Goal: Task Accomplishment & Management: Manage account settings

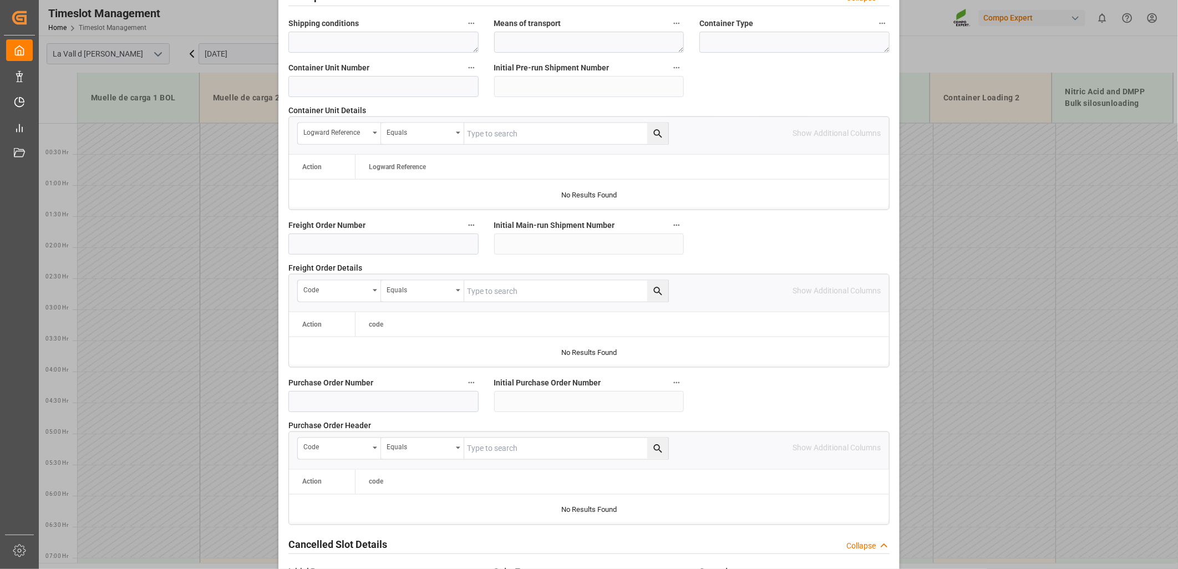
scroll to position [971, 0]
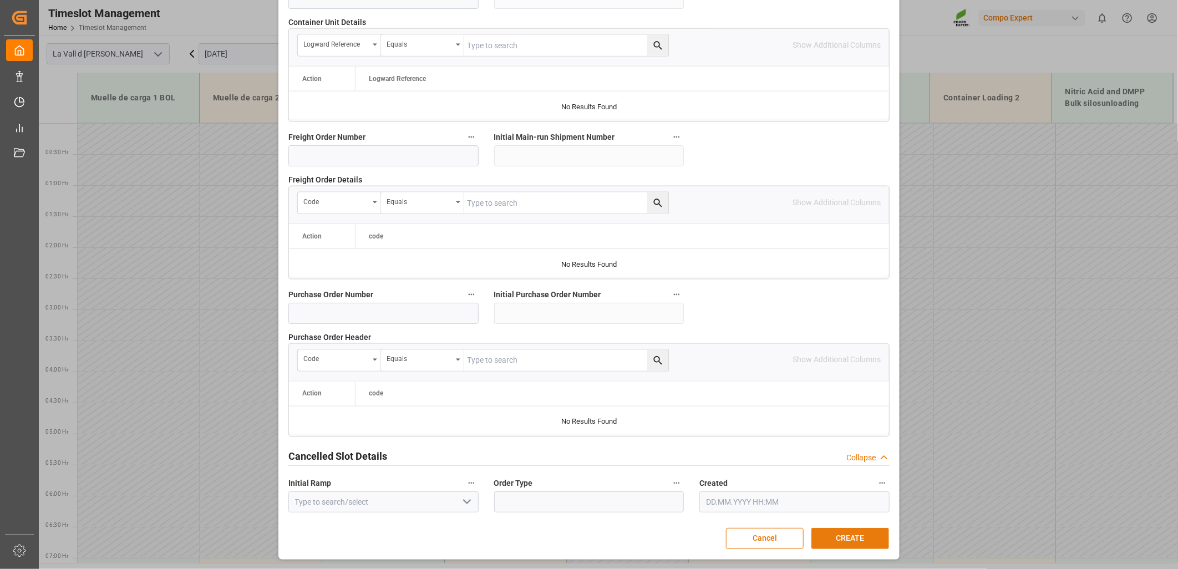
click at [833, 536] on button "CREATE" at bounding box center [850, 538] width 78 height 21
click at [855, 542] on button "CREATE" at bounding box center [850, 538] width 78 height 21
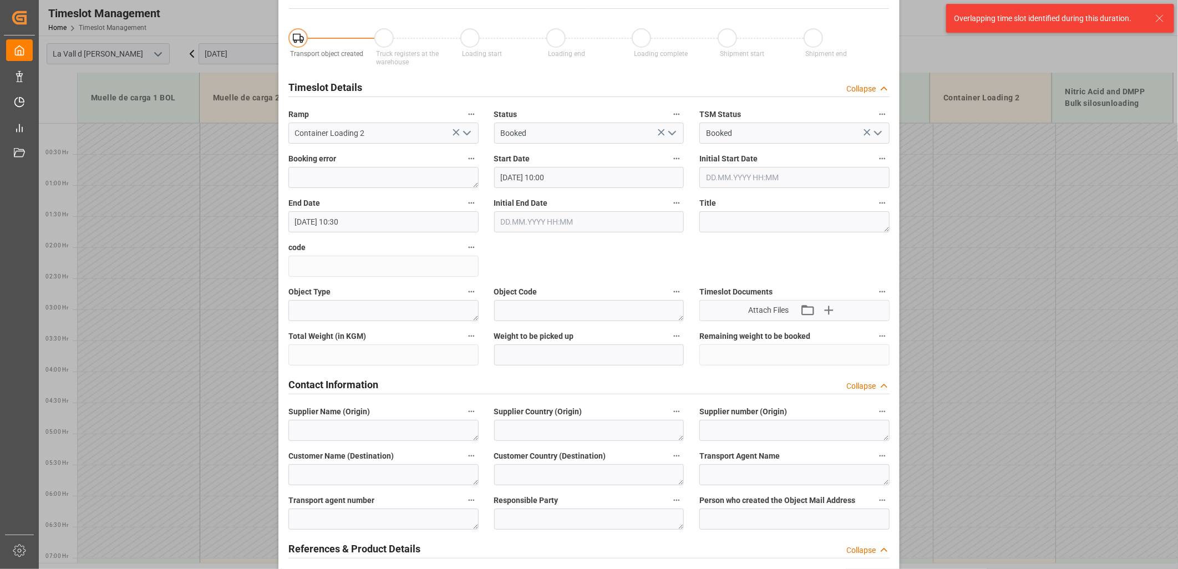
scroll to position [0, 0]
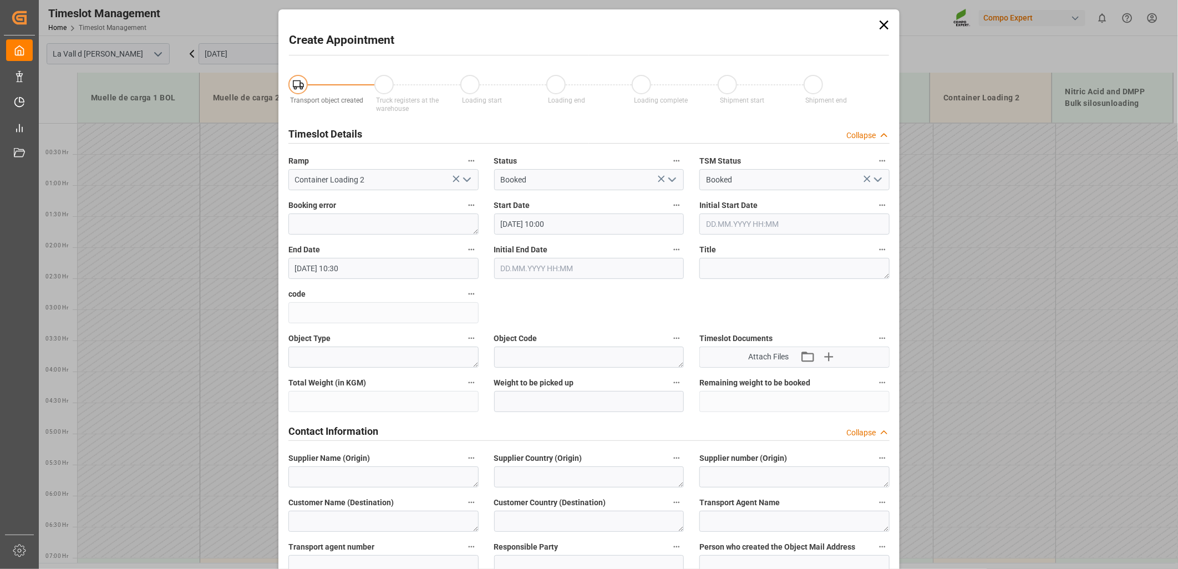
click at [881, 29] on icon at bounding box center [884, 25] width 16 height 16
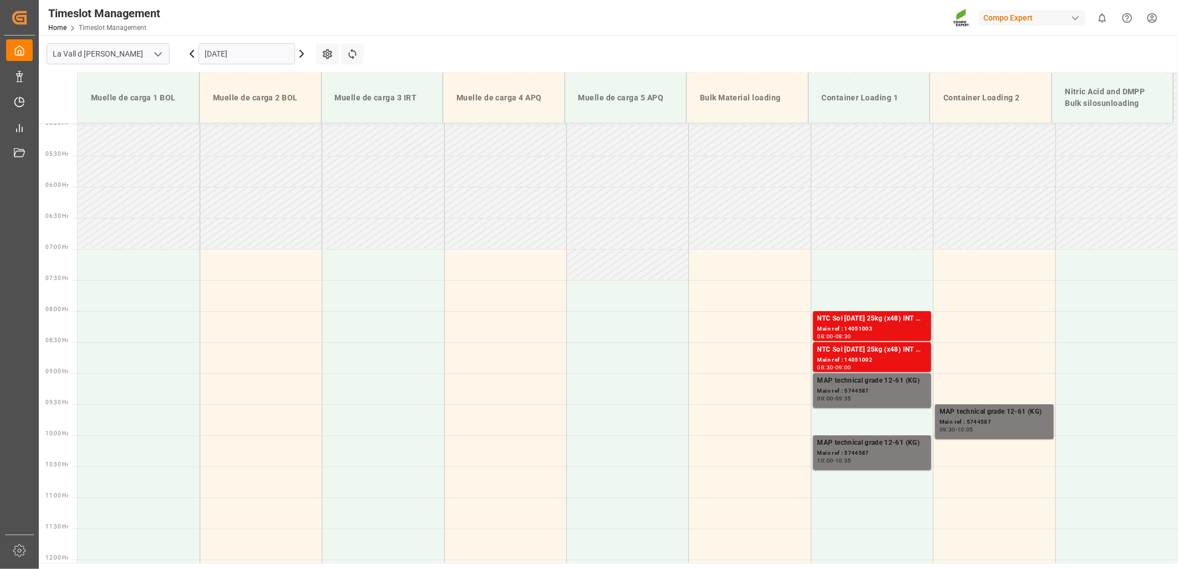
scroll to position [308, 0]
click at [251, 54] on input "10.09.2025" at bounding box center [247, 53] width 96 height 21
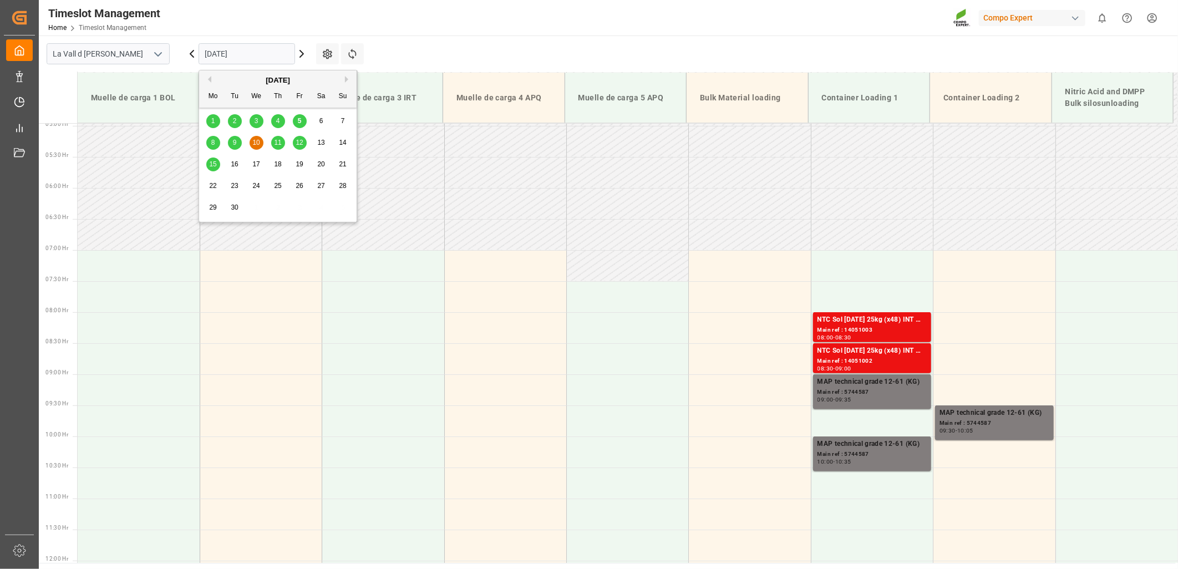
click at [190, 54] on icon at bounding box center [191, 53] width 13 height 13
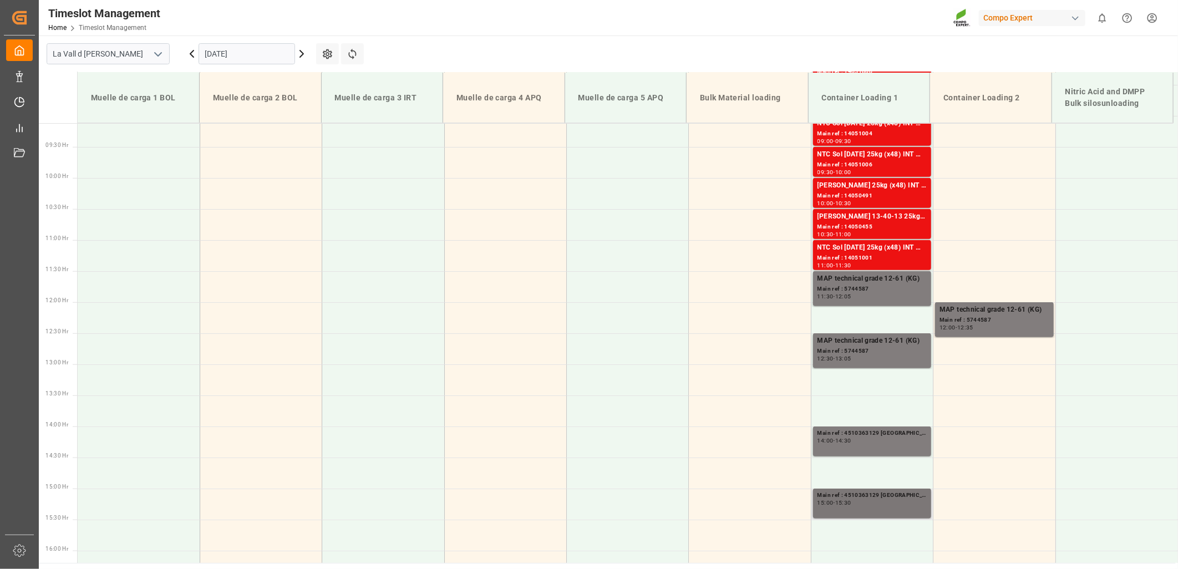
scroll to position [625, 0]
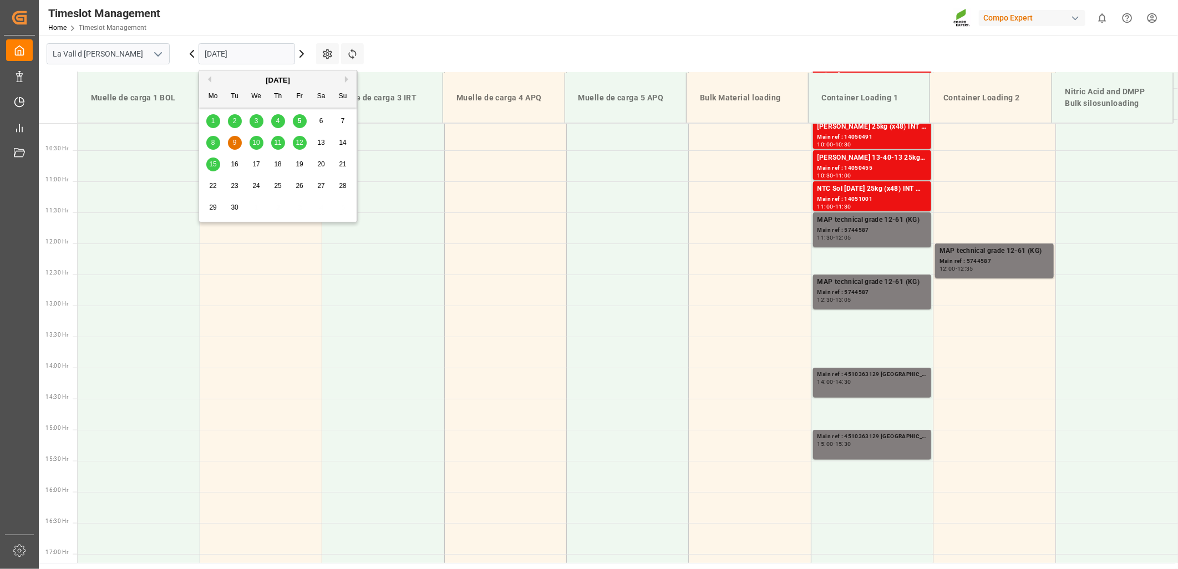
click at [241, 58] on input "09.09.2025" at bounding box center [247, 53] width 96 height 21
click at [255, 137] on div "10" at bounding box center [257, 142] width 14 height 13
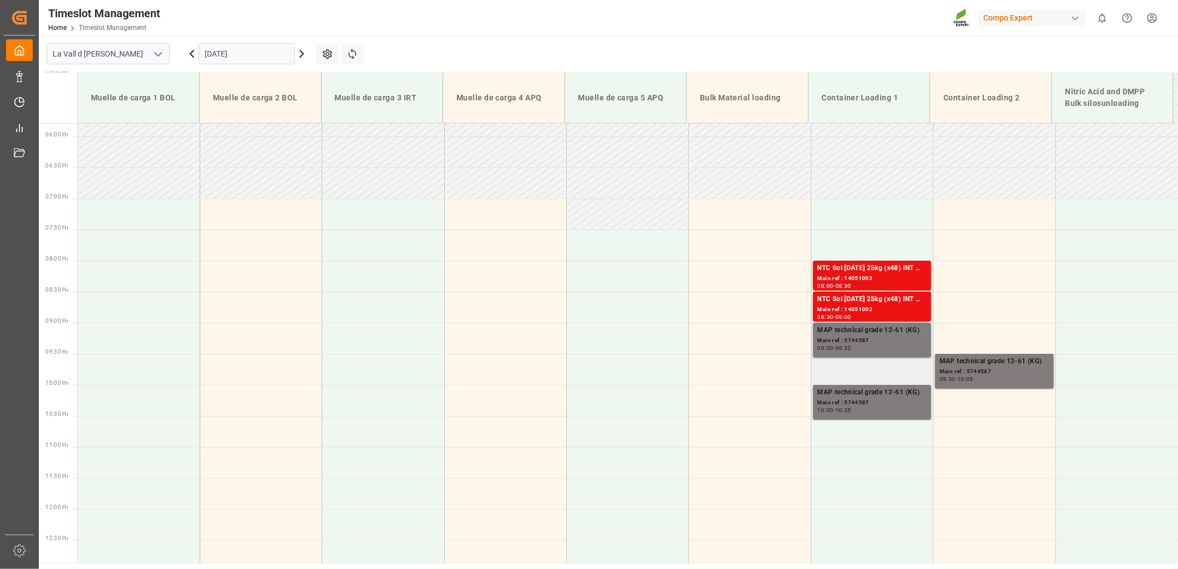
scroll to position [379, 0]
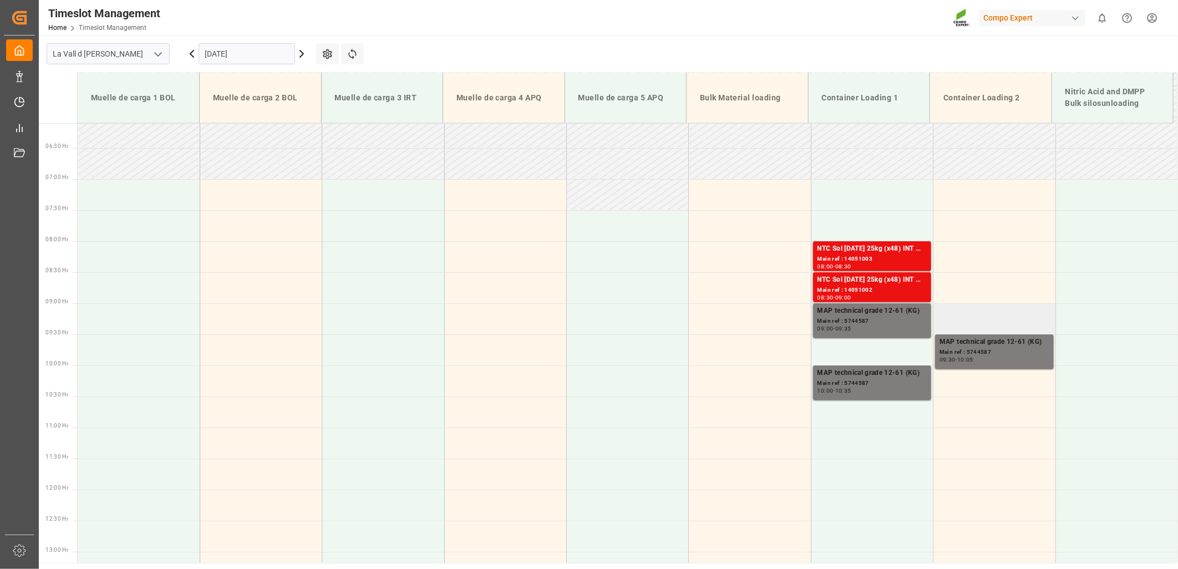
click at [980, 317] on td at bounding box center [994, 318] width 122 height 31
click at [980, 313] on td at bounding box center [994, 318] width 122 height 31
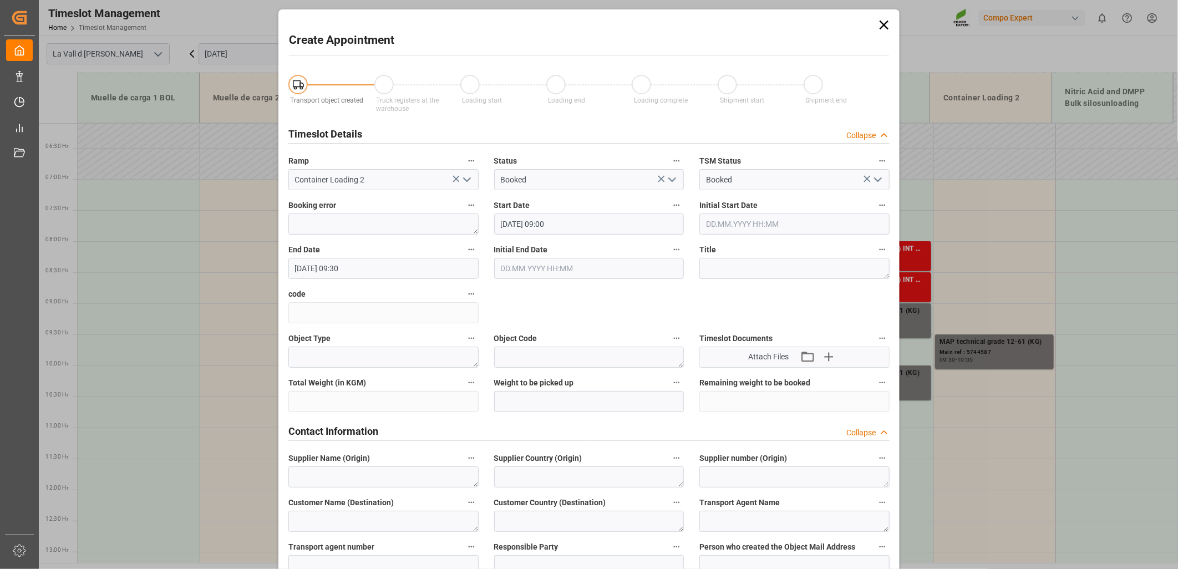
type input "10.09.2025 09:00"
type input "10.09.2025 09:30"
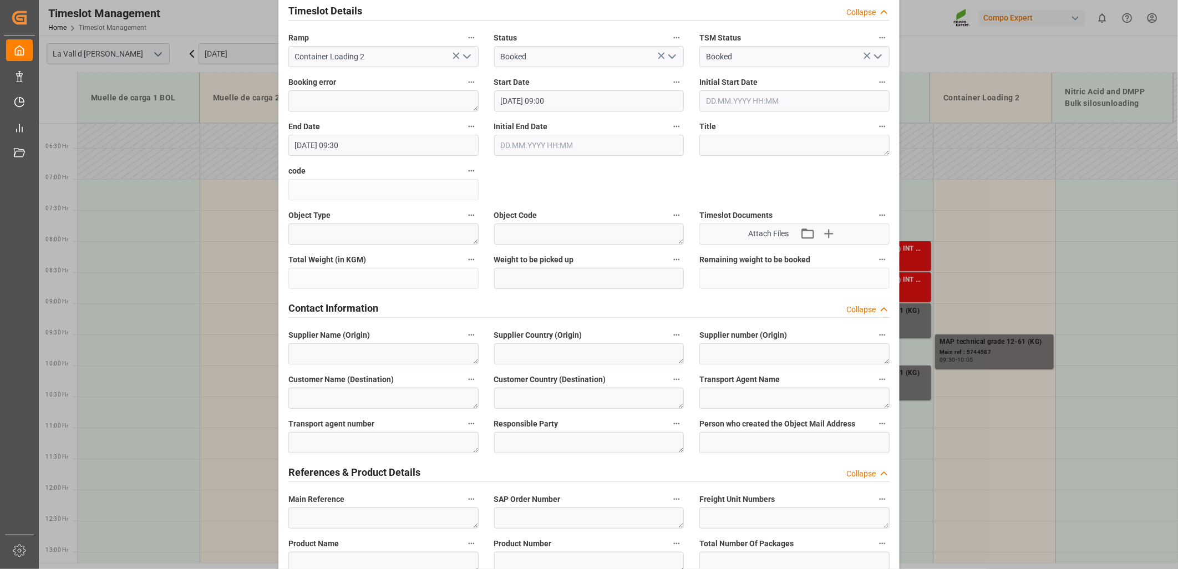
scroll to position [308, 0]
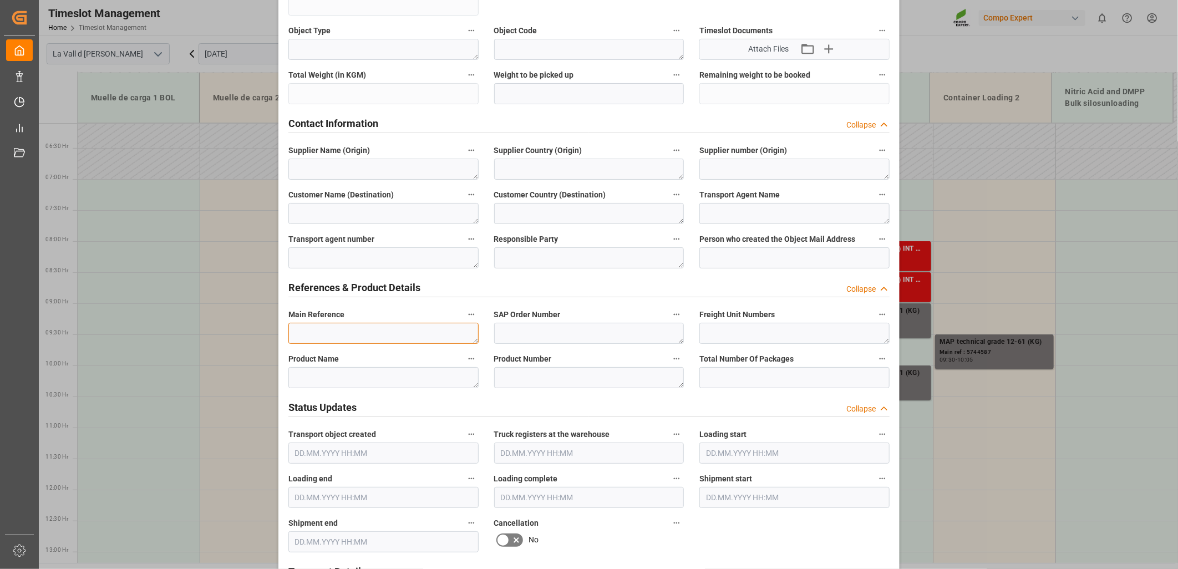
click at [317, 335] on textarea at bounding box center [383, 333] width 190 height 21
paste textarea "4510363129"
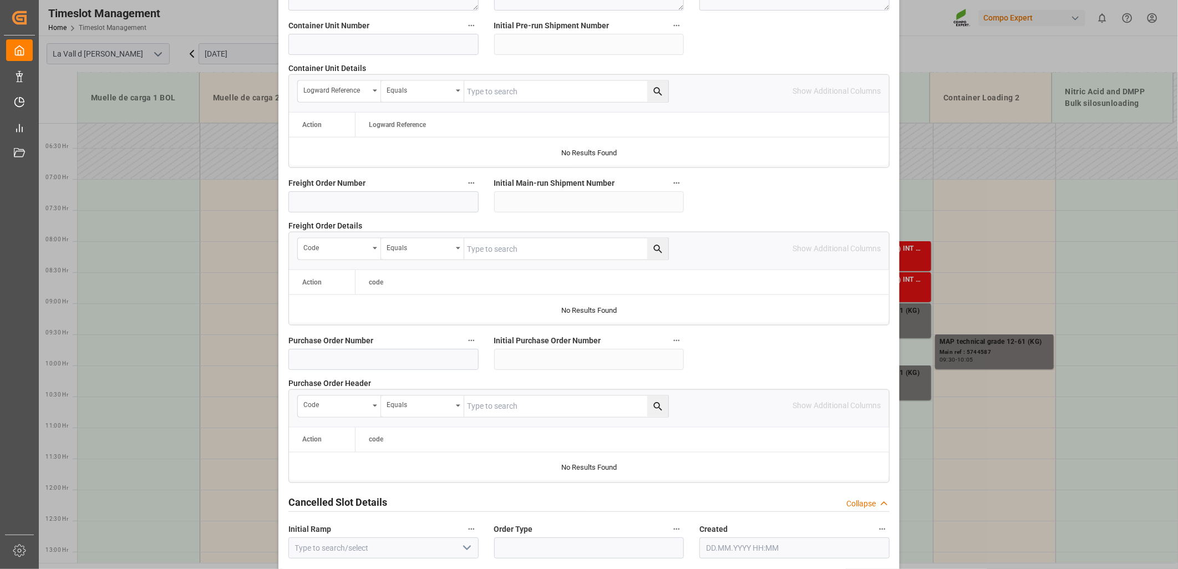
scroll to position [971, 0]
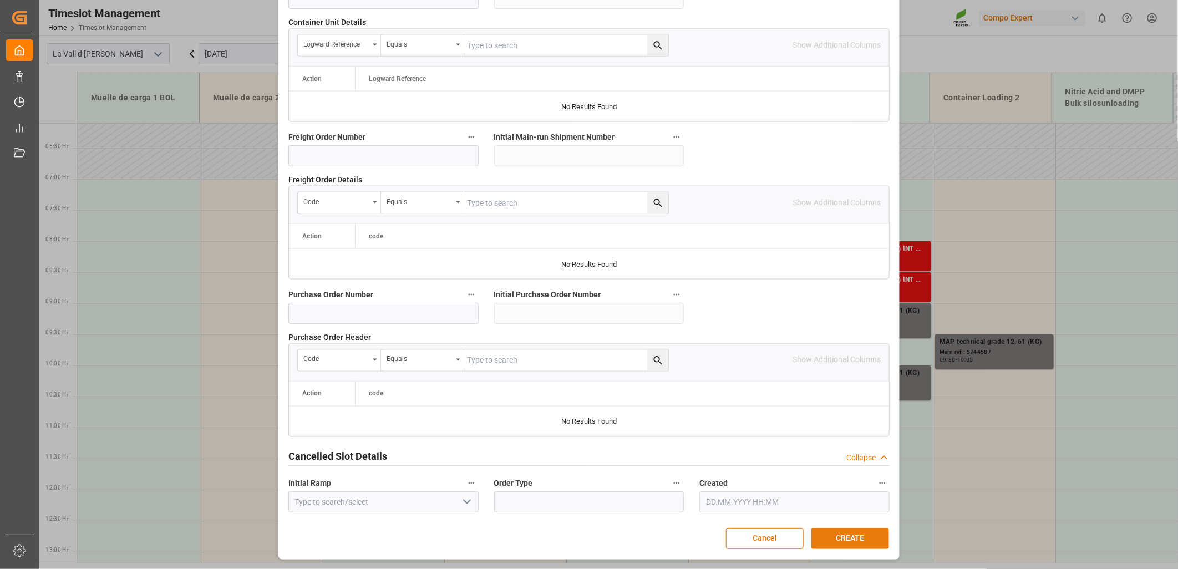
type textarea "4510363129 Brasil"
click at [851, 535] on button "CREATE" at bounding box center [850, 538] width 78 height 21
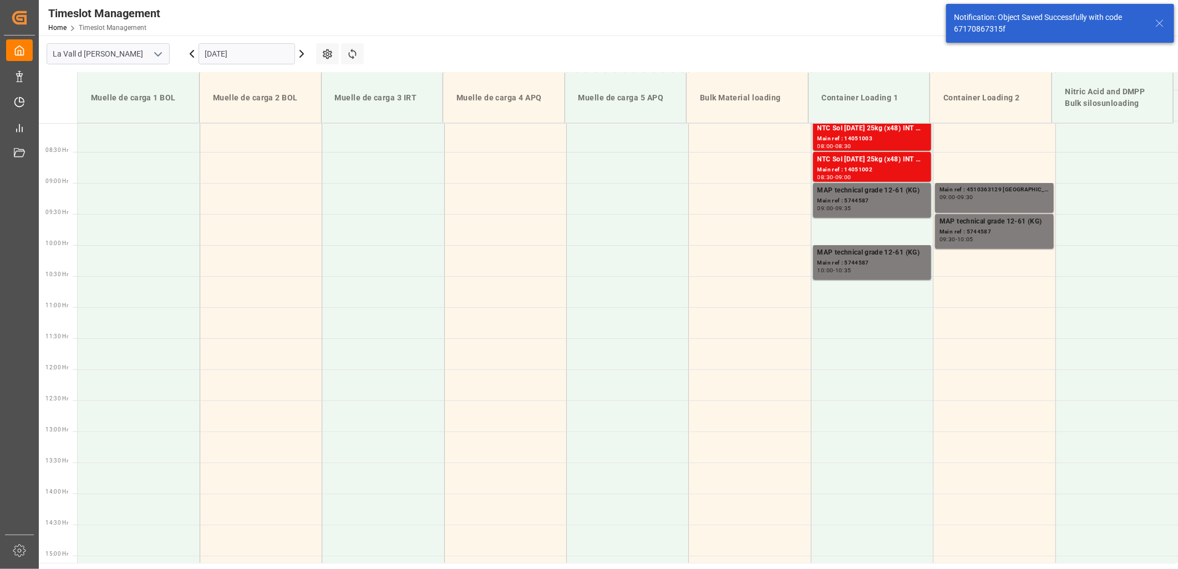
scroll to position [501, 0]
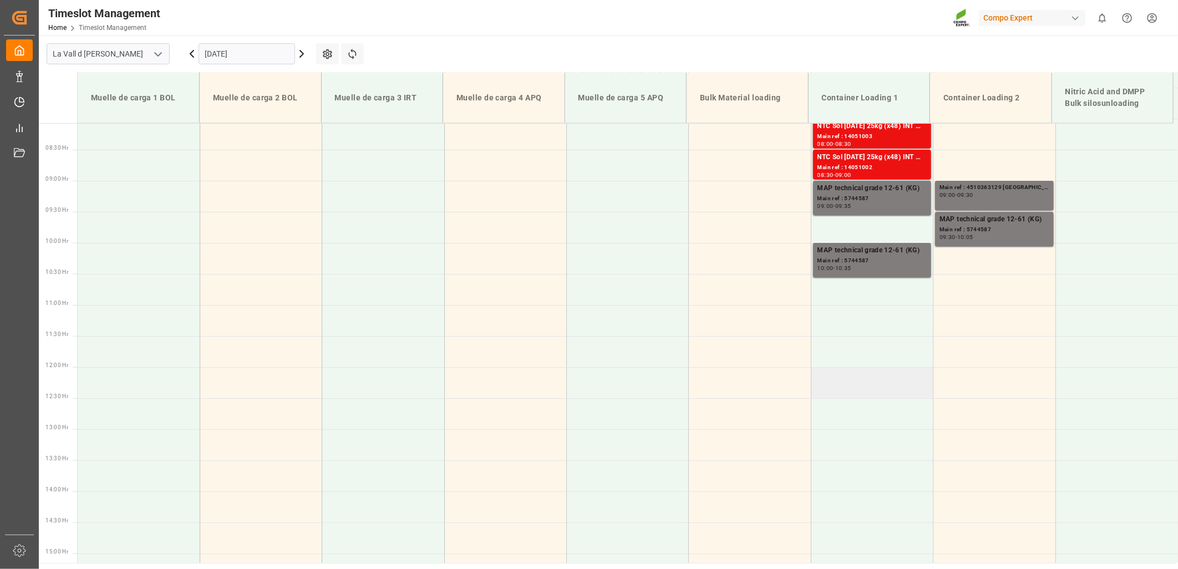
click at [855, 387] on td at bounding box center [872, 382] width 122 height 31
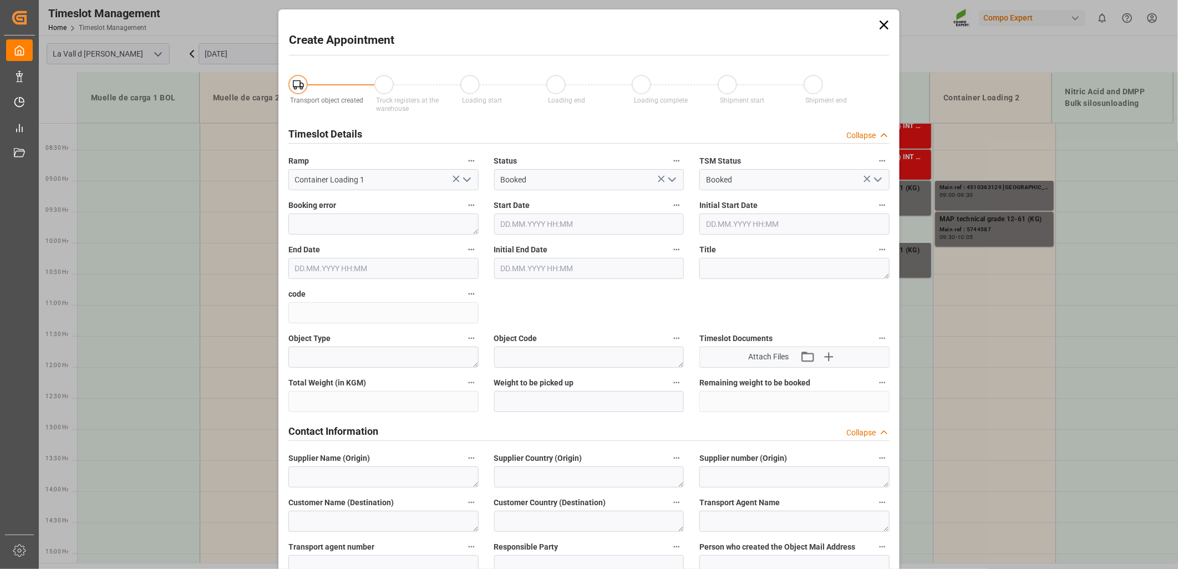
type input "10.09.2025 12:00"
type input "10.09.2025 12:30"
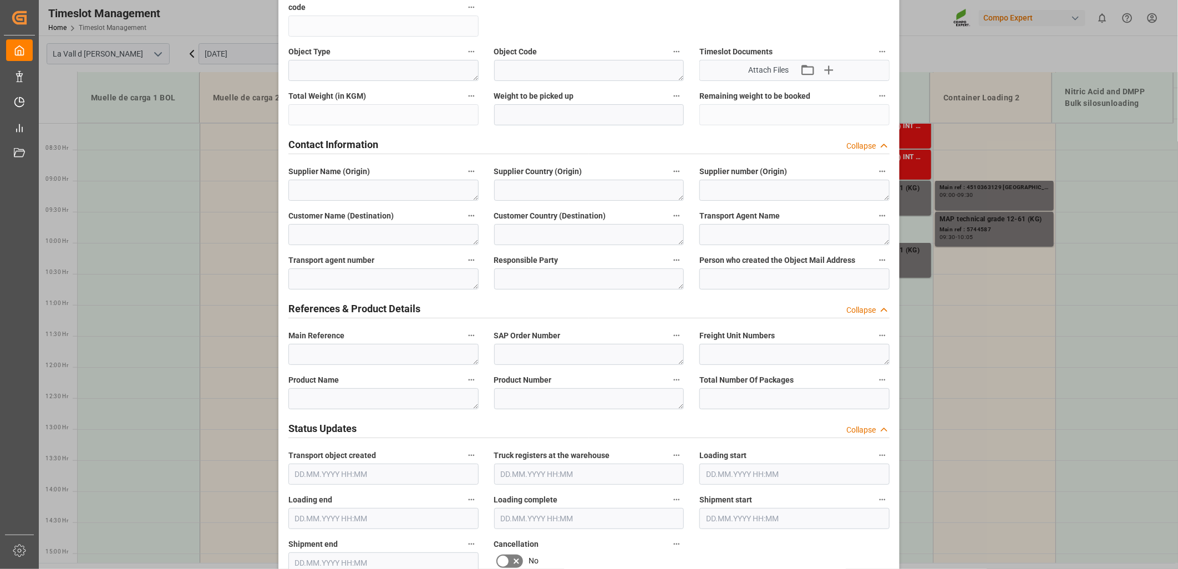
scroll to position [308, 0]
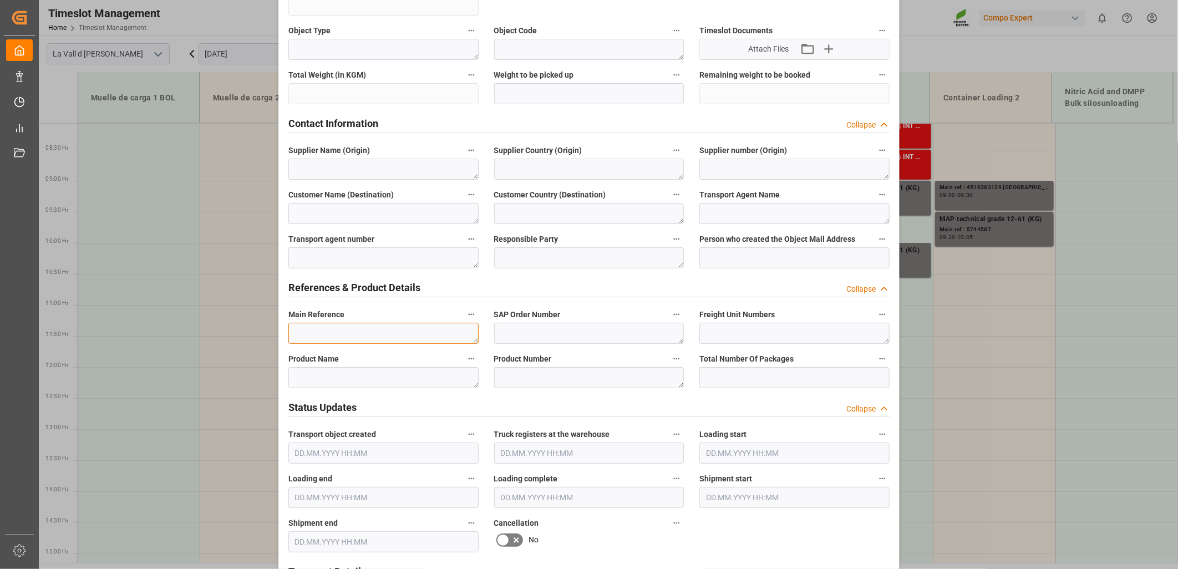
click at [332, 329] on textarea at bounding box center [383, 333] width 190 height 21
paste textarea "4510363129"
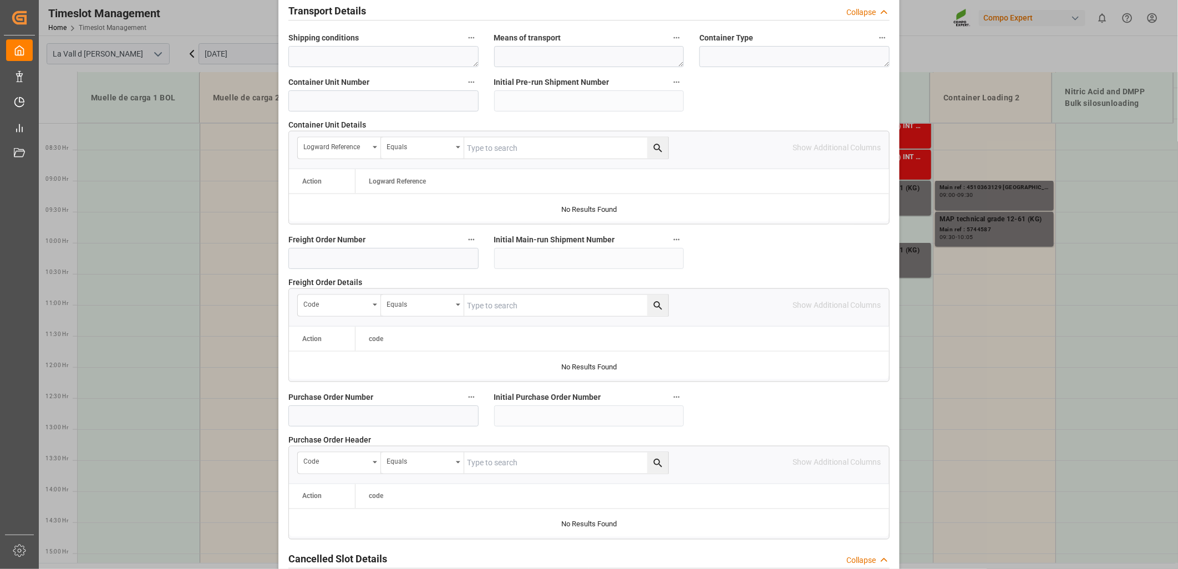
scroll to position [971, 0]
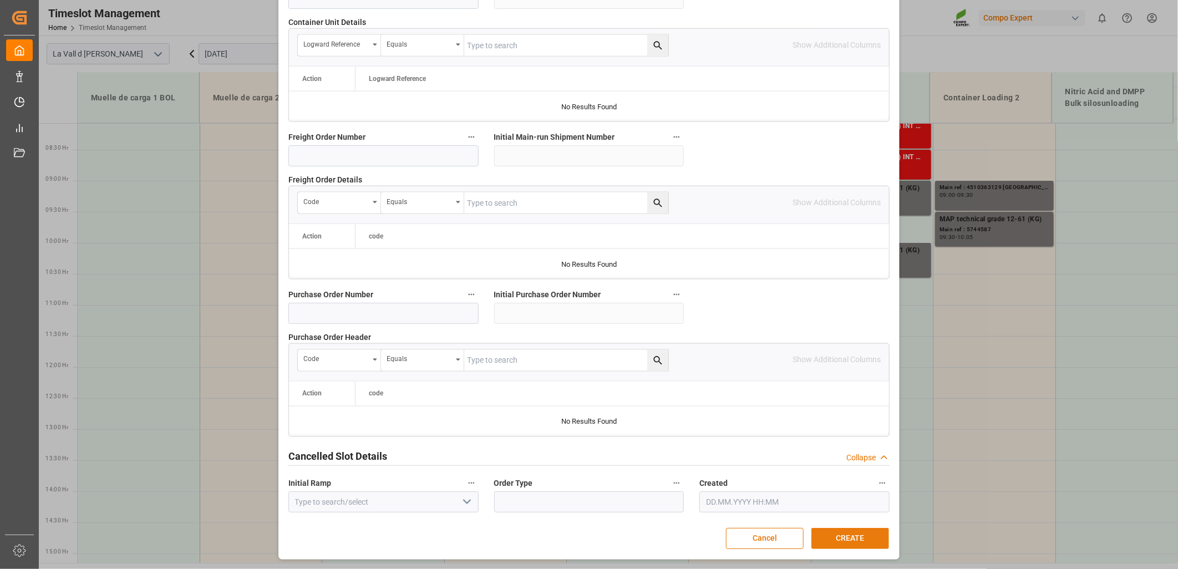
type textarea "4510363129 Brasil"
click at [842, 545] on button "CREATE" at bounding box center [850, 538] width 78 height 21
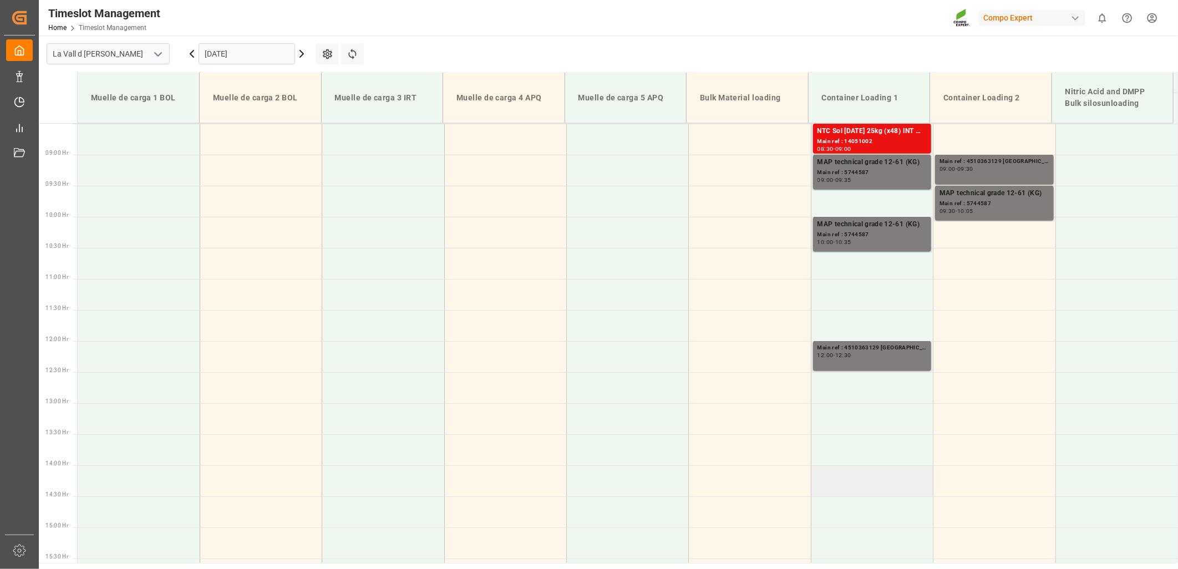
scroll to position [564, 0]
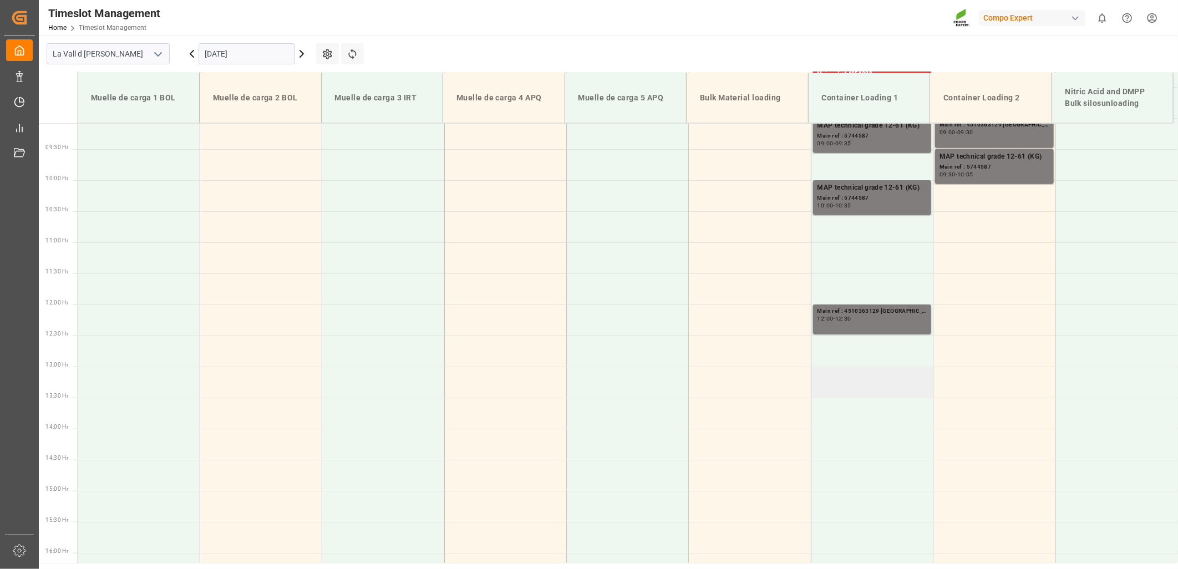
click at [847, 390] on td at bounding box center [872, 382] width 122 height 31
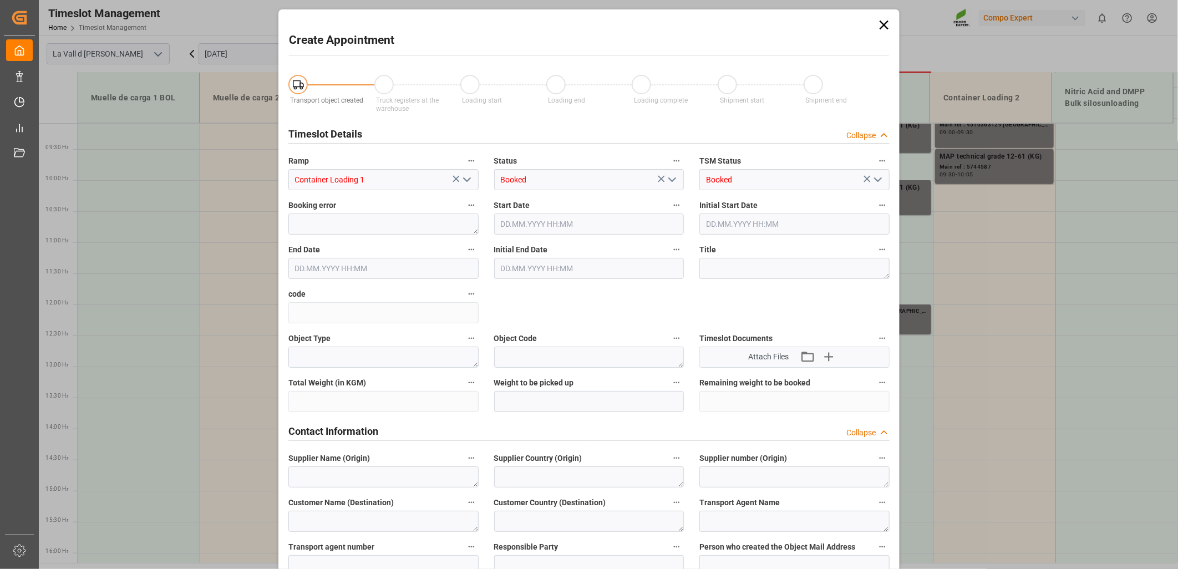
type input "10.09.2025 13:00"
type input "10.09.2025 13:30"
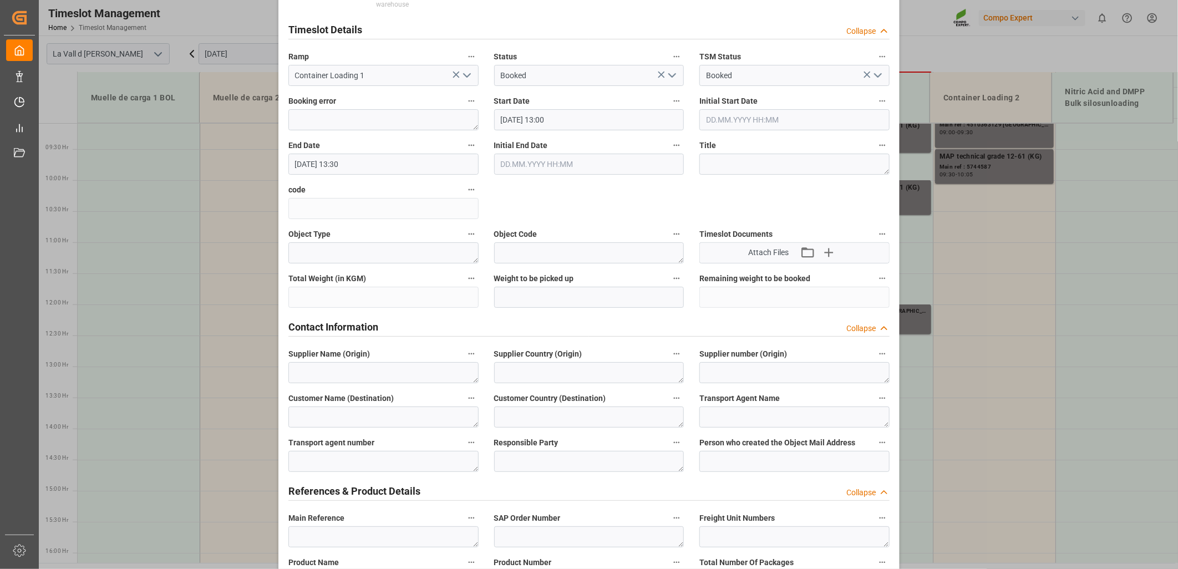
scroll to position [369, 0]
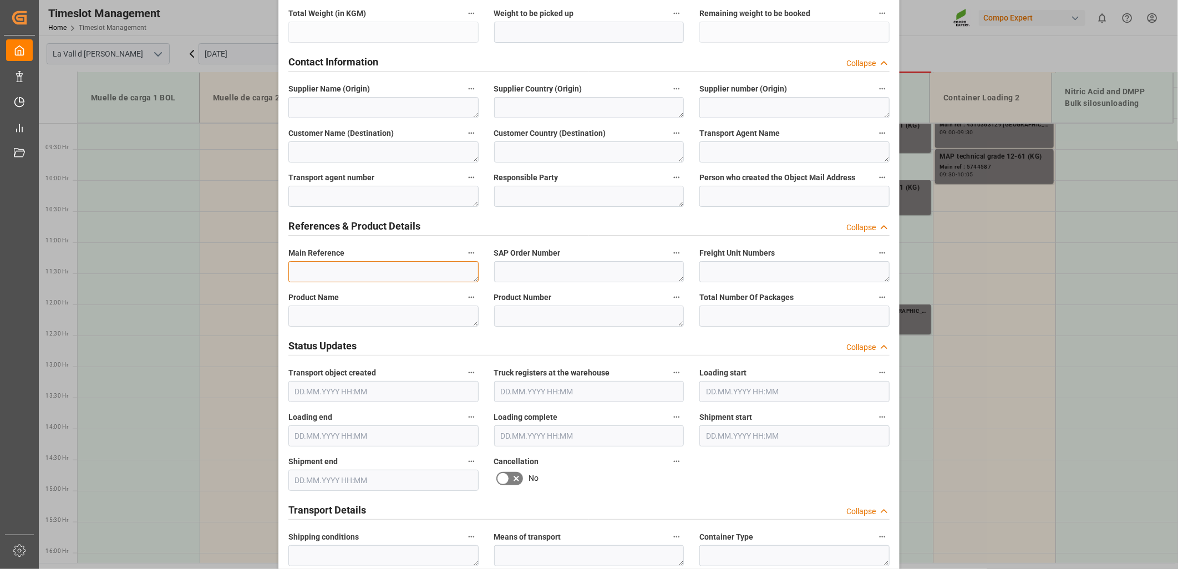
click at [330, 269] on textarea at bounding box center [383, 271] width 190 height 21
paste textarea "4510363129"
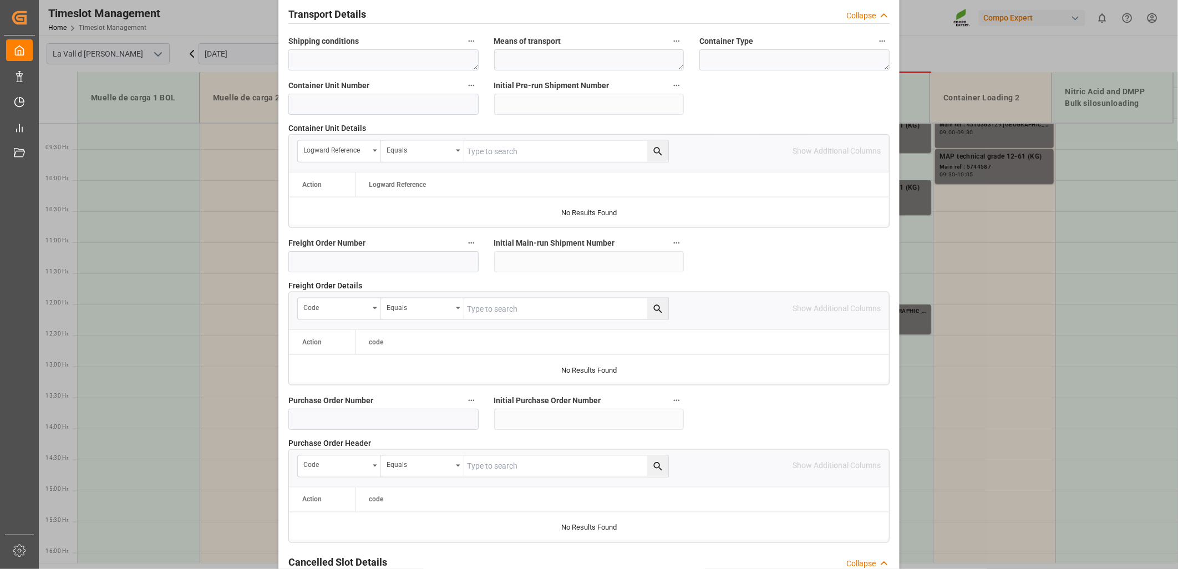
scroll to position [971, 0]
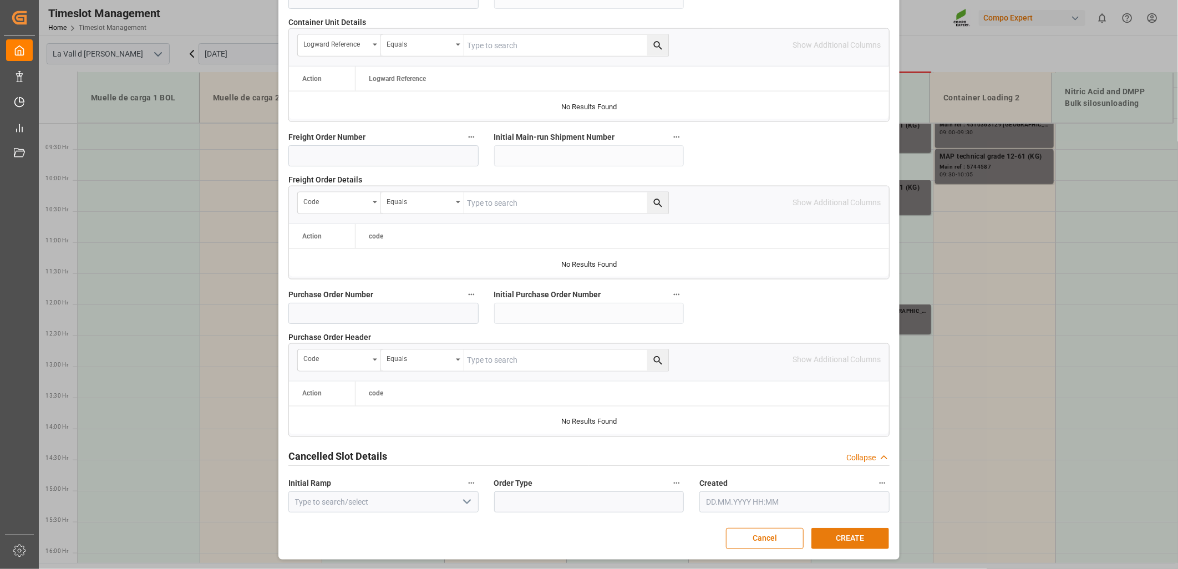
type textarea "4510363129 Brasil"
click at [863, 540] on button "CREATE" at bounding box center [850, 538] width 78 height 21
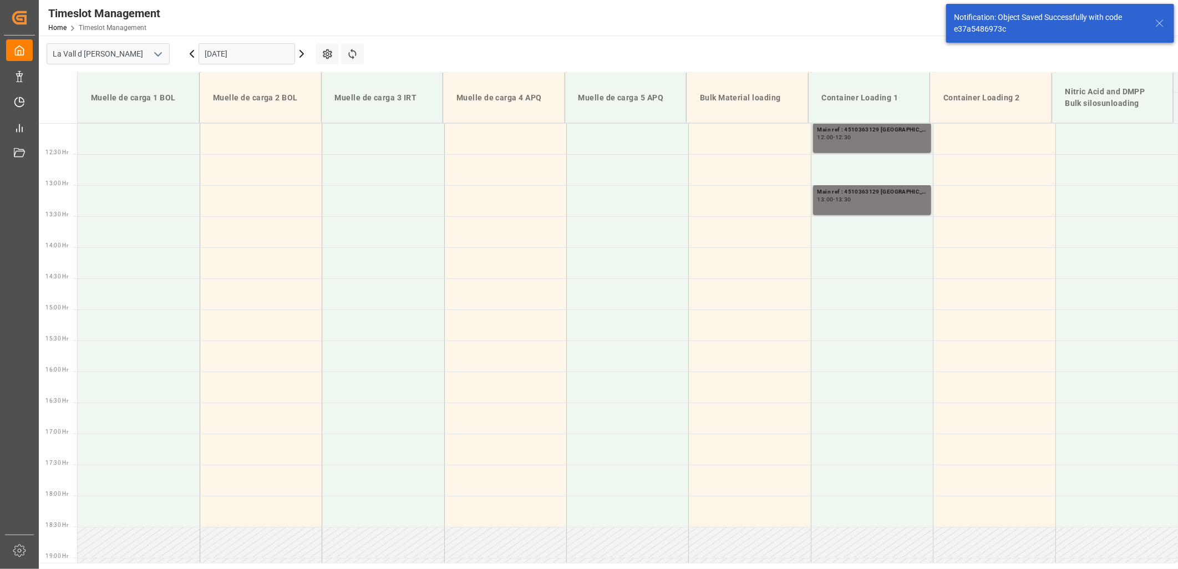
scroll to position [750, 0]
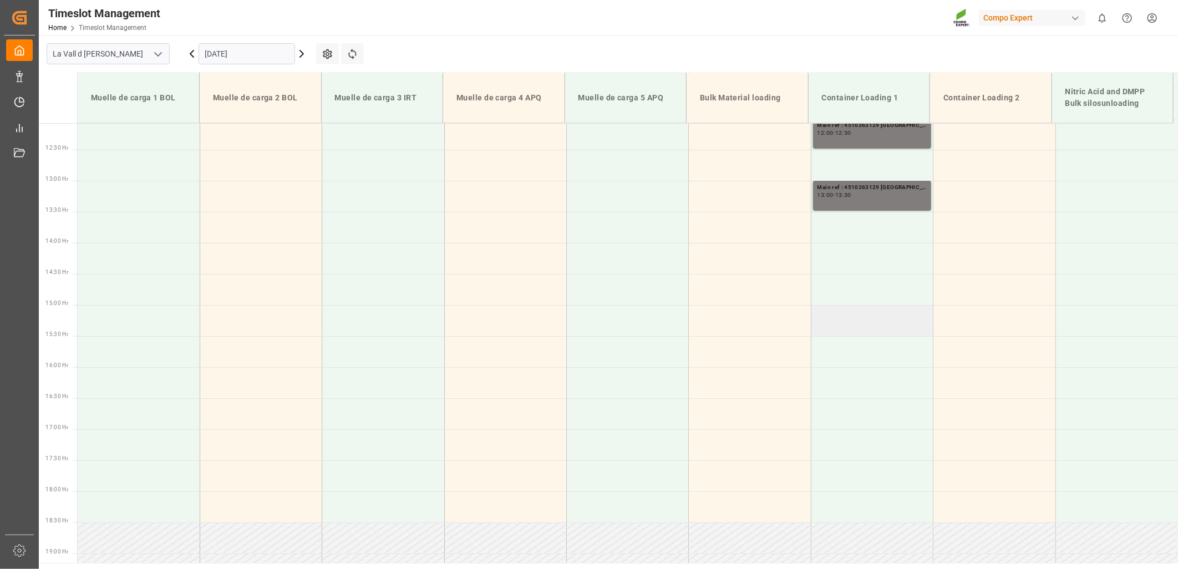
click at [860, 324] on td at bounding box center [872, 320] width 122 height 31
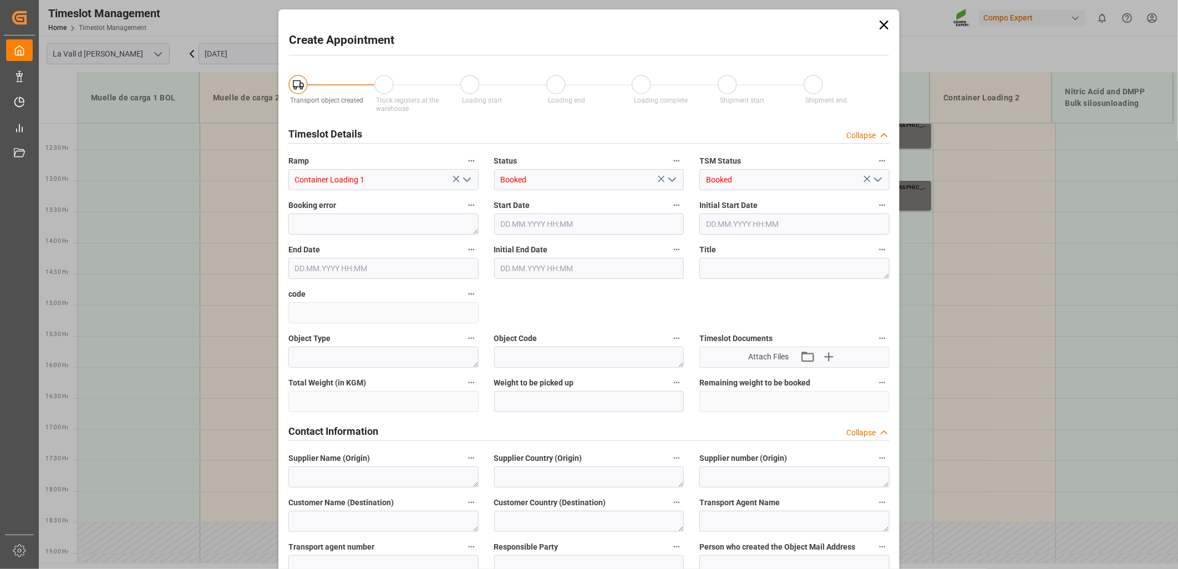
type input "10.09.2025 15:00"
type input "10.09.2025 15:30"
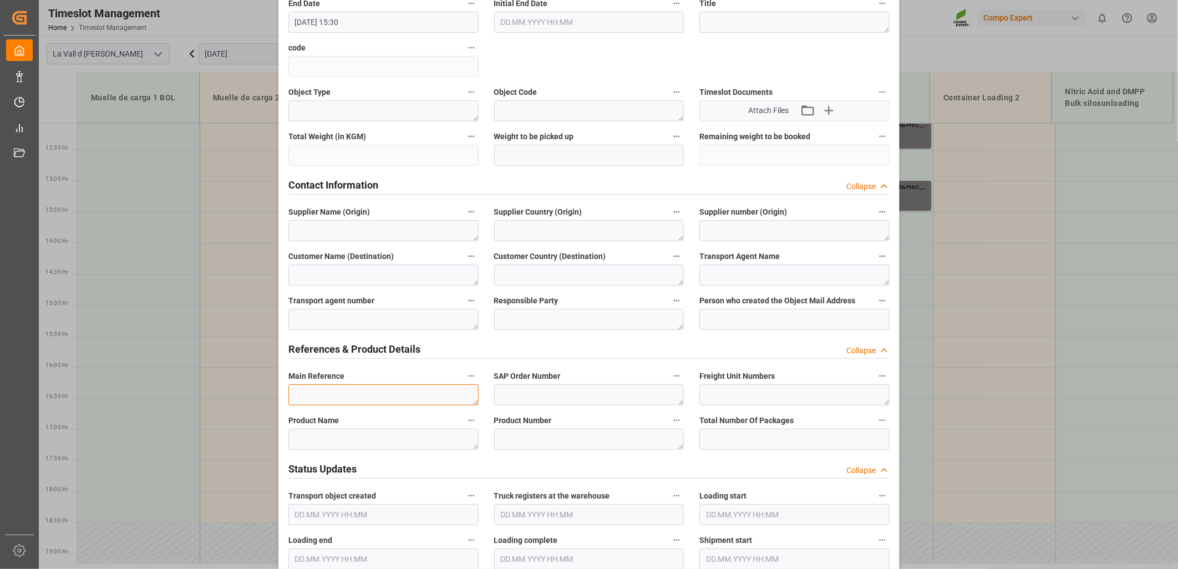
click at [301, 388] on textarea at bounding box center [383, 394] width 190 height 21
paste textarea "4510363129"
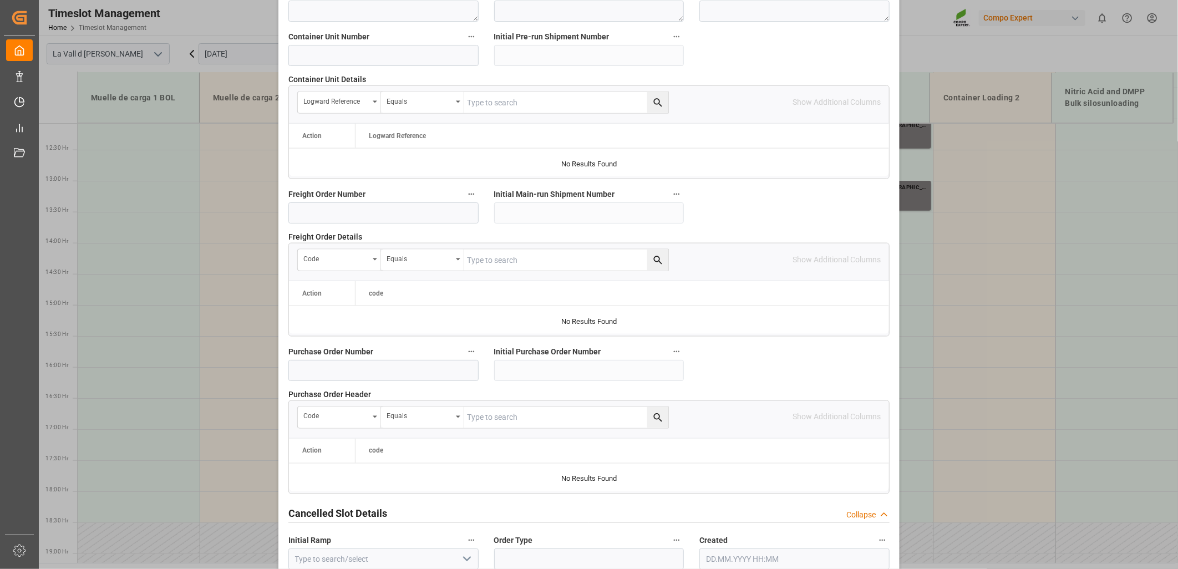
scroll to position [971, 0]
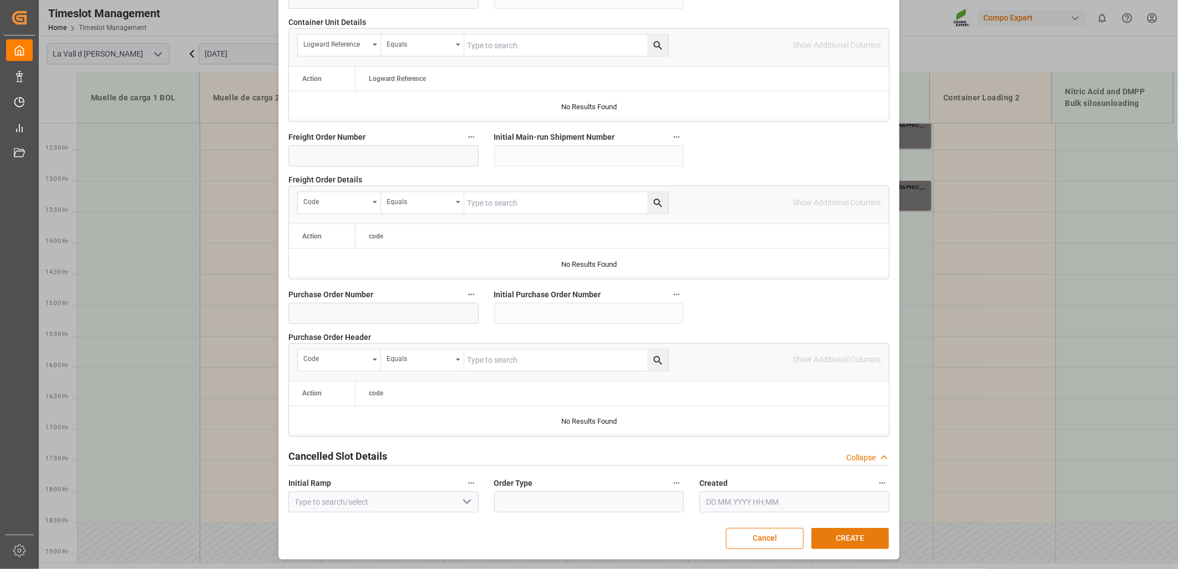
type textarea "4510363129 Brasil"
click at [848, 544] on button "CREATE" at bounding box center [850, 538] width 78 height 21
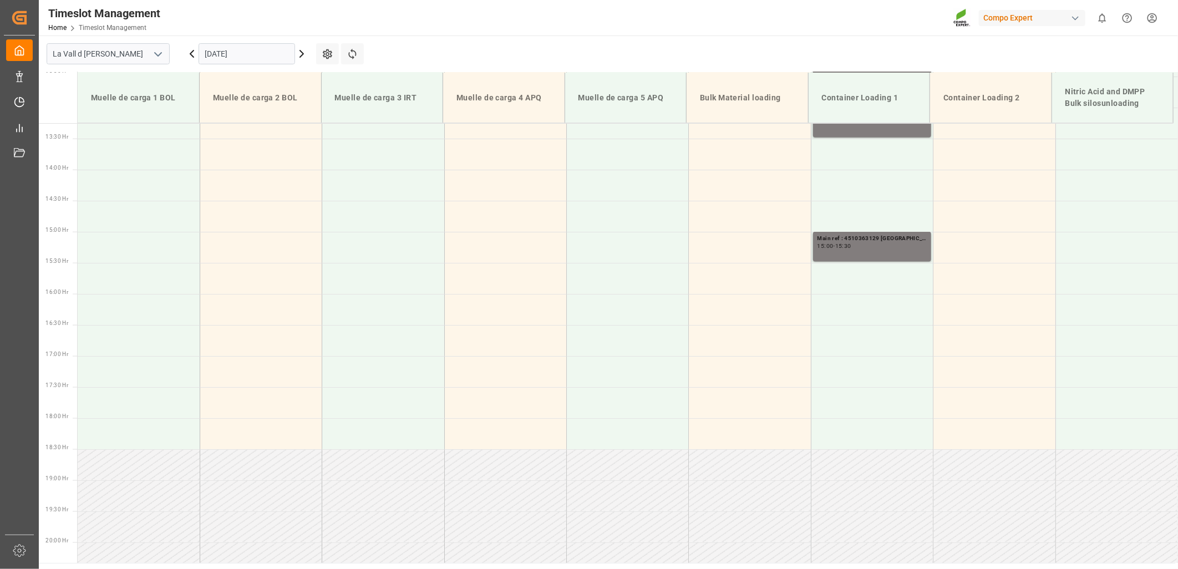
scroll to position [823, 0]
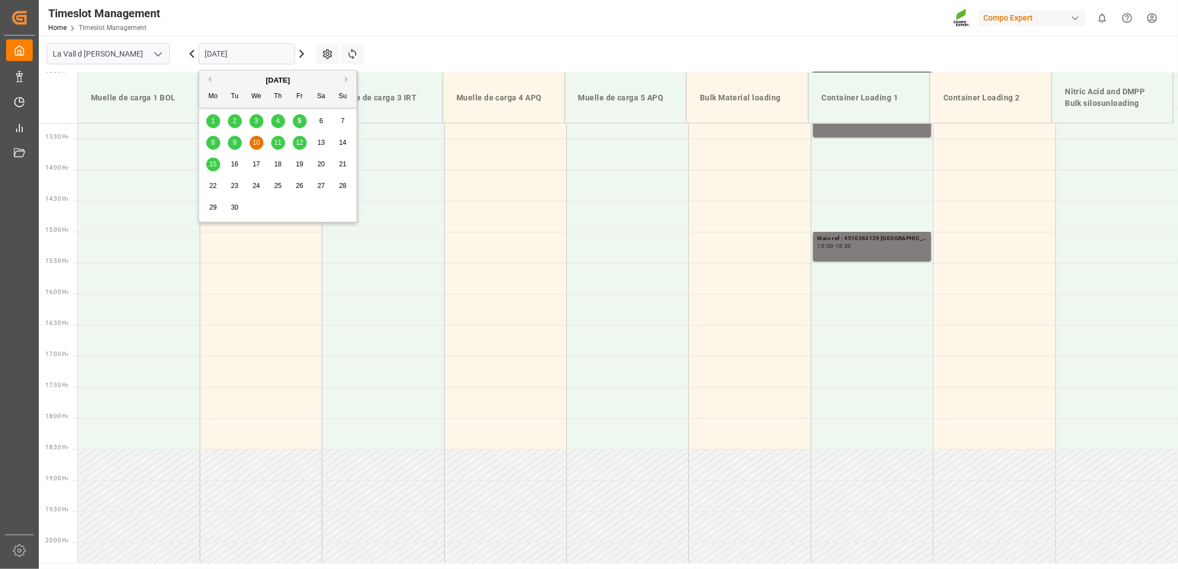
click at [250, 57] on input "[DATE]" at bounding box center [247, 53] width 96 height 21
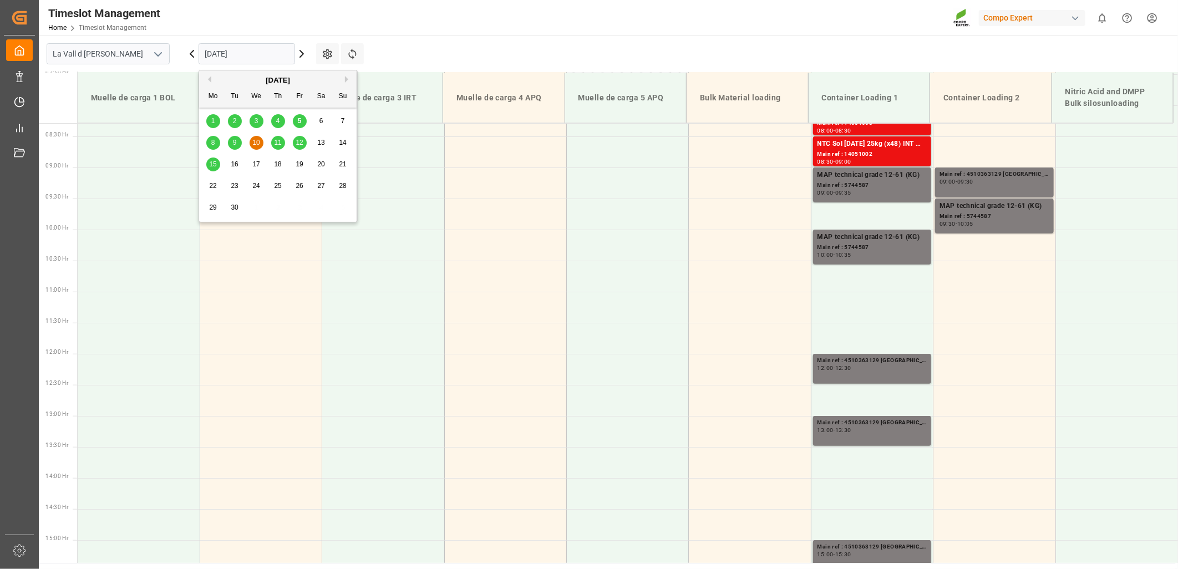
scroll to position [268, 0]
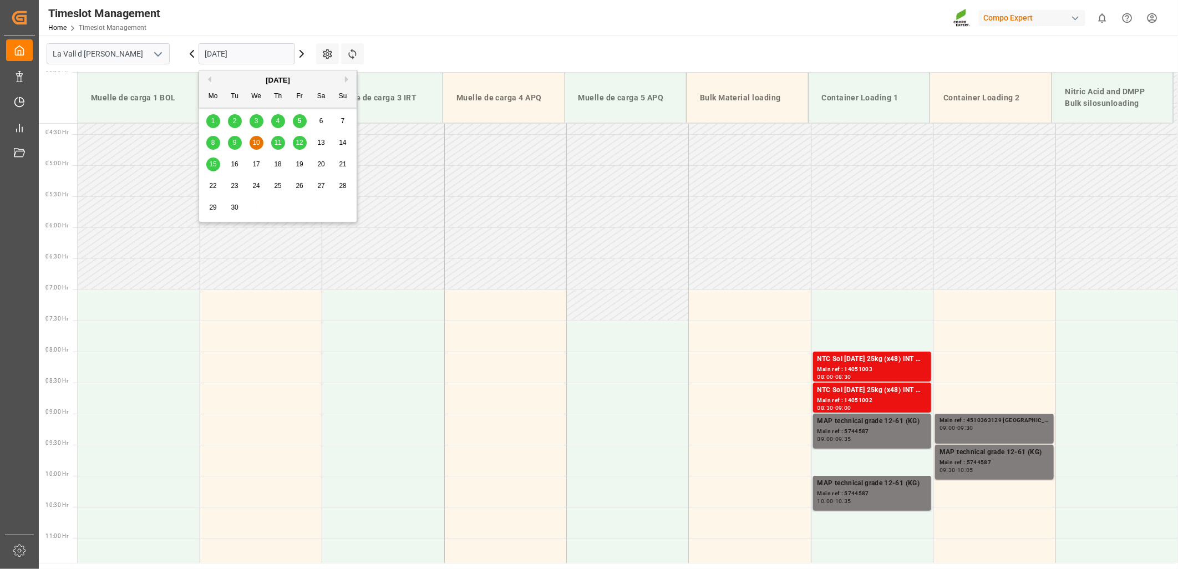
click at [608, 40] on main "La Vall d Uixo 10.09.2025 Settings Refresh Time Slots Muelle de carga 1 BOL Mue…" at bounding box center [607, 298] width 1137 height 527
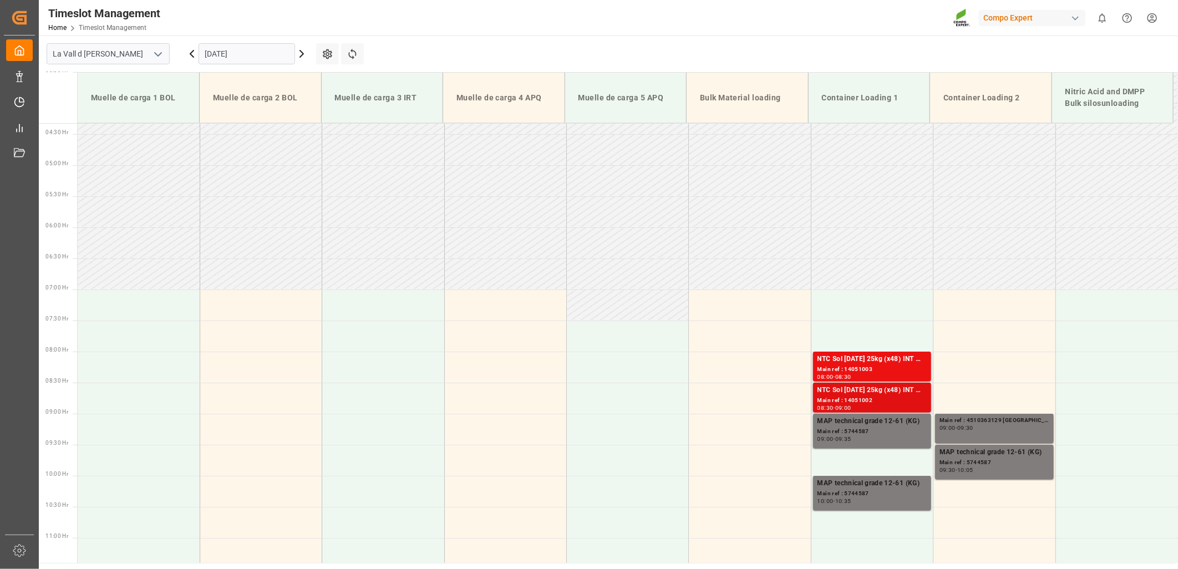
click at [872, 400] on div "Main ref : 14051002" at bounding box center [871, 400] width 109 height 9
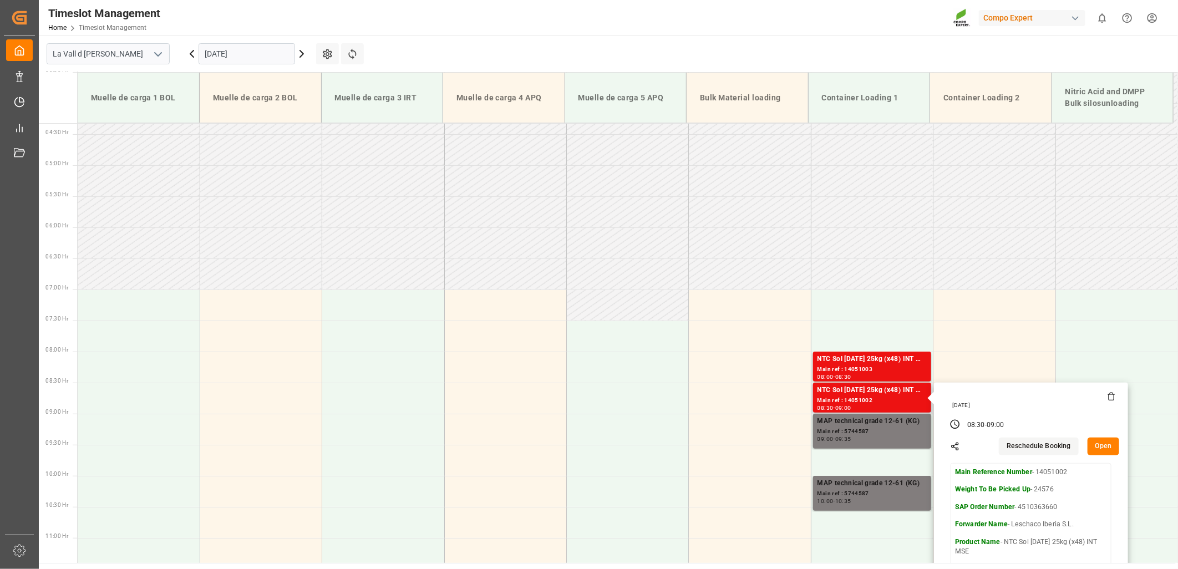
click at [1101, 444] on button "Open" at bounding box center [1103, 447] width 32 height 18
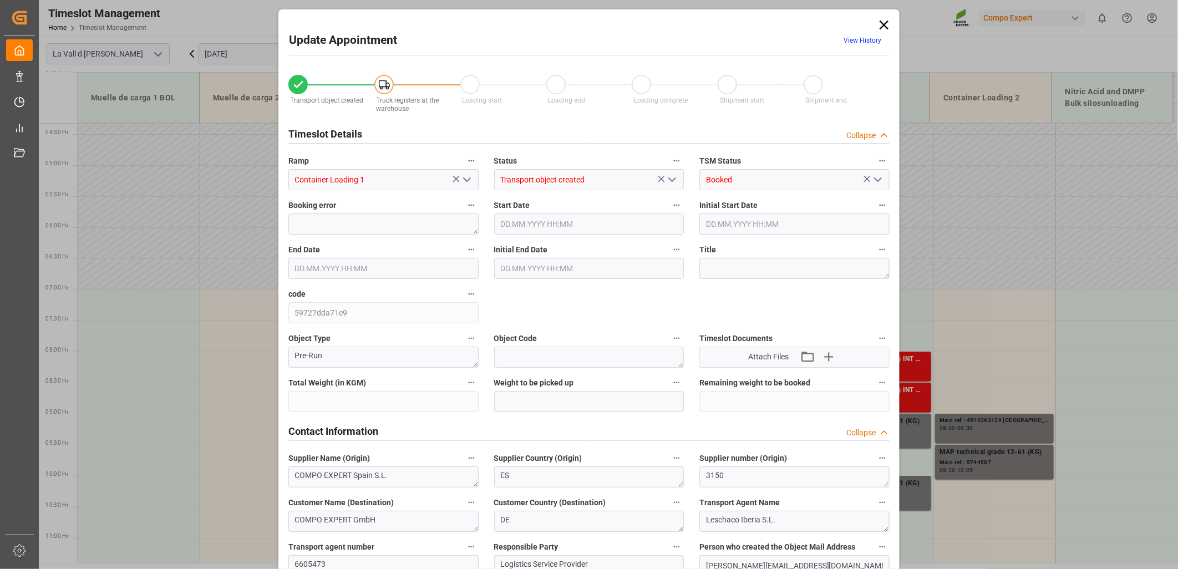
type input "24576"
type input "180"
type input "10.09.2025 08:30"
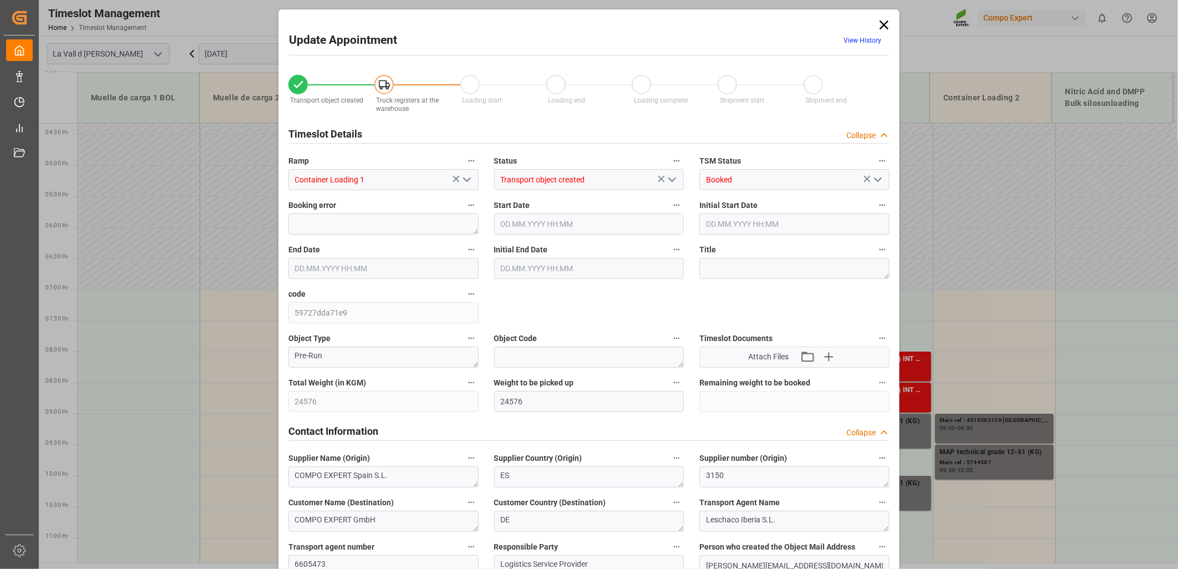
type input "10.09.2025 09:00"
type input "18.08.2025 14:52"
type input "04.09.2025 10:24"
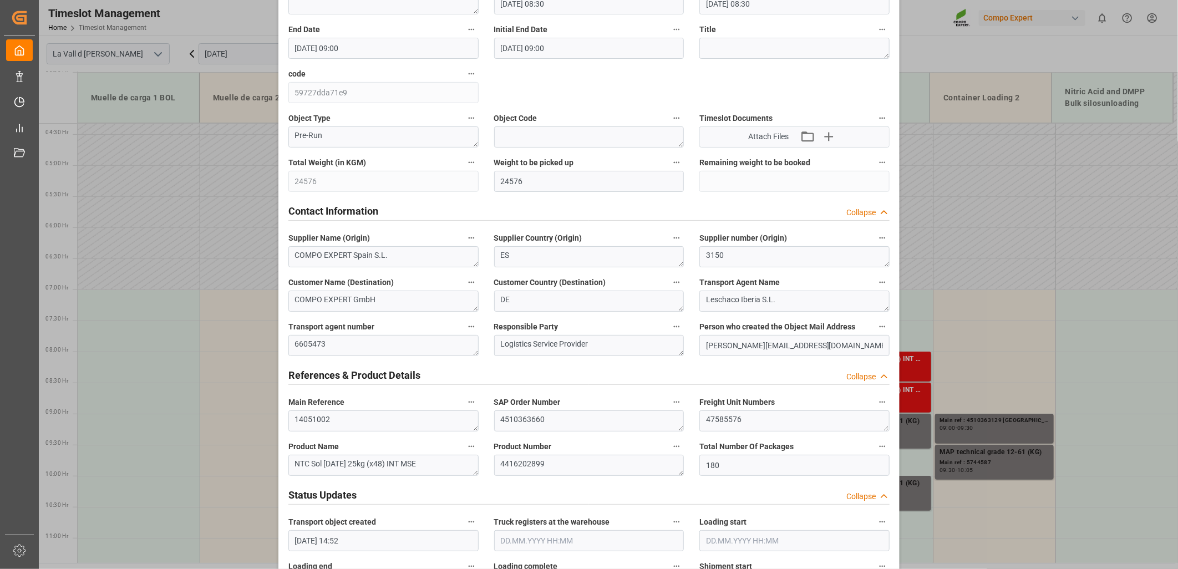
scroll to position [246, 0]
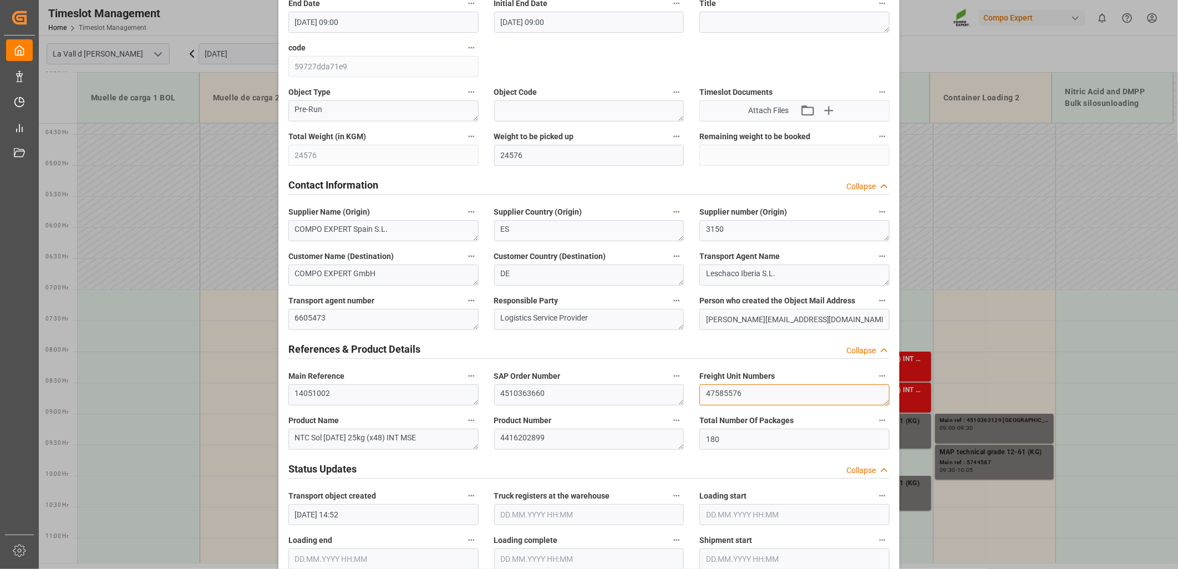
drag, startPoint x: 754, startPoint y: 391, endPoint x: 470, endPoint y: 403, distance: 284.2
click at [470, 403] on div "Transport object created Truck registers at the warehouse Loading start Loading…" at bounding box center [589, 529] width 617 height 1424
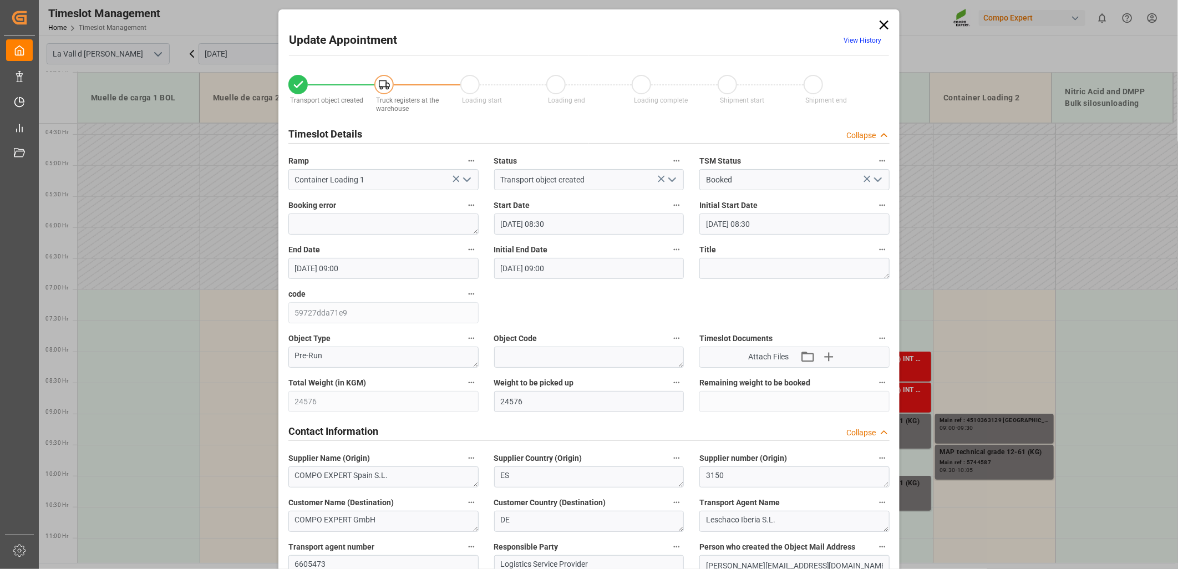
scroll to position [123, 0]
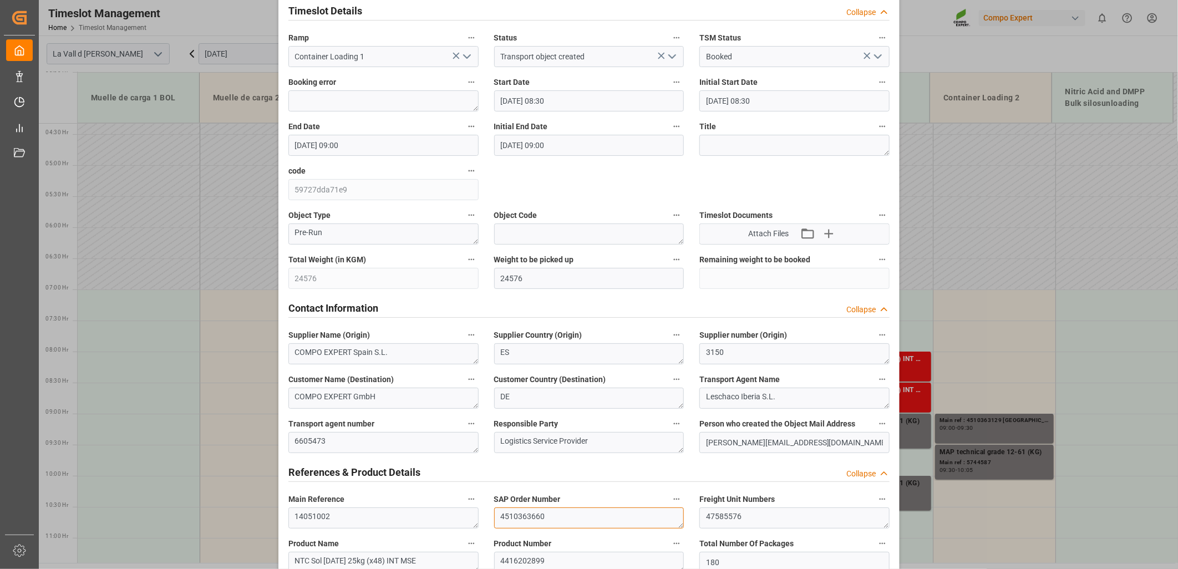
drag, startPoint x: 555, startPoint y: 517, endPoint x: 393, endPoint y: 517, distance: 162.5
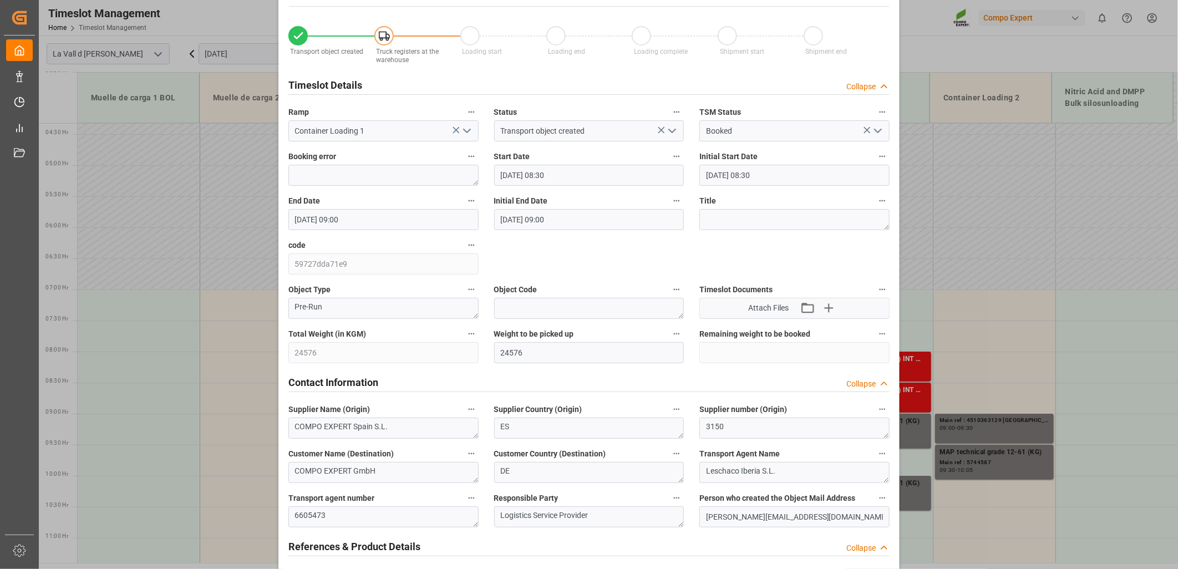
scroll to position [0, 0]
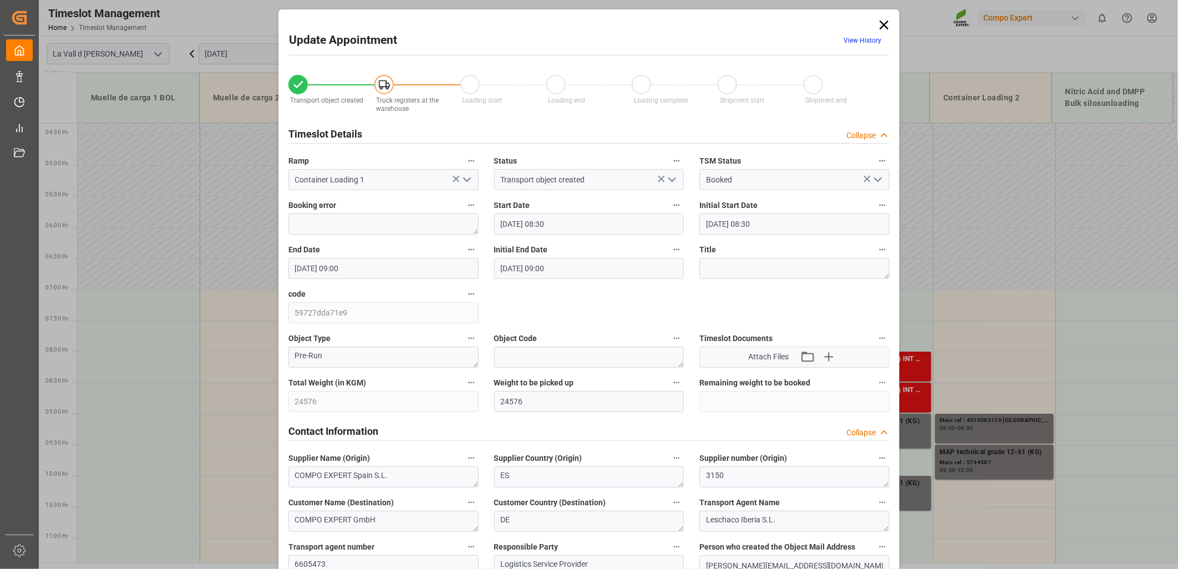
drag, startPoint x: 884, startPoint y: 24, endPoint x: 887, endPoint y: 53, distance: 28.4
click at [884, 24] on icon at bounding box center [884, 25] width 16 height 16
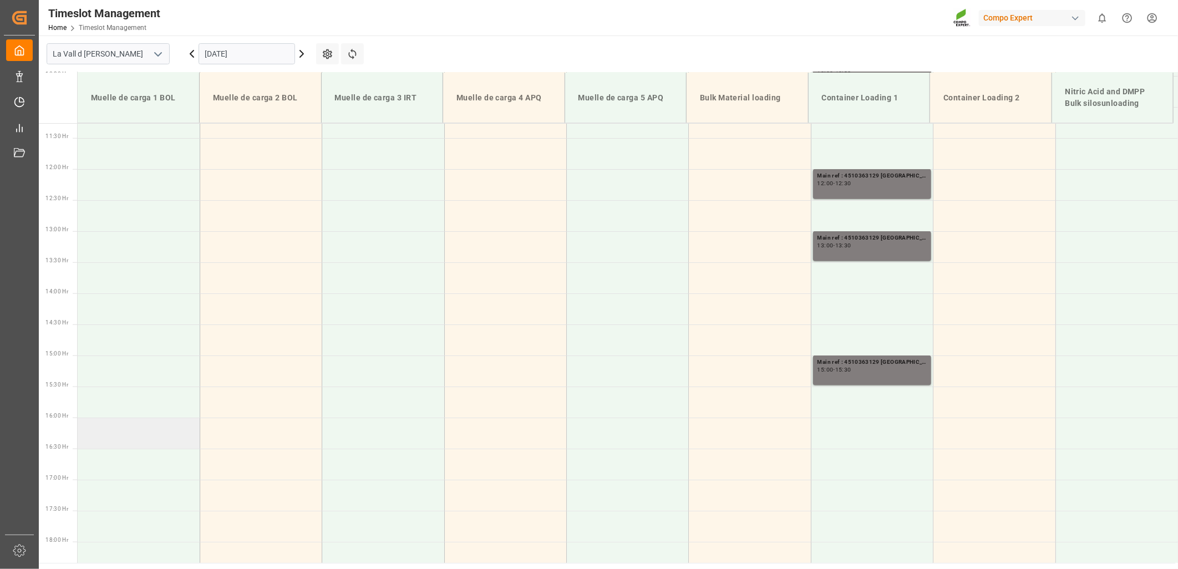
scroll to position [700, 0]
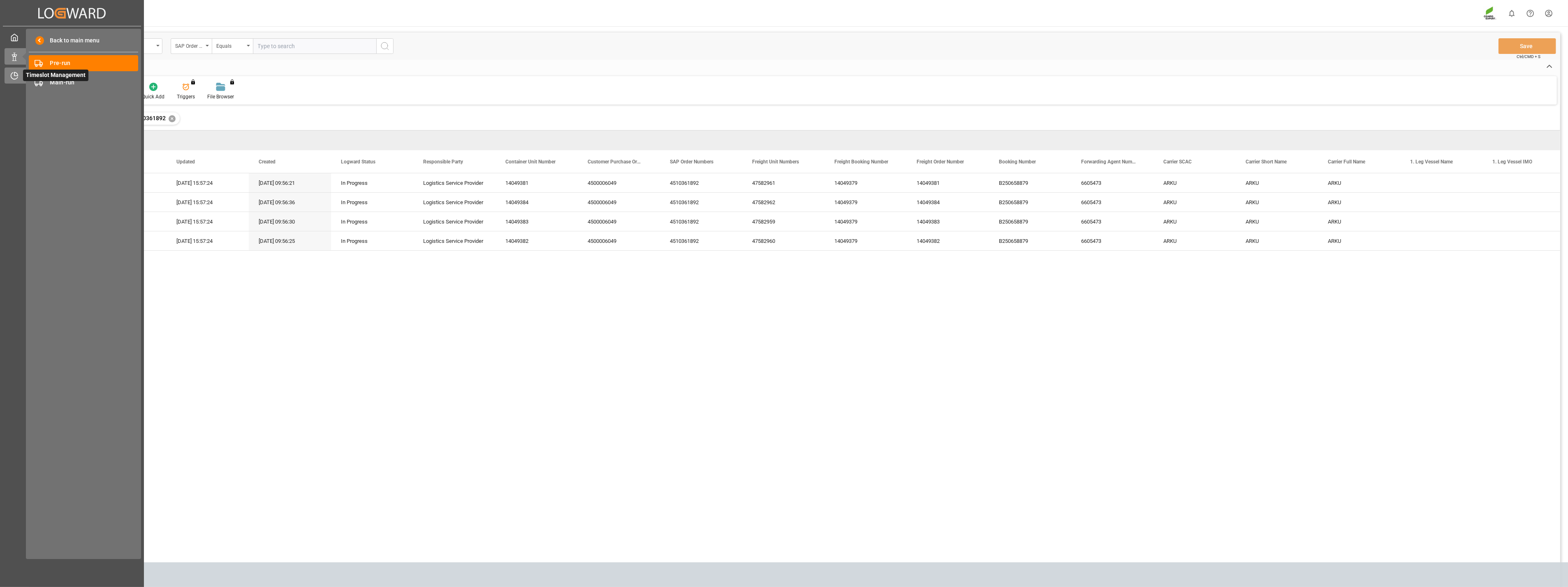
click at [17, 76] on icon at bounding box center [14, 76] width 7 height 7
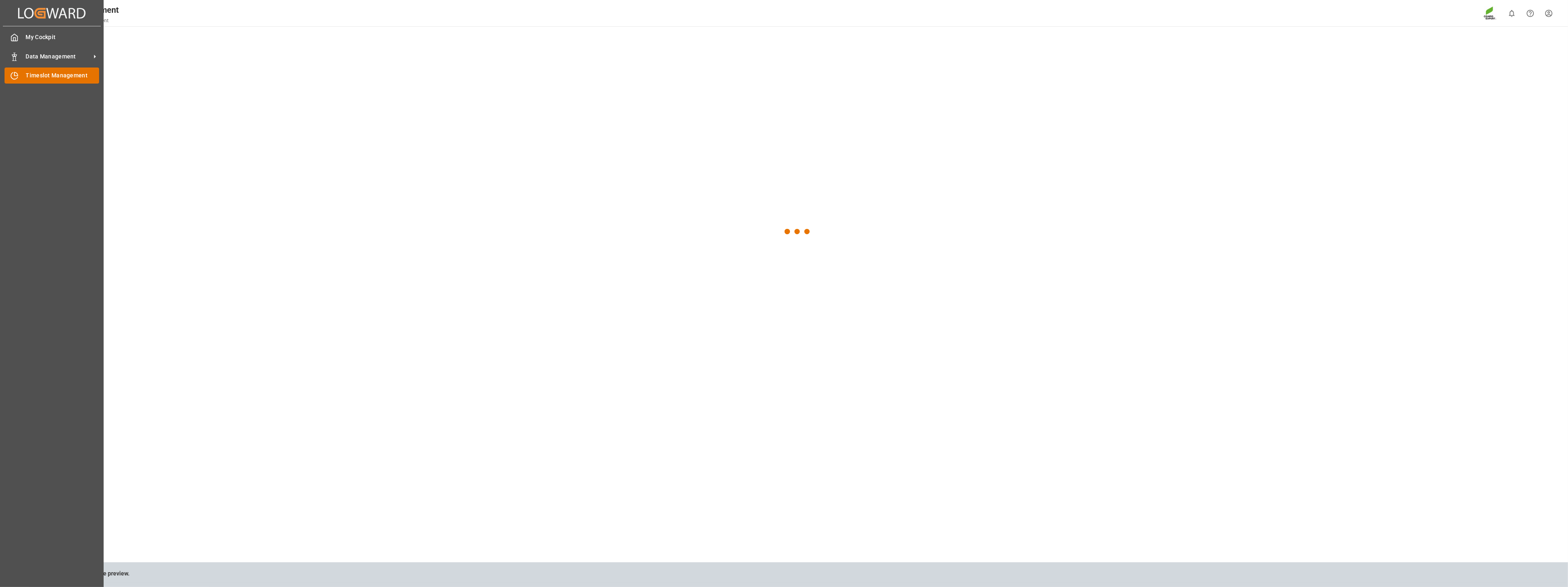
click at [51, 74] on span "Timeslot Management" at bounding box center [62, 76] width 73 height 9
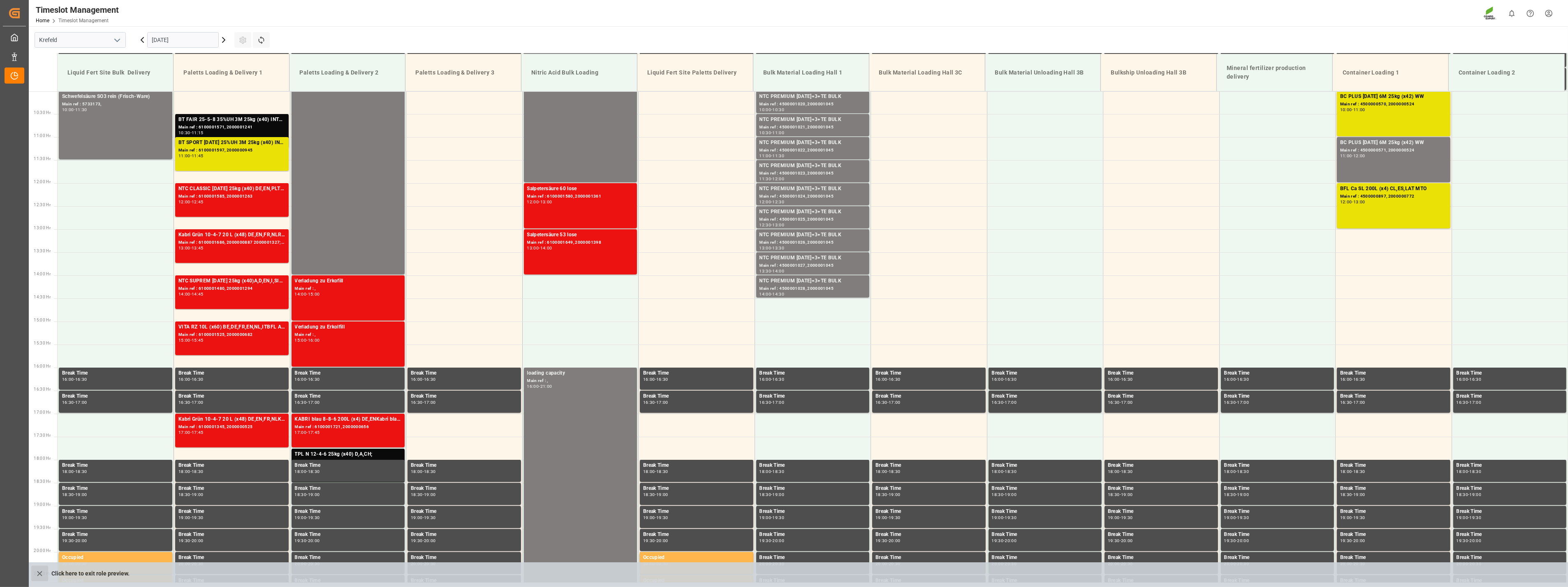
scroll to position [464, 0]
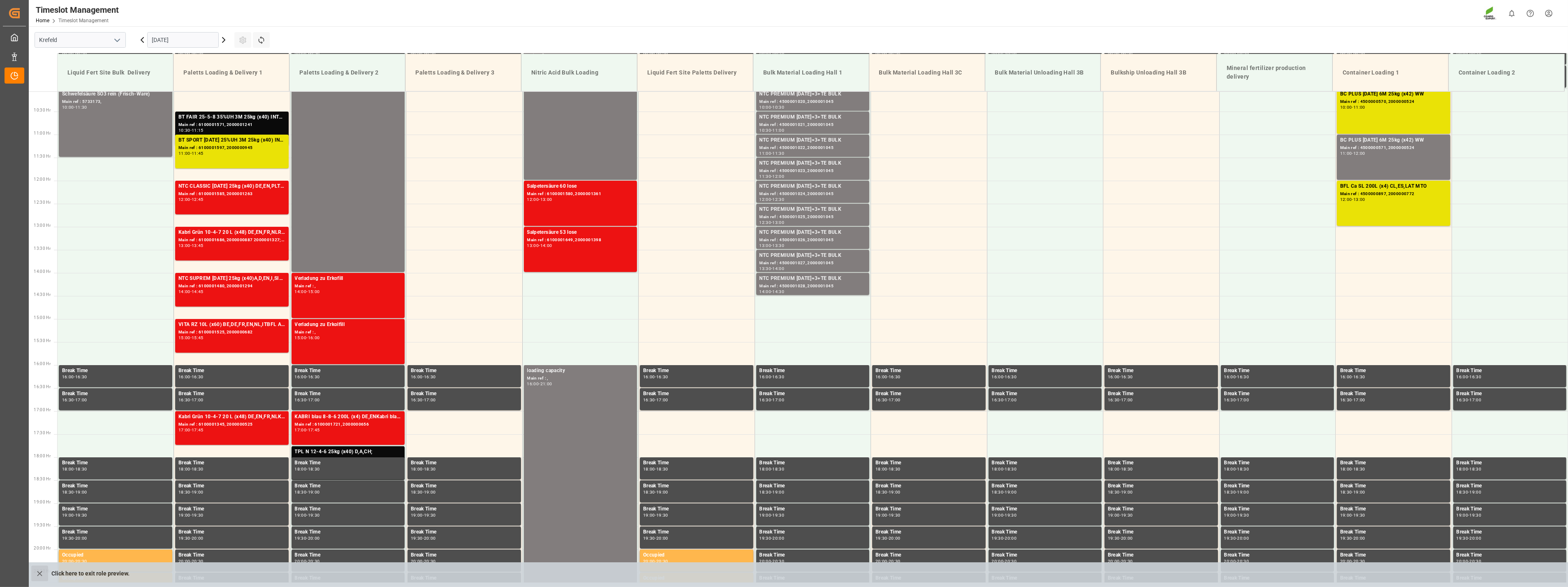
click at [40, 577] on icon "close role preview" at bounding box center [40, 574] width 9 height 9
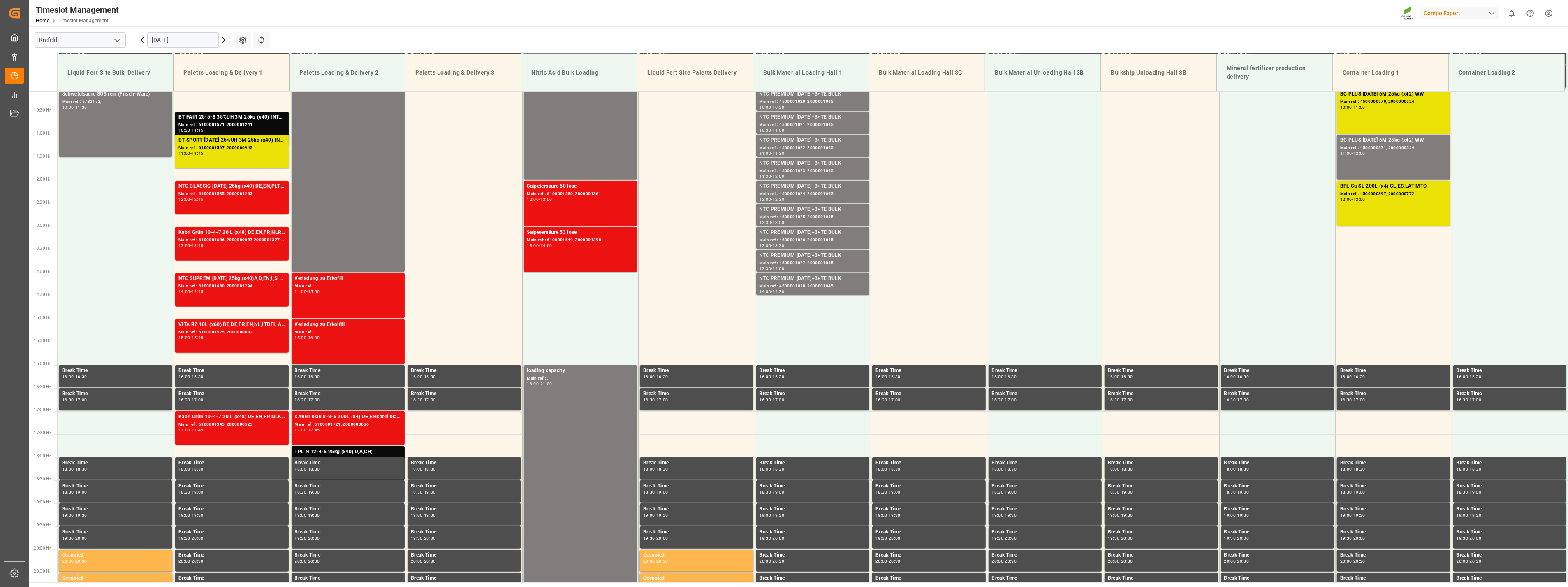
click at [116, 41] on icon "open menu" at bounding box center [116, 40] width 10 height 10
click at [74, 100] on div "La Vall d [PERSON_NAME]" at bounding box center [80, 95] width 90 height 19
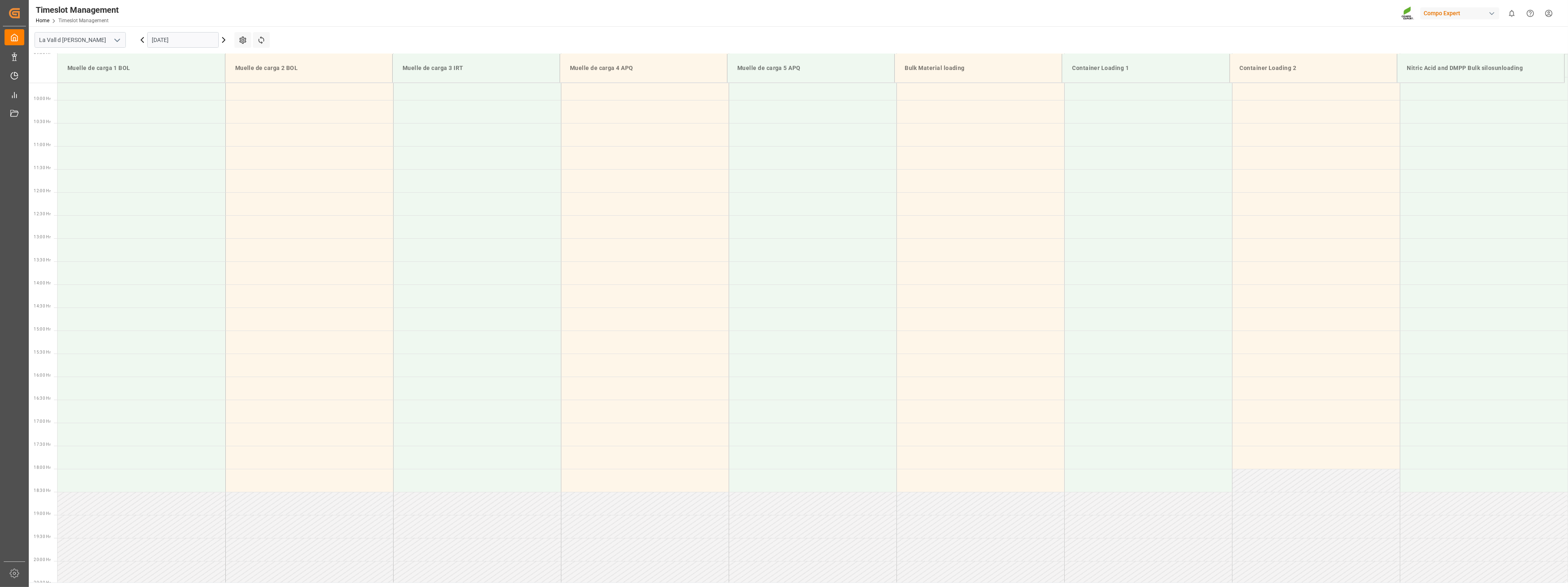
scroll to position [455, 0]
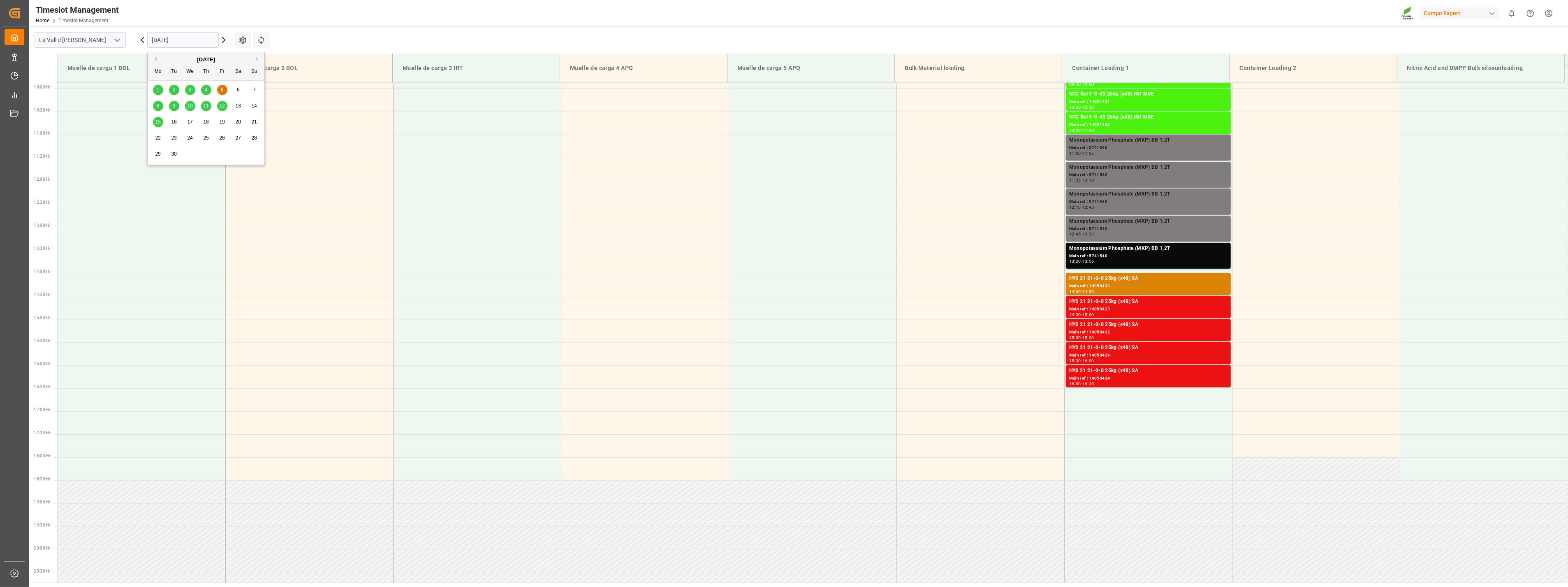
click at [198, 39] on input "05.09.2025" at bounding box center [183, 39] width 71 height 16
click at [158, 106] on span "8" at bounding box center [158, 106] width 3 height 6
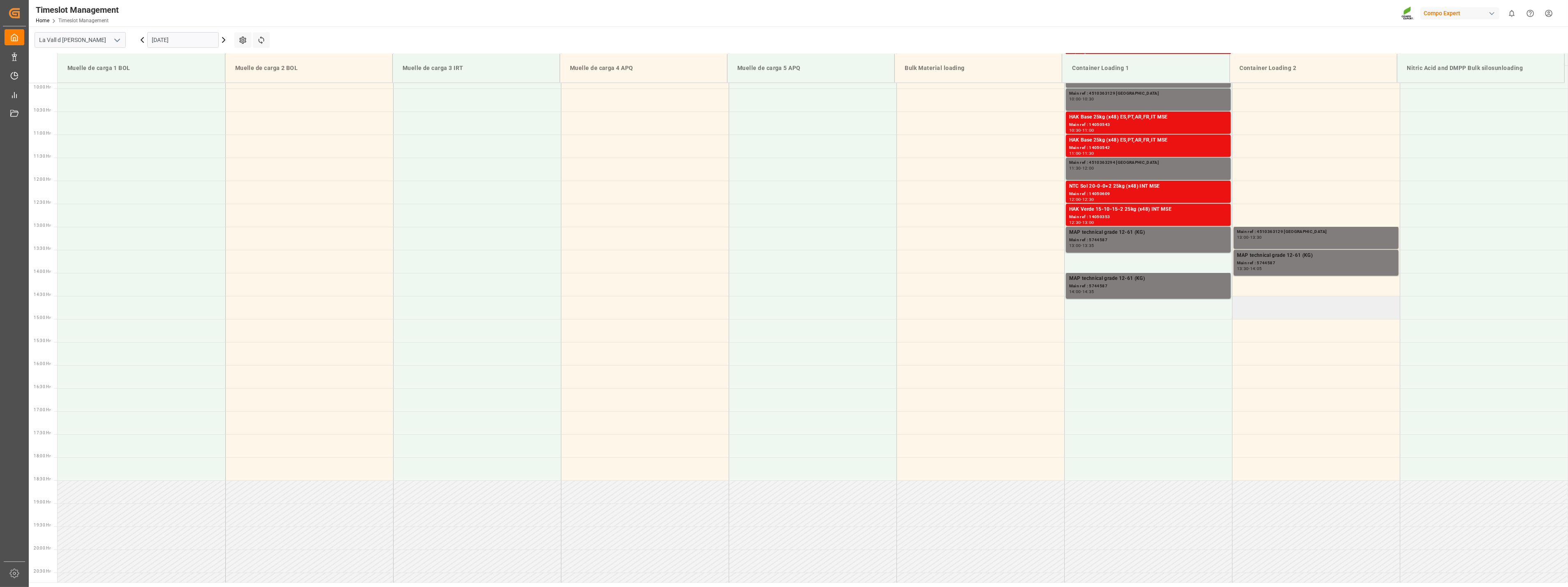
scroll to position [318, 0]
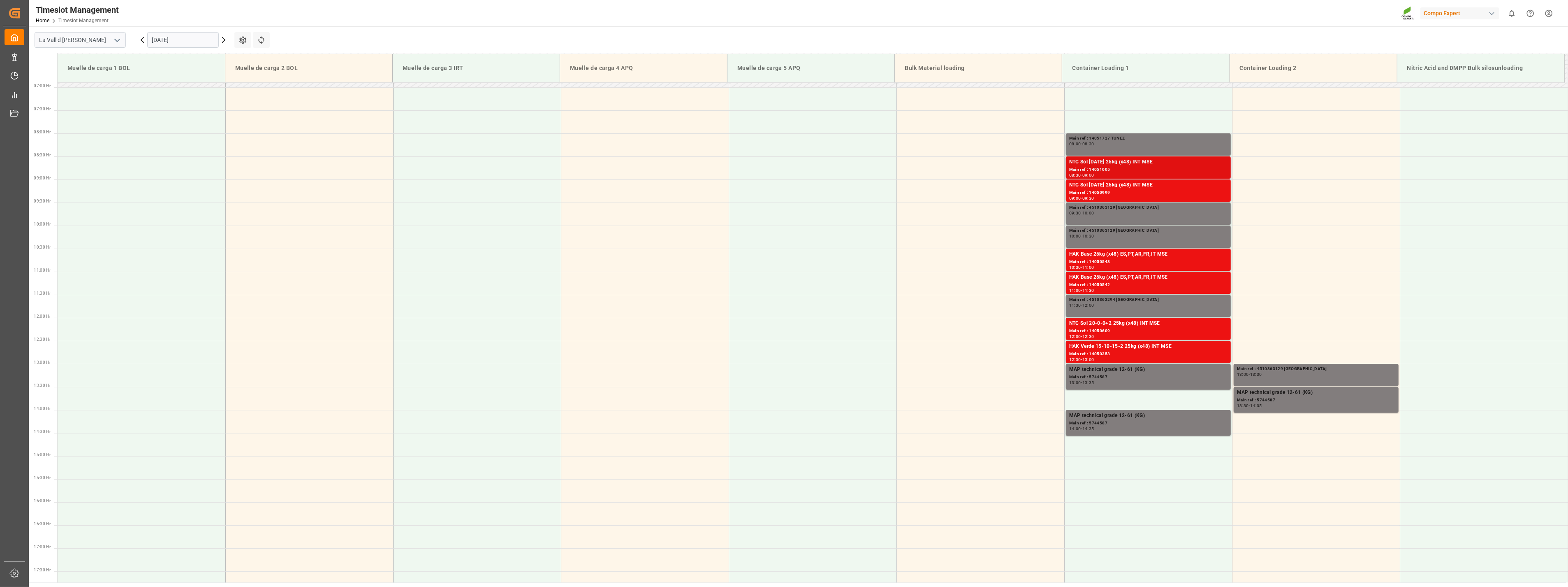
click at [1119, 171] on div "Main ref : 14051005" at bounding box center [1148, 169] width 158 height 7
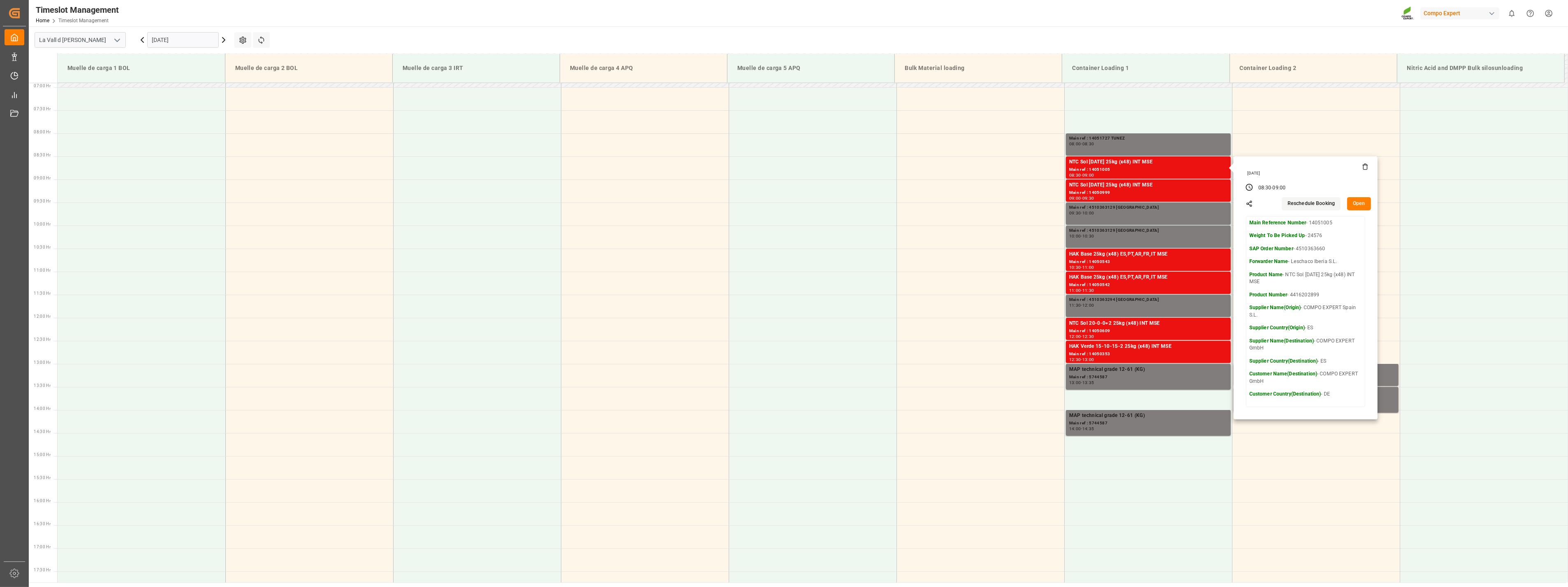
click at [1355, 203] on button "Open" at bounding box center [1360, 204] width 24 height 13
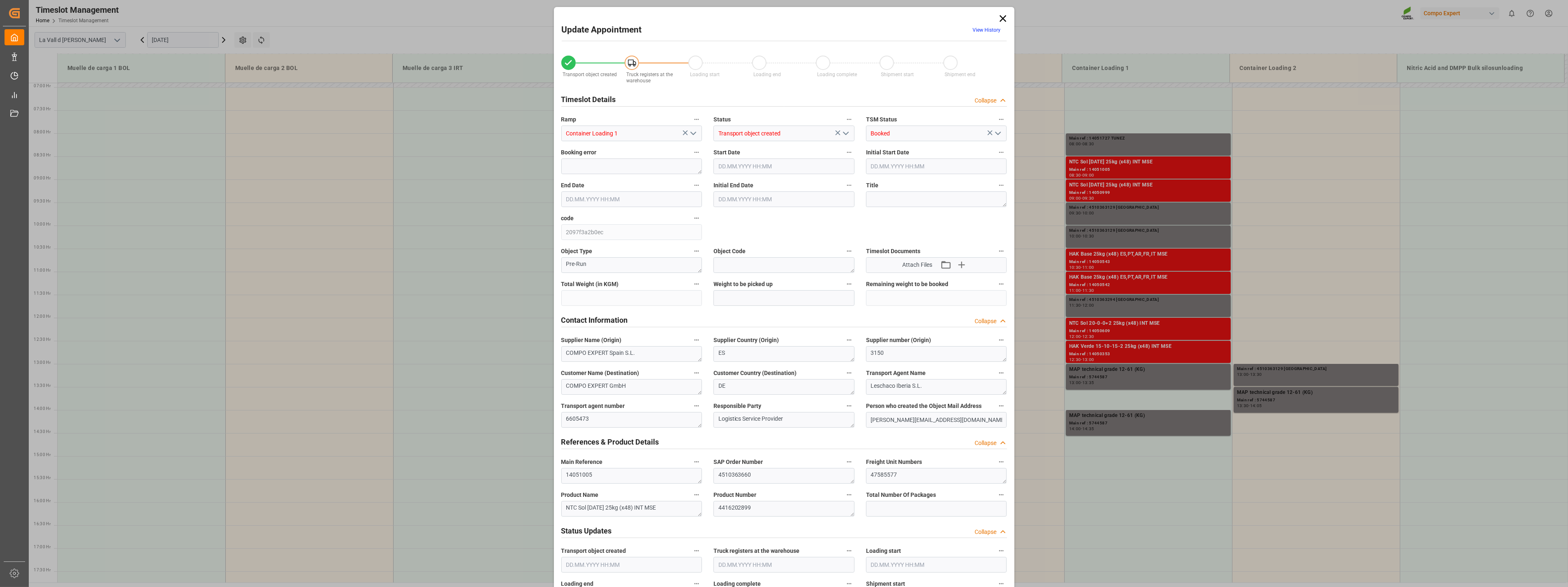
type input "24576"
type input "180"
type input "08.09.2025 08:30"
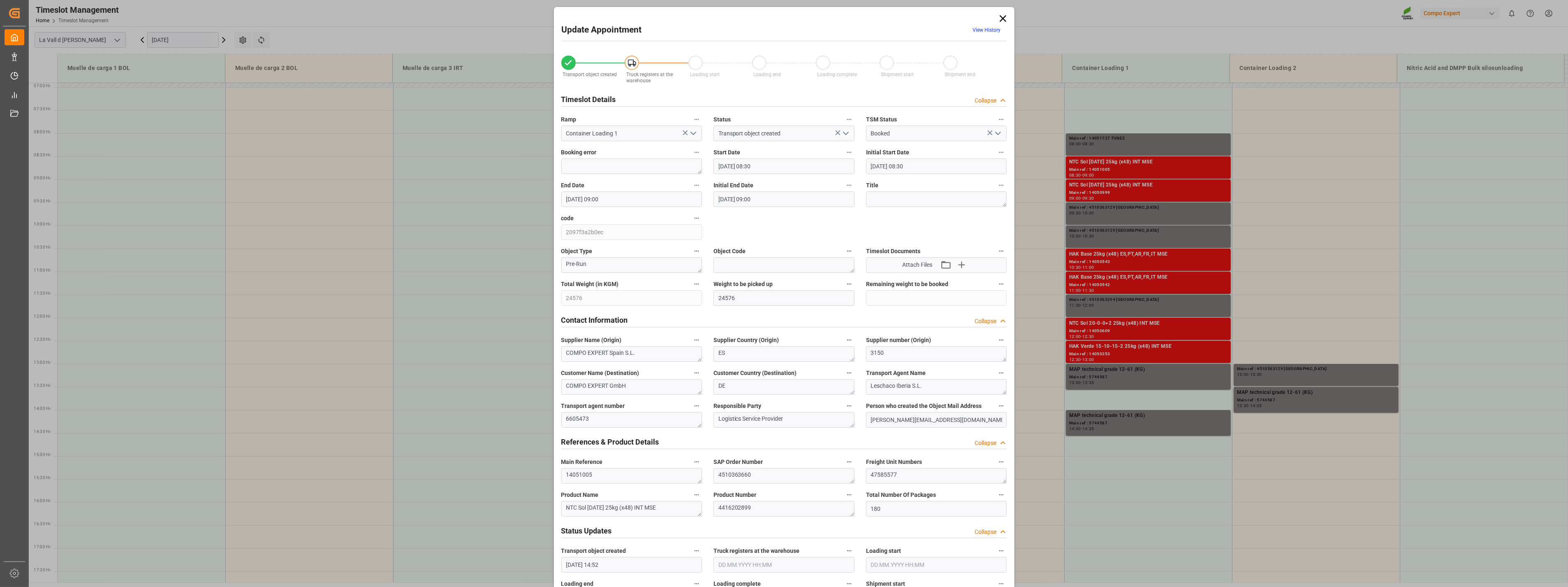
type input "08.09.2025 09:00"
type input "18.08.2025 14:52"
type input "04.09.2025 09:56"
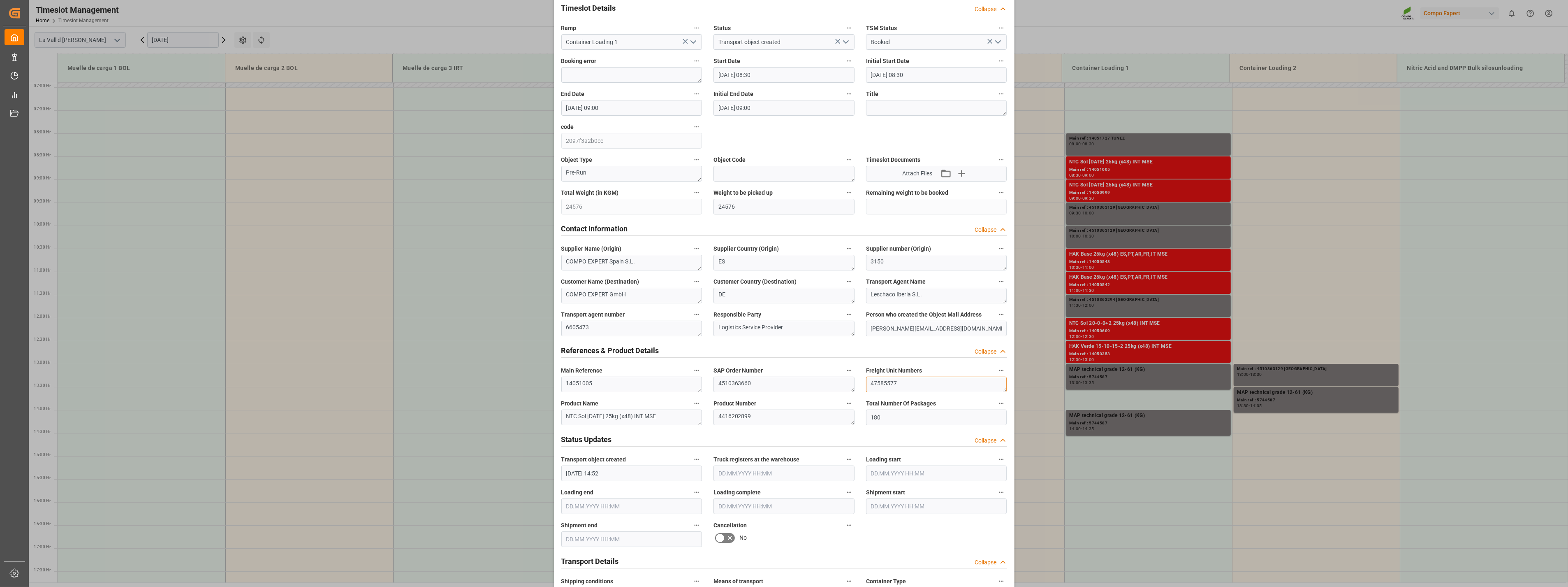
drag, startPoint x: 935, startPoint y: 387, endPoint x: 746, endPoint y: 373, distance: 189.5
click at [746, 373] on div "Transport object created Truck registers at the warehouse Loading start Loading…" at bounding box center [784, 484] width 458 height 1057
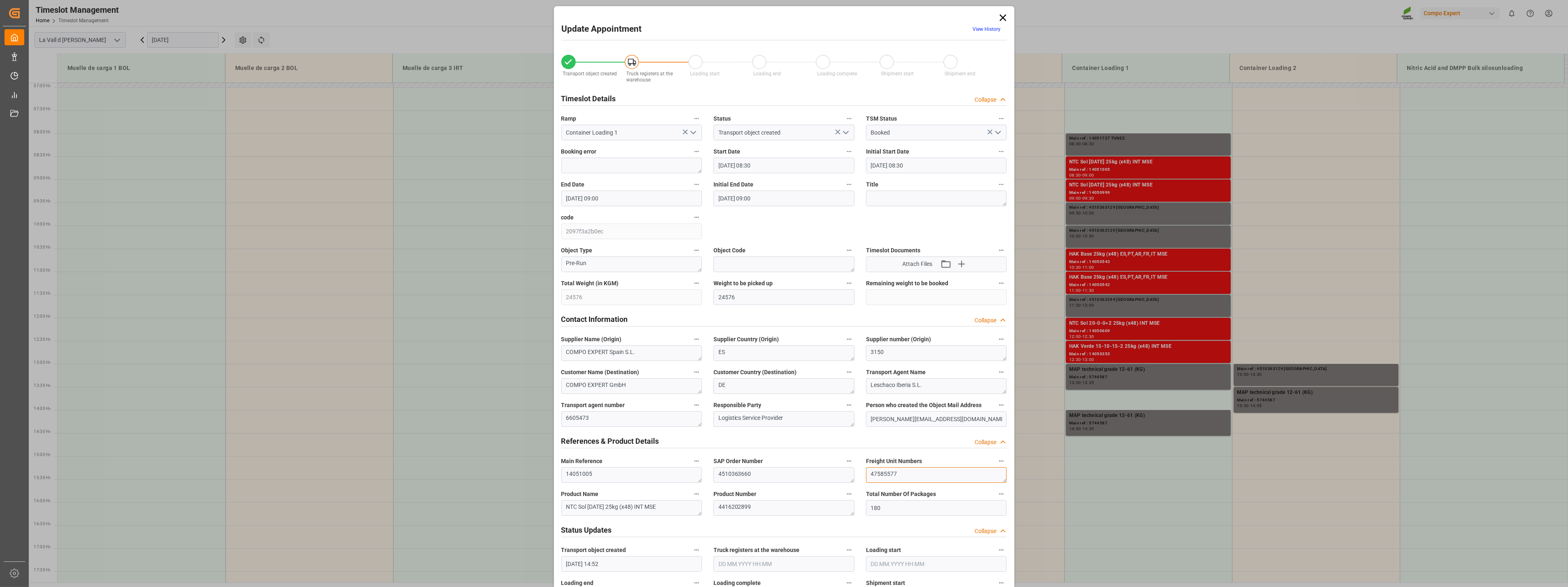
scroll to position [0, 0]
click at [1000, 17] on icon at bounding box center [1004, 19] width 12 height 12
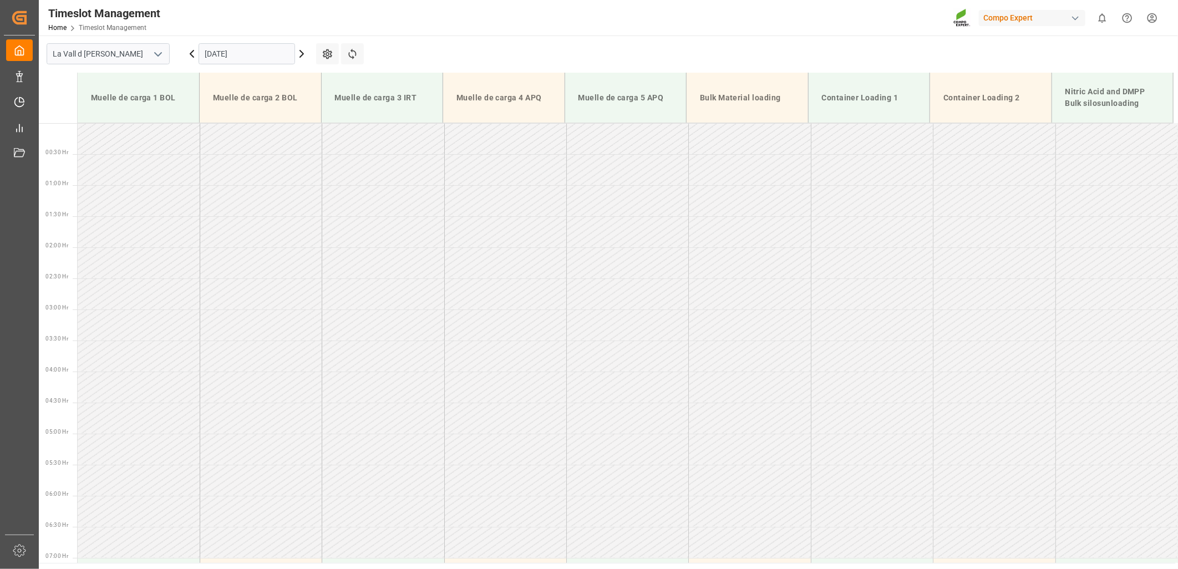
scroll to position [429, 0]
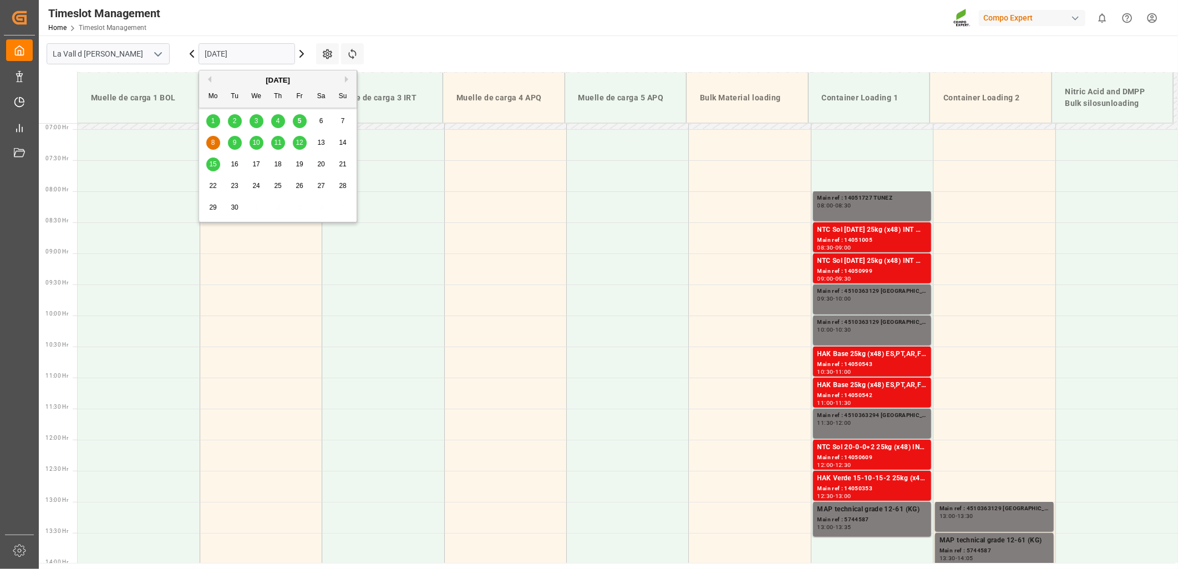
click at [235, 54] on input "[DATE]" at bounding box center [247, 53] width 96 height 21
click at [276, 146] on span "11" at bounding box center [277, 143] width 7 height 8
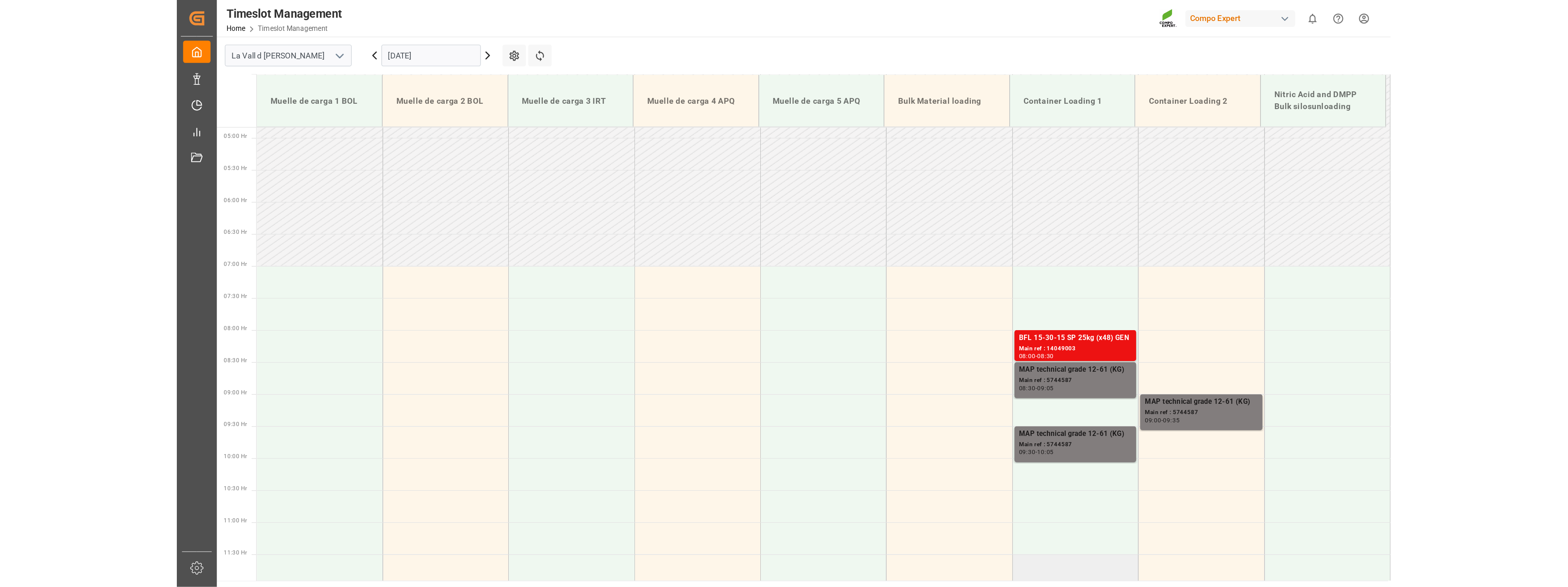
scroll to position [281, 0]
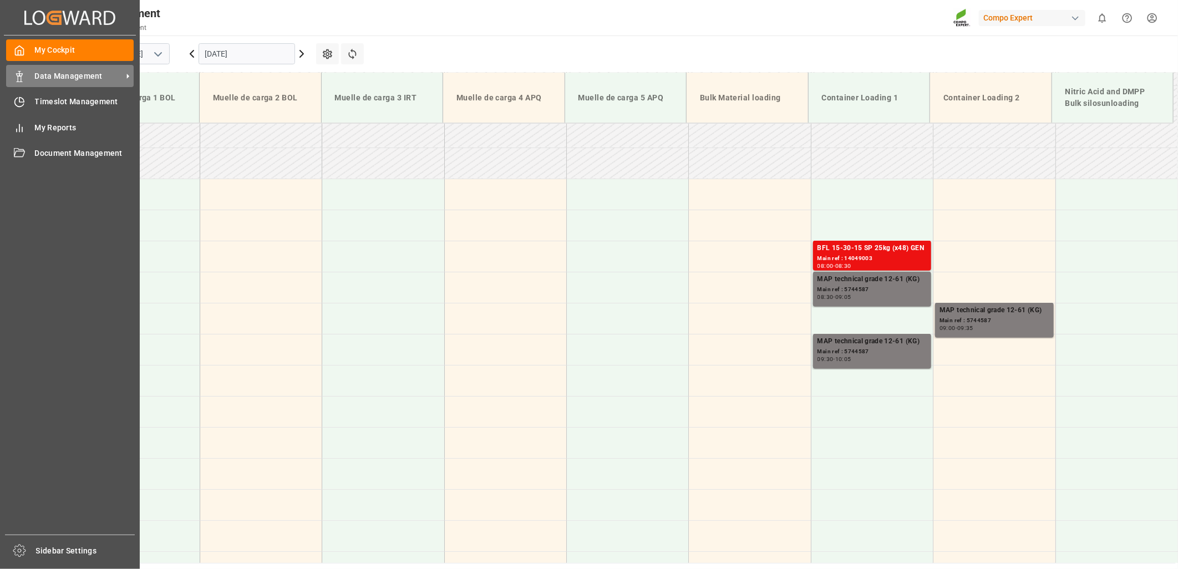
click at [21, 76] on rect at bounding box center [19, 79] width 3 height 6
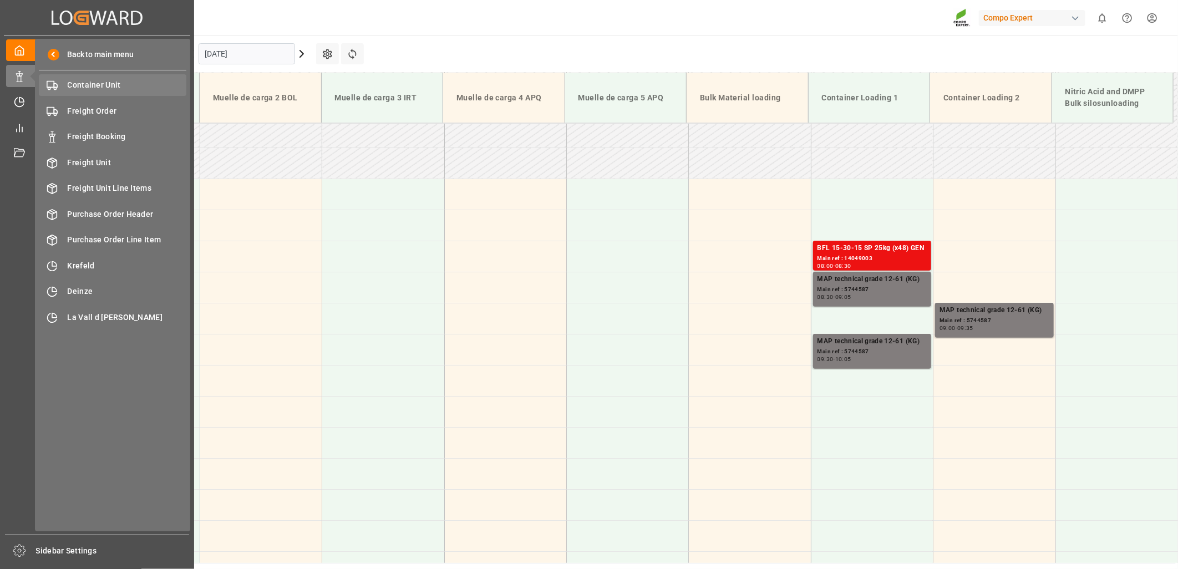
click at [87, 84] on span "Container Unit" at bounding box center [127, 85] width 119 height 12
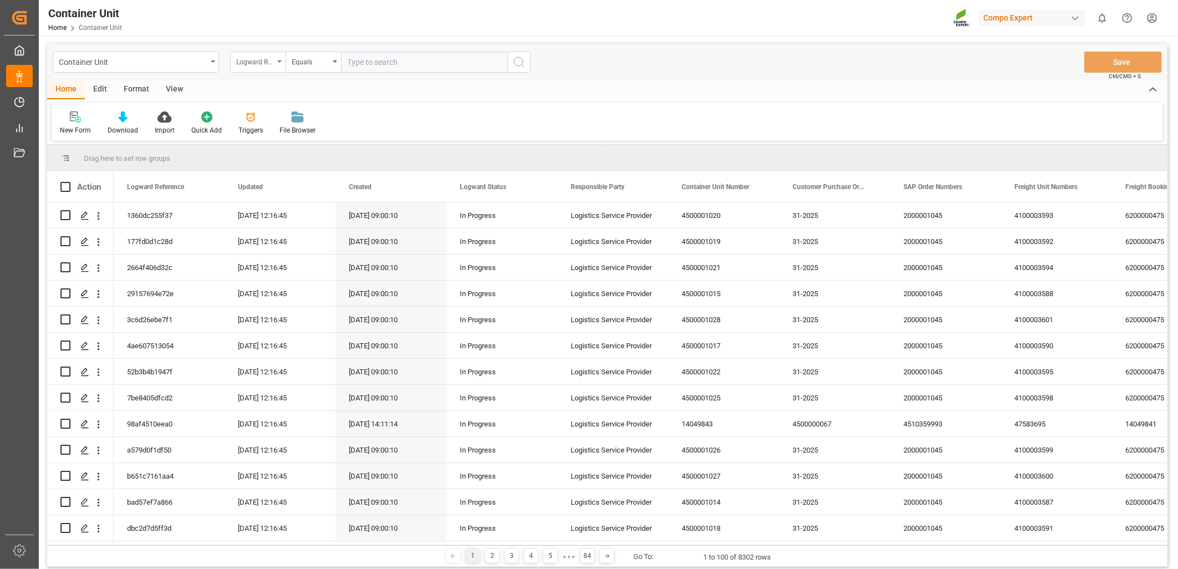
click at [276, 65] on div "Logward Reference" at bounding box center [257, 62] width 55 height 21
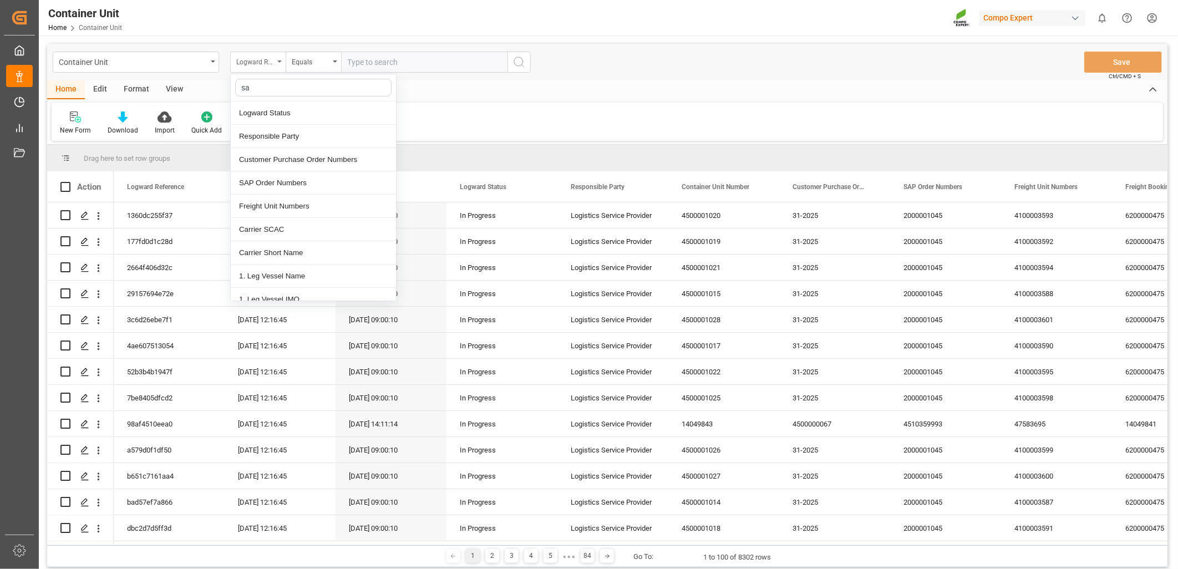
type input "sap"
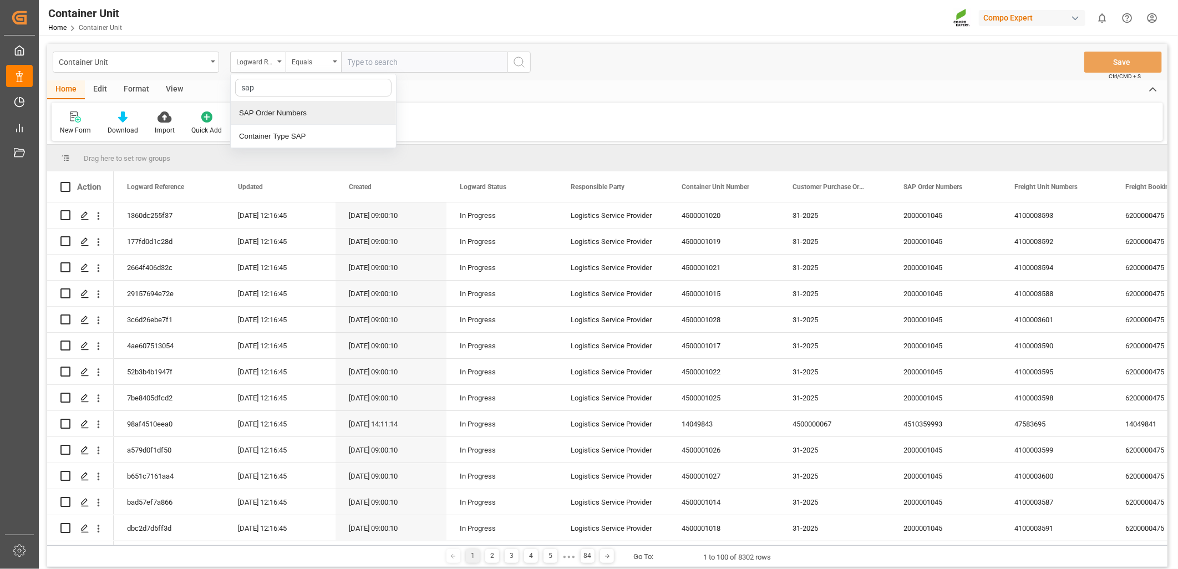
click at [269, 111] on div "SAP Order Numbers" at bounding box center [313, 112] width 165 height 23
click at [397, 64] on input "text" at bounding box center [424, 62] width 166 height 21
paste input "4510361892"
type input "4510361892"
click at [332, 65] on div "Equals" at bounding box center [313, 62] width 55 height 21
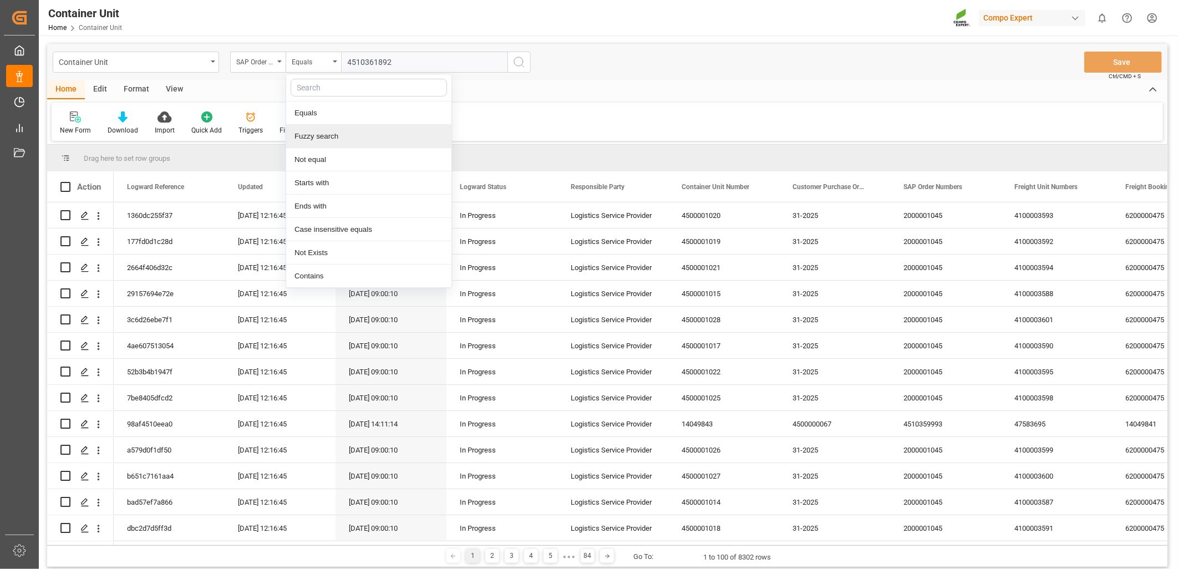
click at [317, 139] on div "Fuzzy search" at bounding box center [368, 136] width 165 height 23
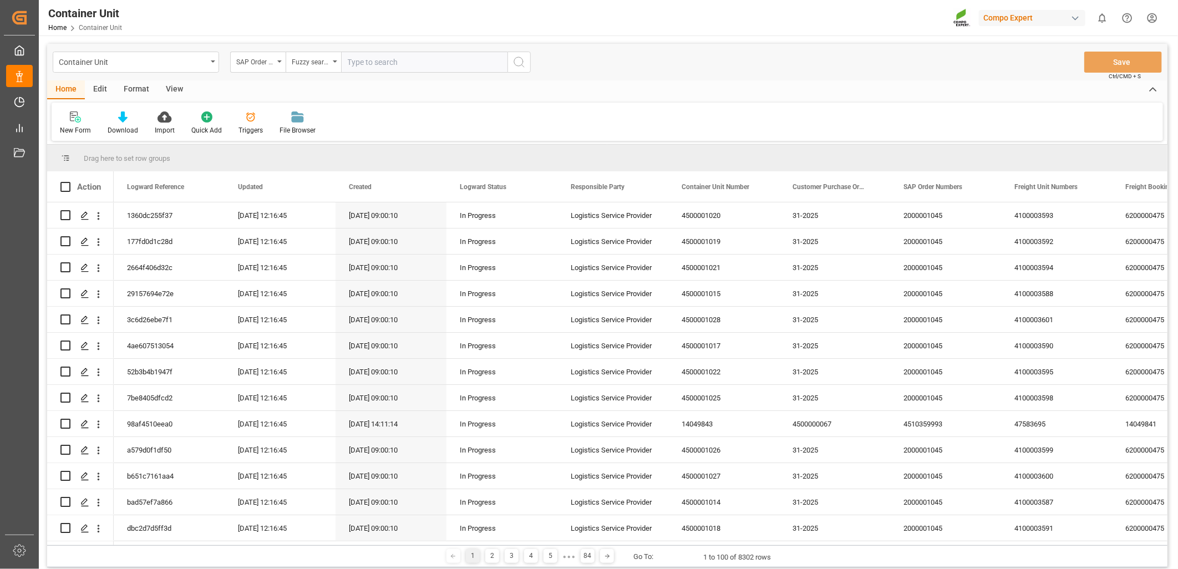
paste input "4510361892"
type input "4510361892"
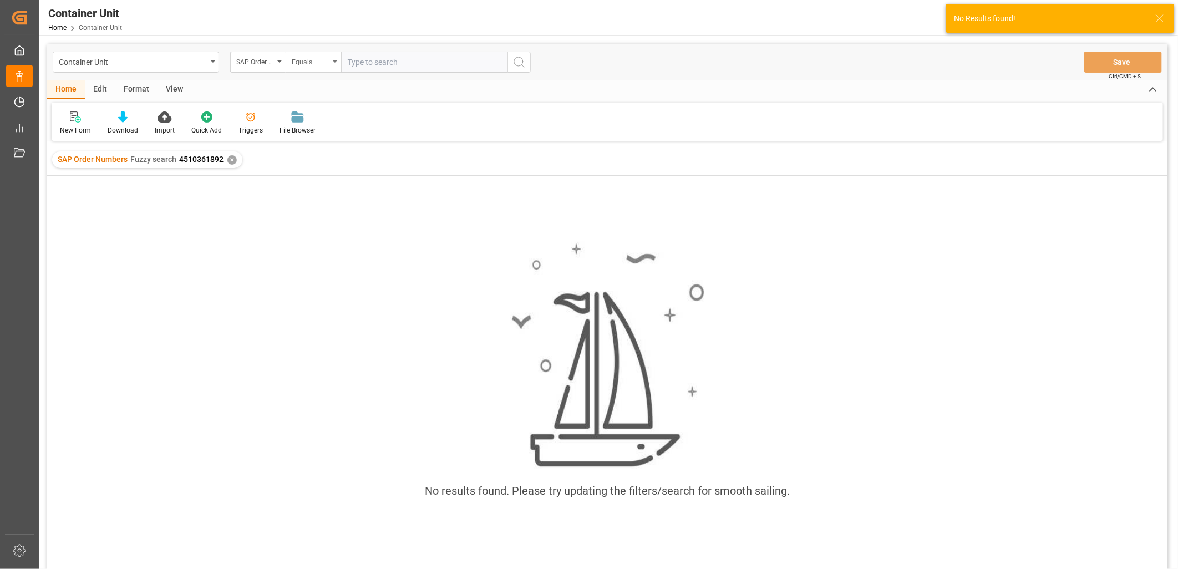
click at [312, 59] on div "Equals" at bounding box center [311, 60] width 38 height 13
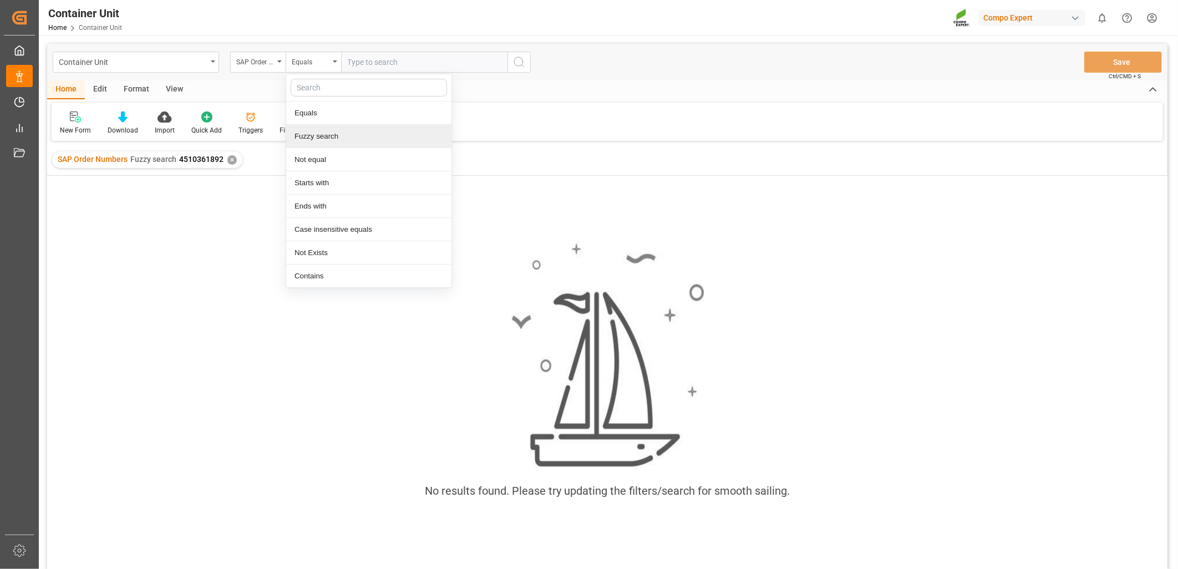
click at [306, 131] on div "Fuzzy search" at bounding box center [368, 136] width 165 height 23
paste input "4510361892"
type input "4510361892"
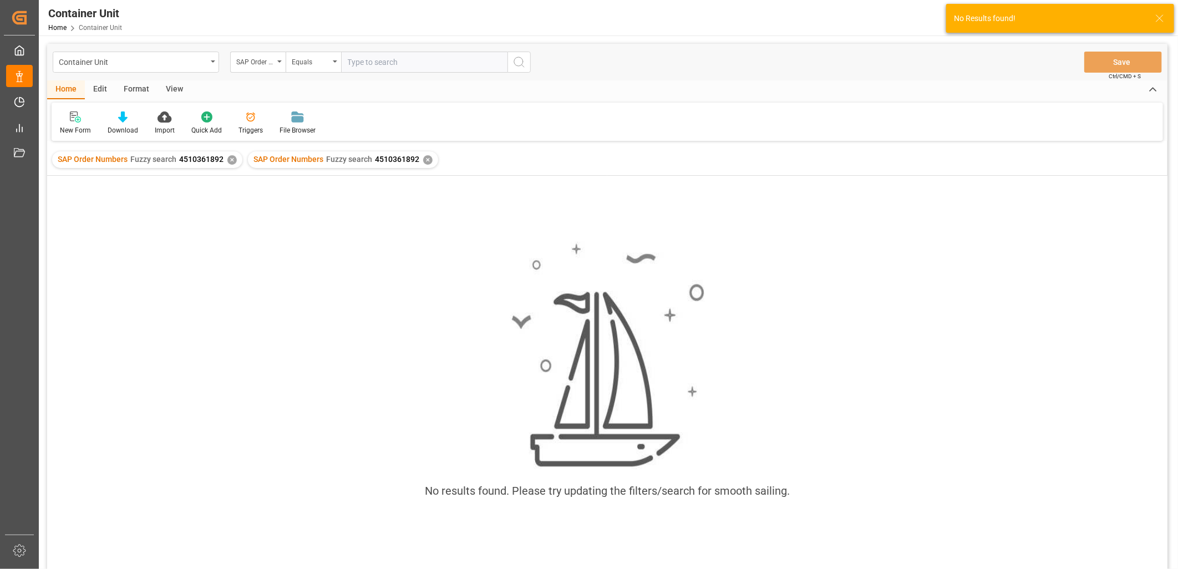
click at [231, 161] on div "✕" at bounding box center [231, 159] width 9 height 9
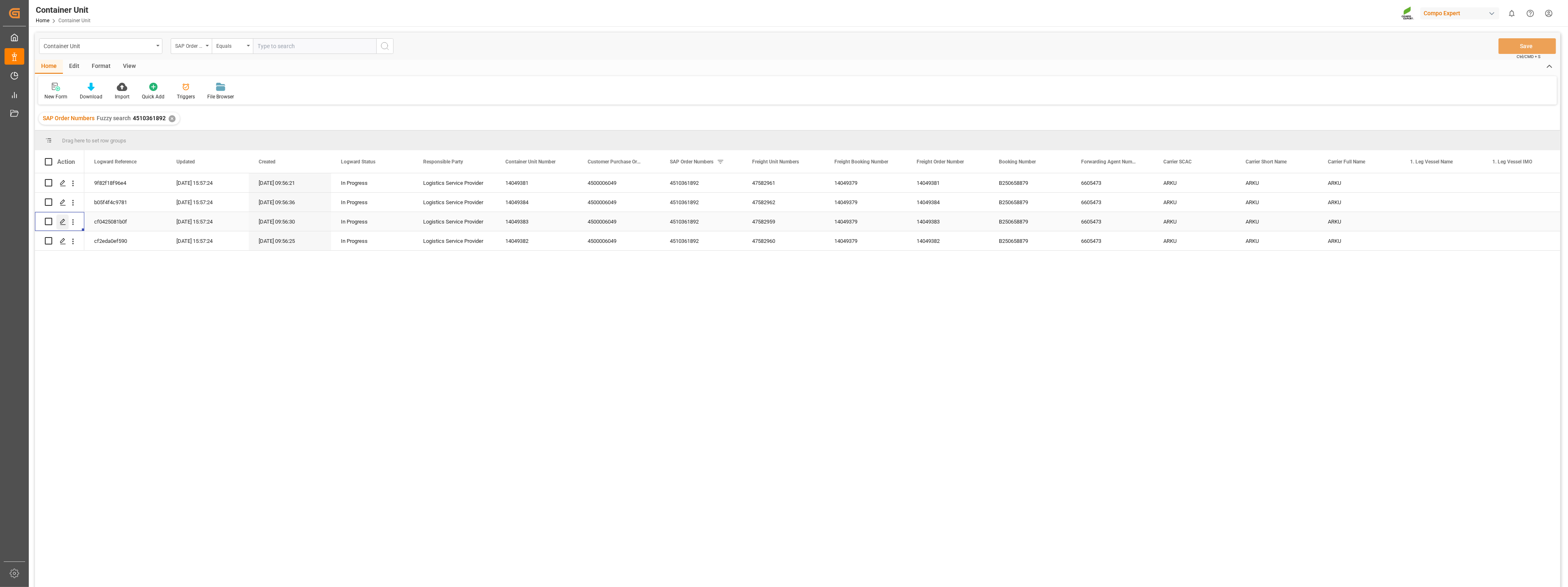
click at [61, 223] on polygon "Press SPACE to select this row." at bounding box center [63, 221] width 4 height 4
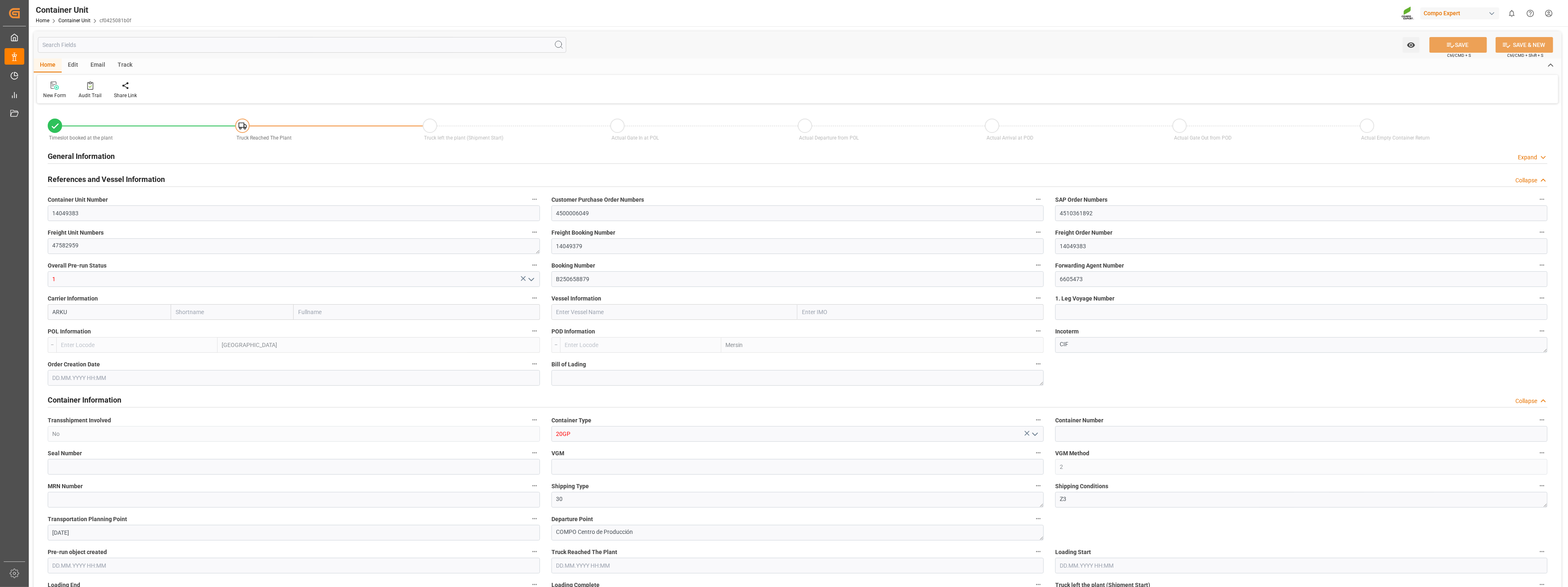
type input "ARKU"
type input "ESVLC"
type input "TRMER"
type input "7"
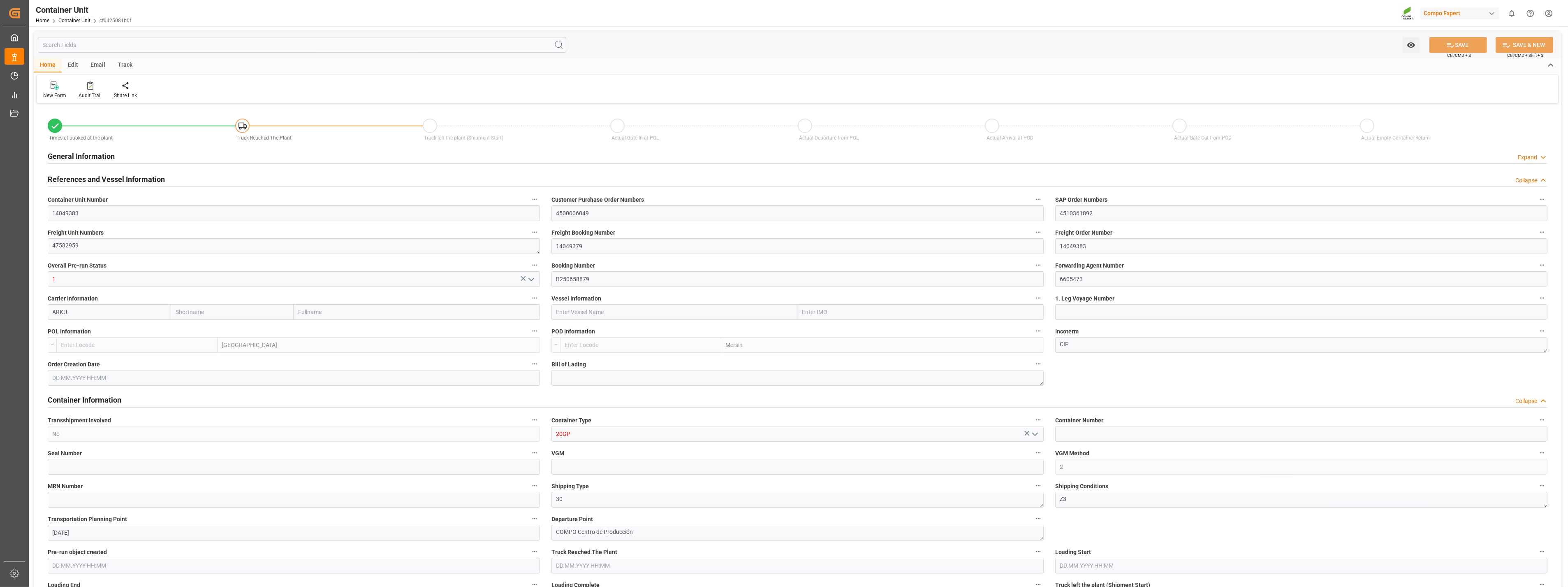
type input "0"
type input "8"
type input "0"
type input "80"
type input "16459.2"
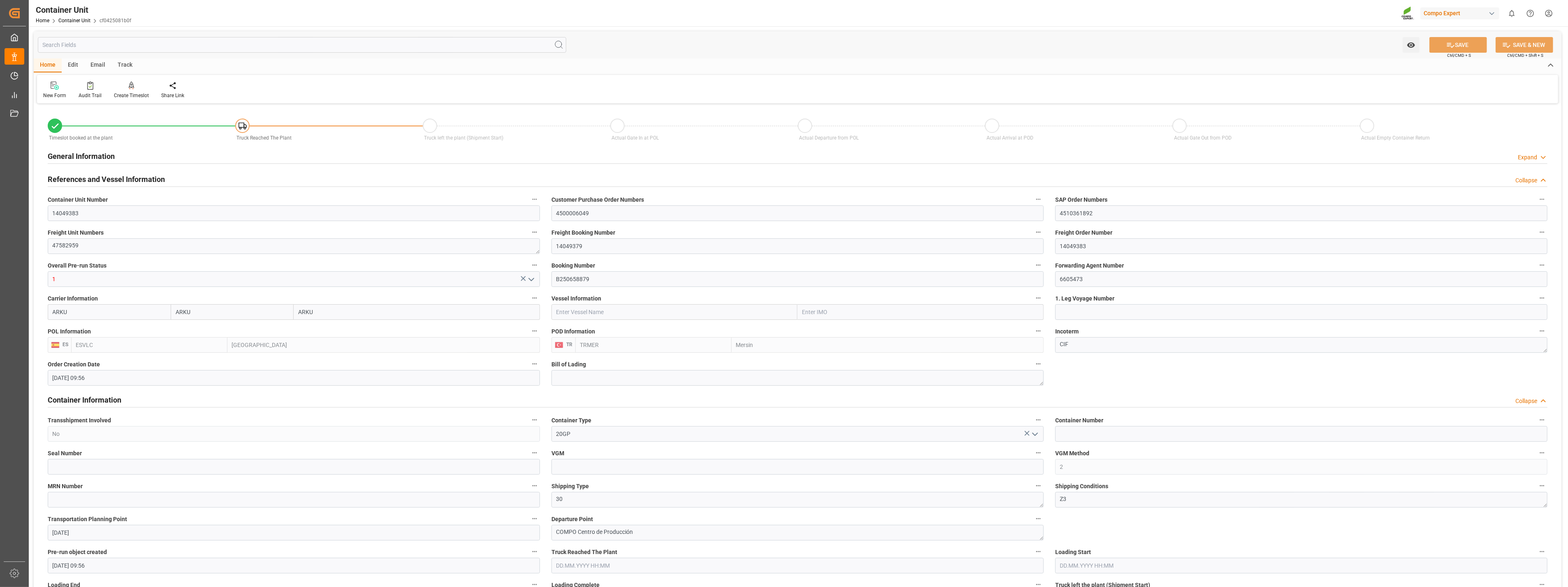
type input "[DATE] 09:56"
type input "03.09.2025"
click at [130, 88] on icon at bounding box center [132, 85] width 6 height 8
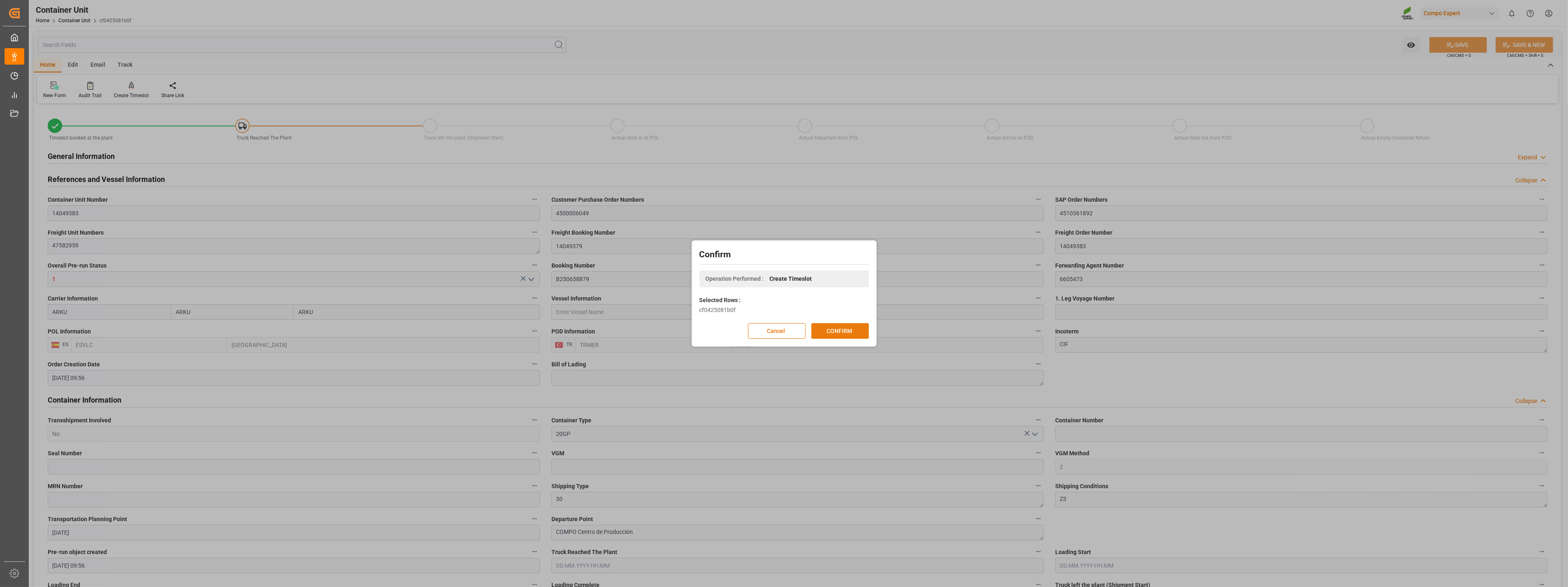
click at [844, 330] on button "CONFIRM" at bounding box center [840, 330] width 58 height 16
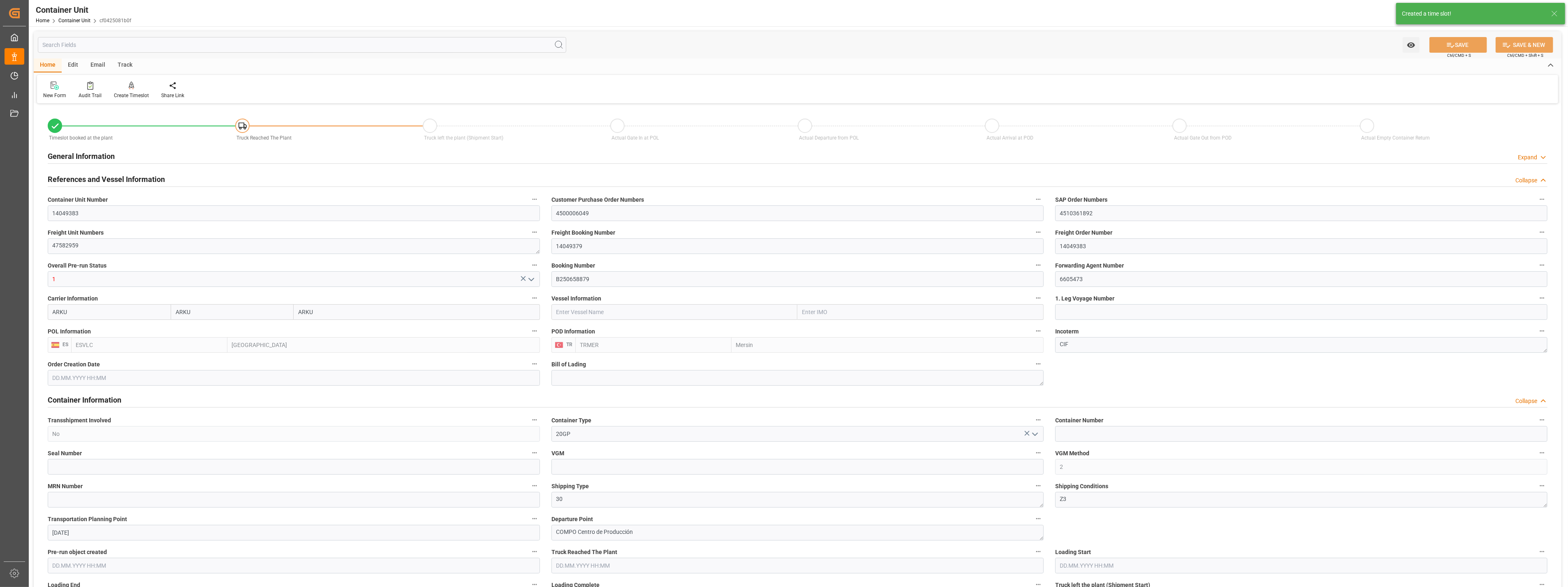
type input "ARKU"
type input "ESVLC"
type input "TRMER"
type input "7"
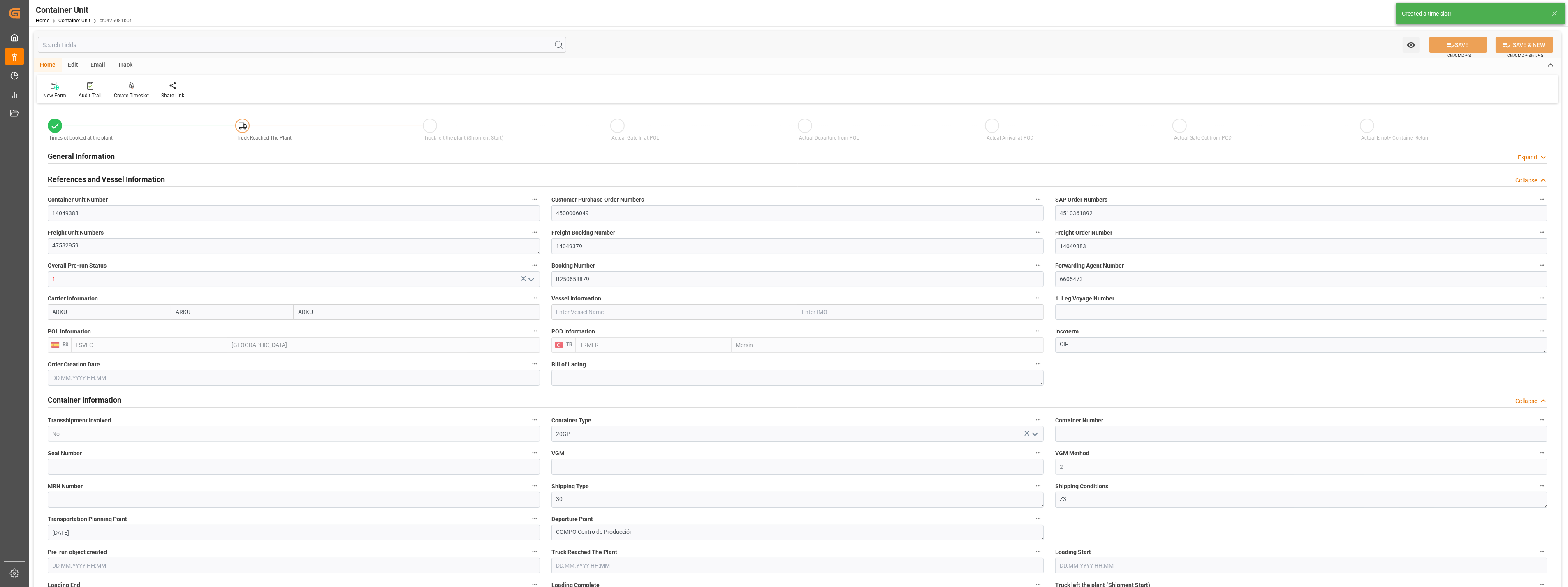
type input "0"
type input "8"
type input "0"
type input "80"
type input "16459.2"
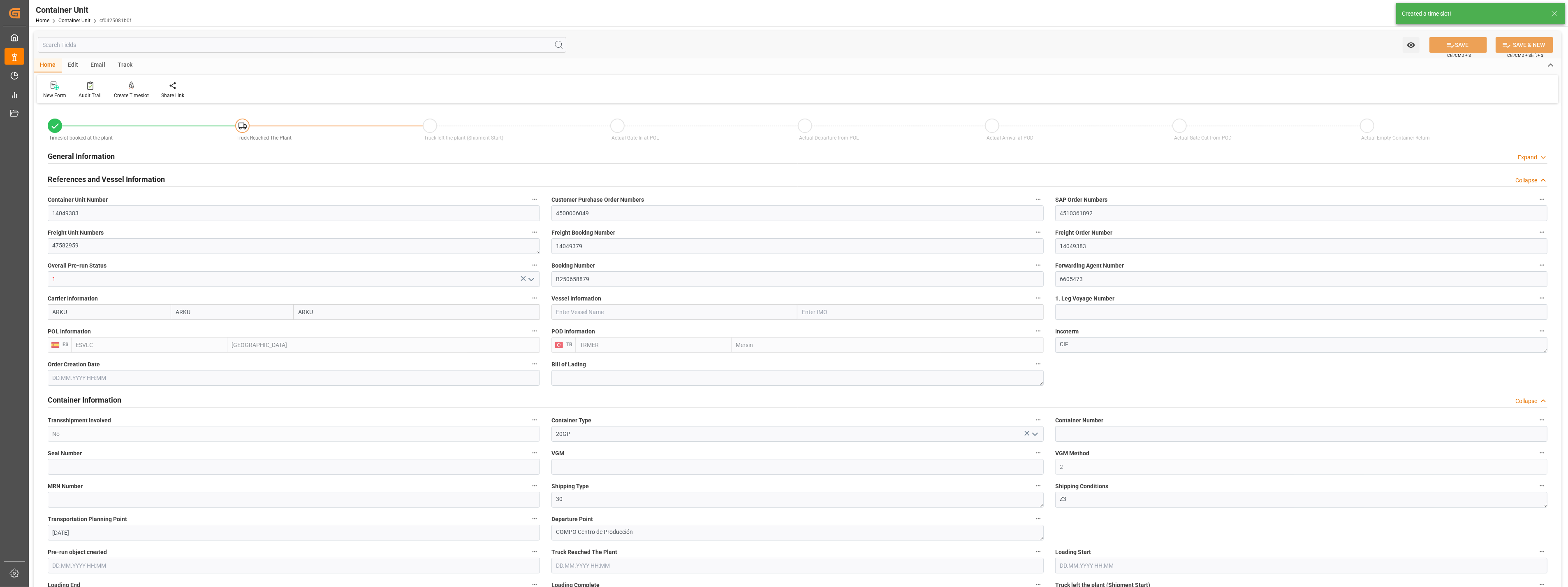
type input "[DATE] 09:56"
type input "03.09.2025"
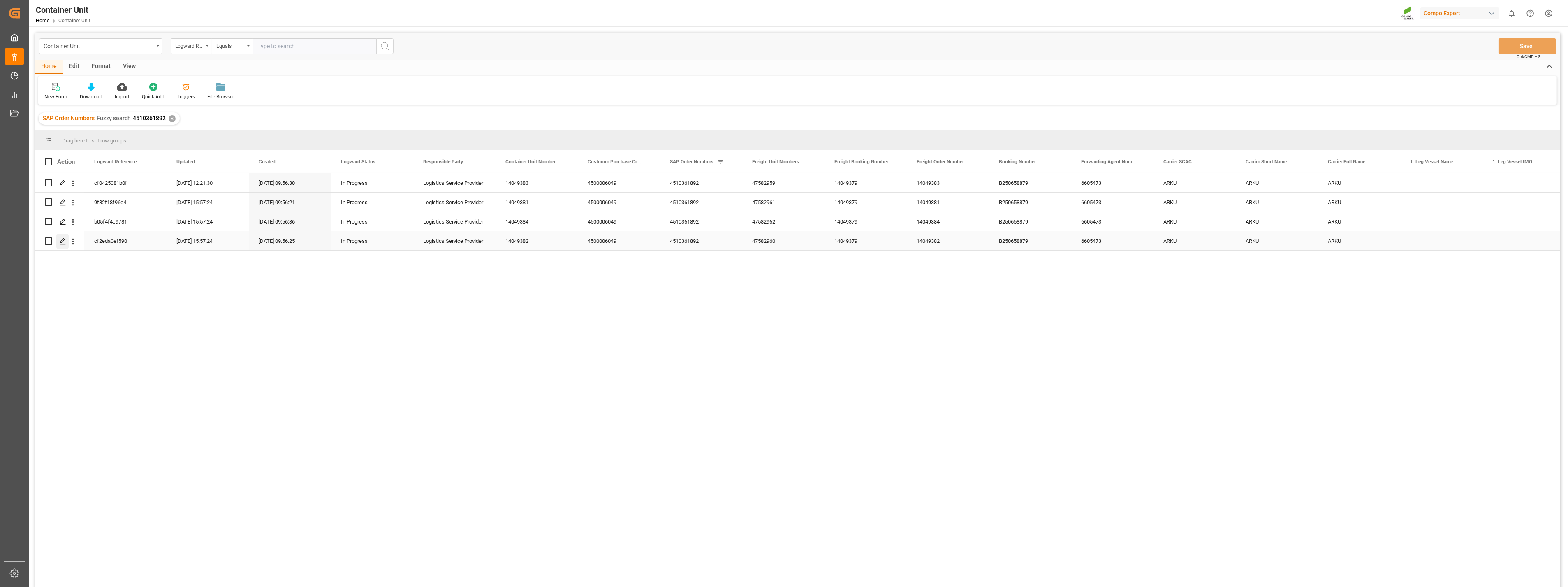
click at [60, 243] on icon "Press SPACE to select this row." at bounding box center [62, 241] width 7 height 7
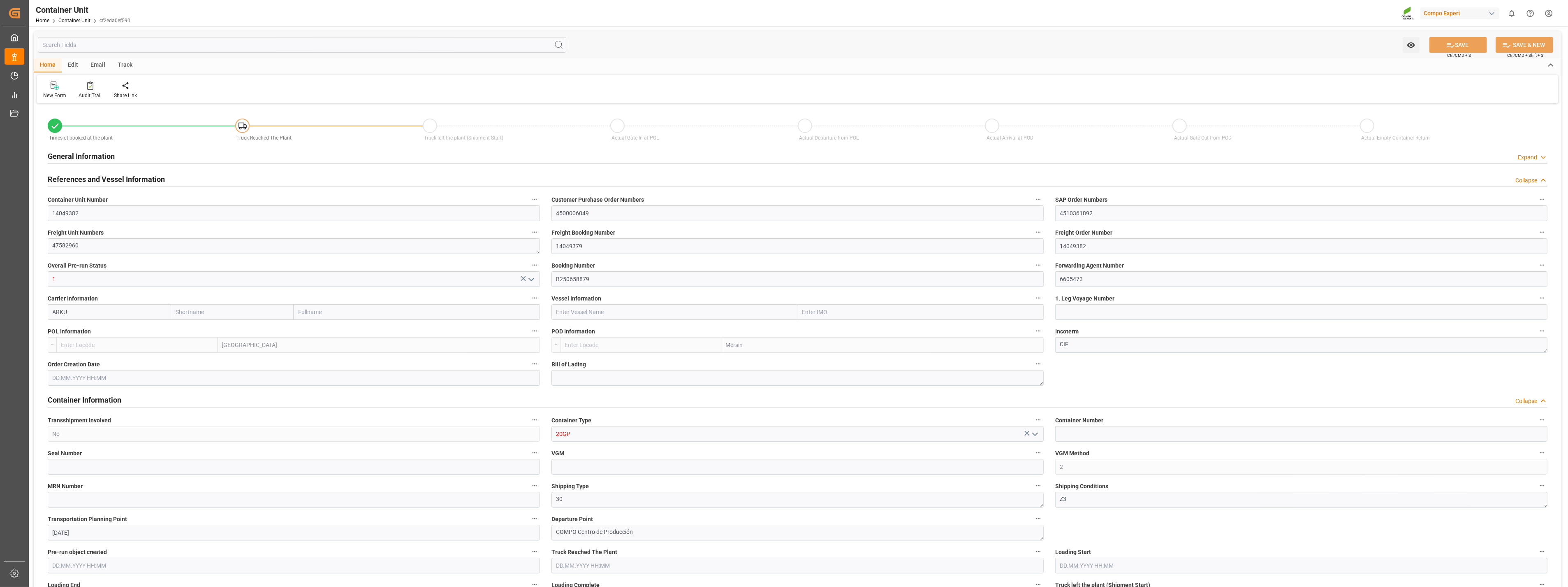
type input "ARKU"
type input "ESVLC"
type input "TRMER"
type input "7"
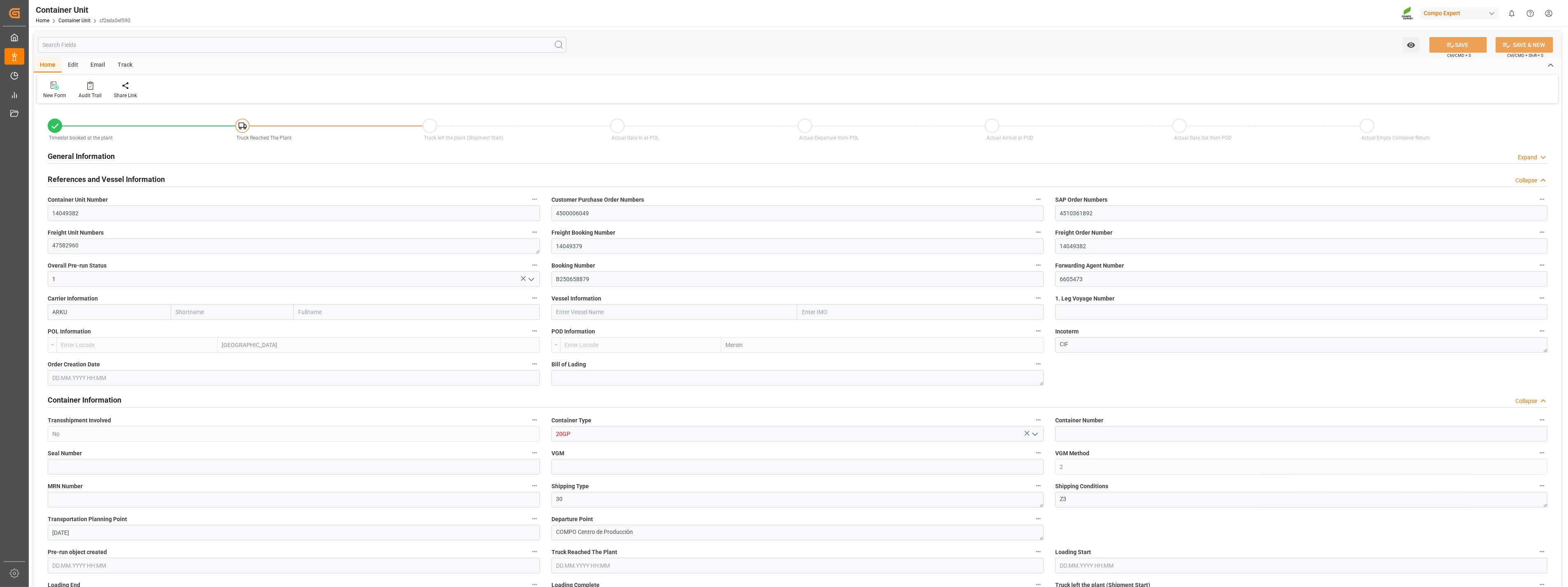
type input "0"
type input "8"
type input "0"
type input "80"
type input "16459.2"
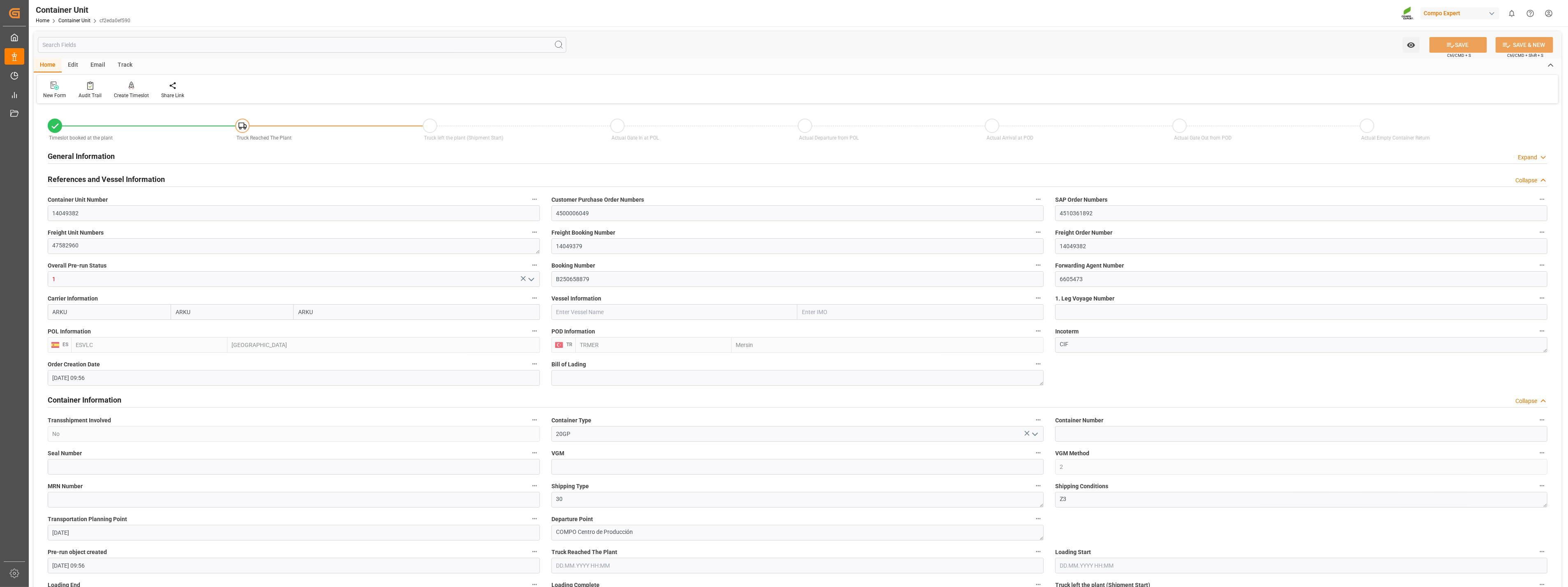
type input "16.07.2025 09:56"
type input "03.09.2025"
click at [130, 86] on icon at bounding box center [132, 85] width 6 height 8
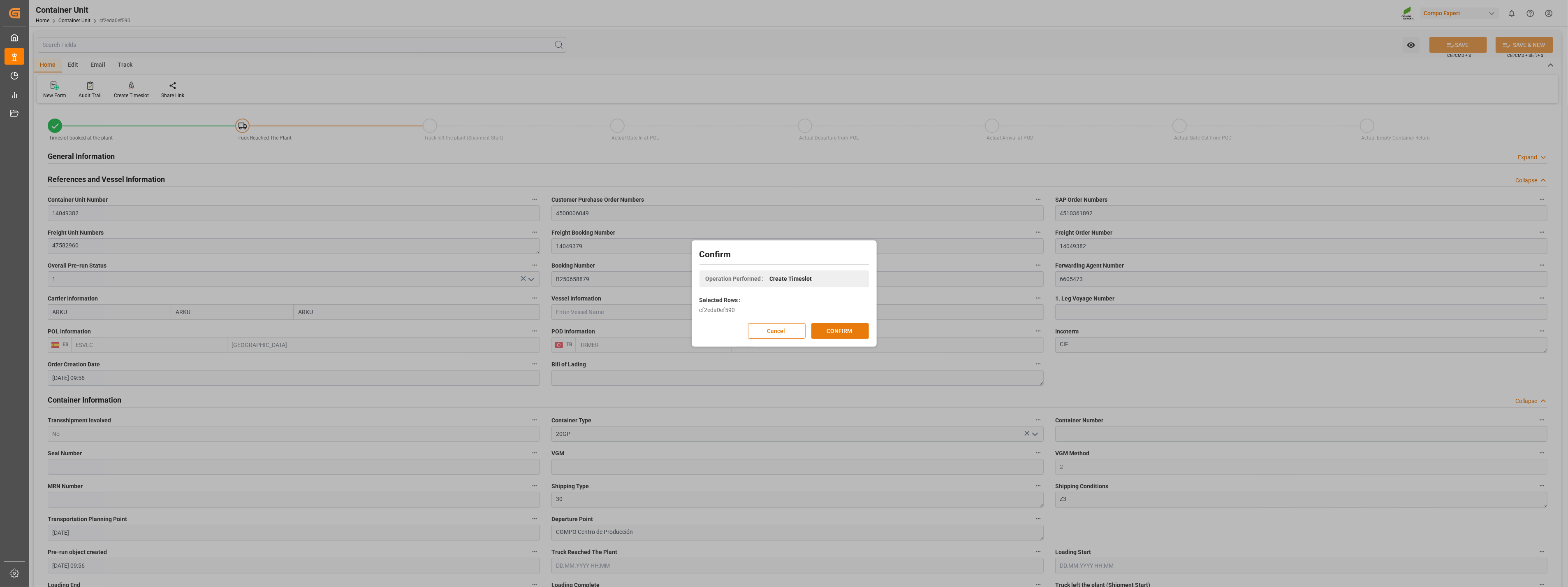
click at [836, 327] on button "CONFIRM" at bounding box center [840, 330] width 58 height 16
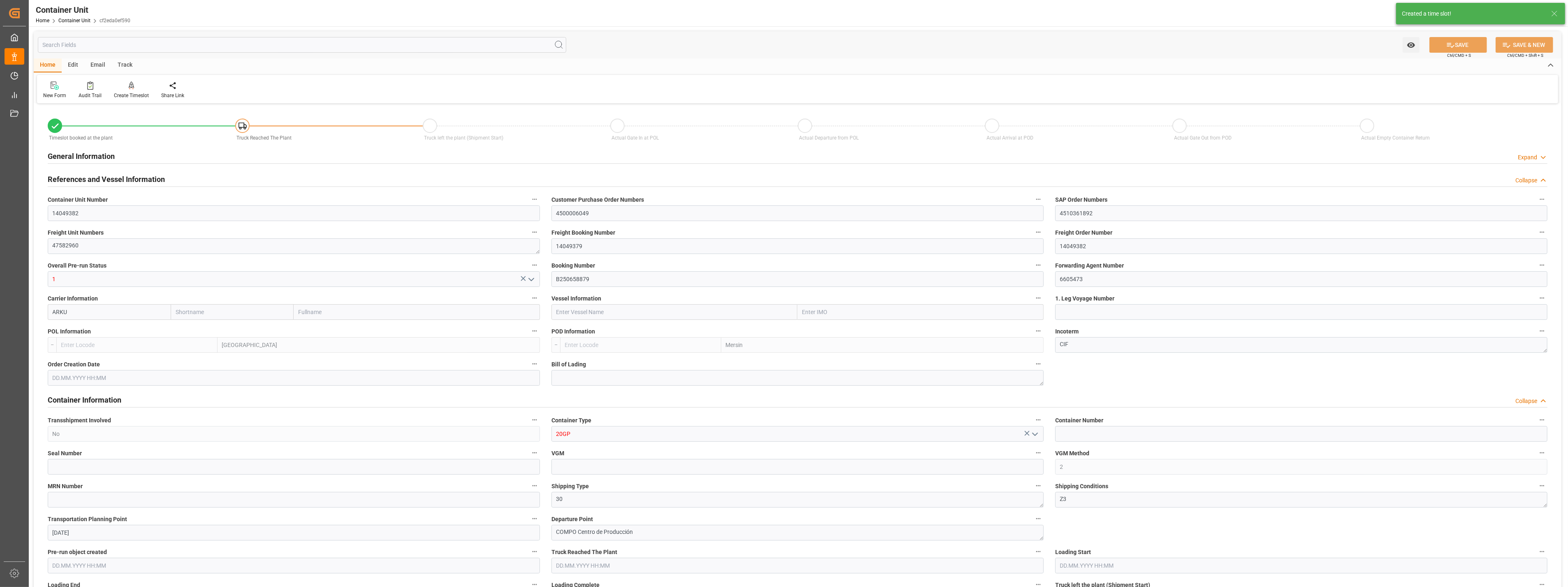
type input "ARKU"
type input "ESVLC"
type input "TRMER"
type input "7"
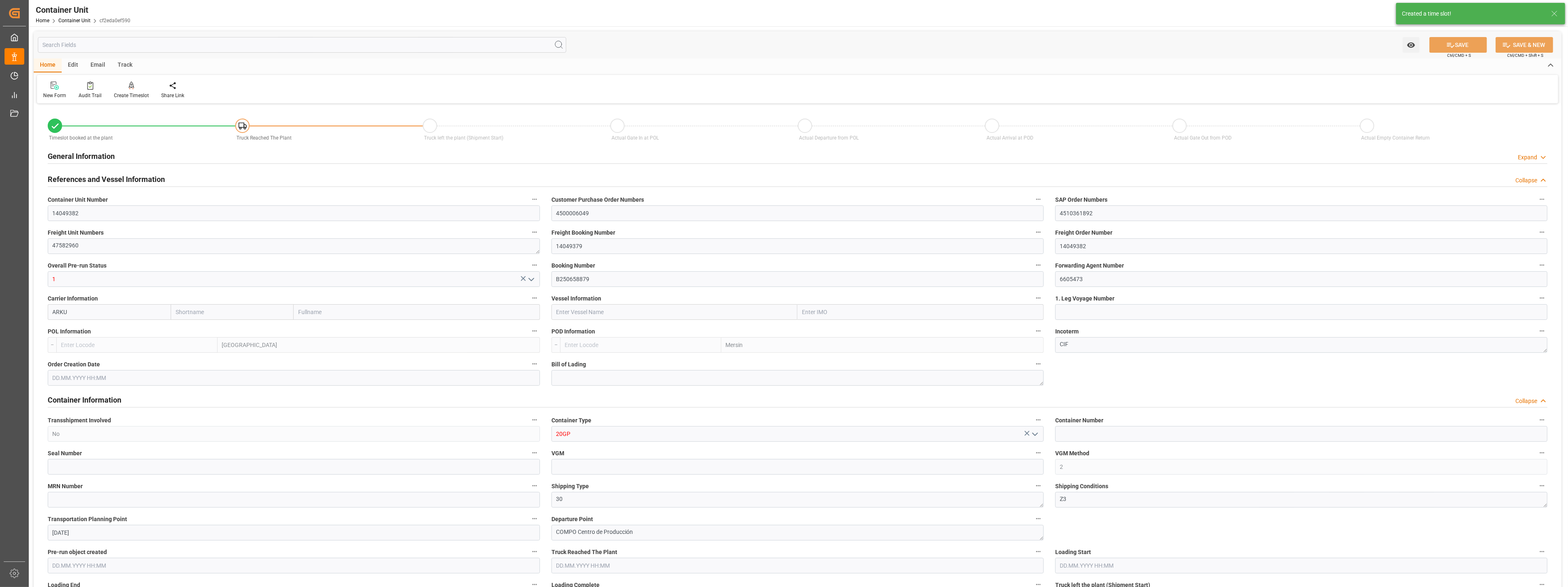
type input "0"
type input "8"
type input "0"
type input "80"
type input "16459.2"
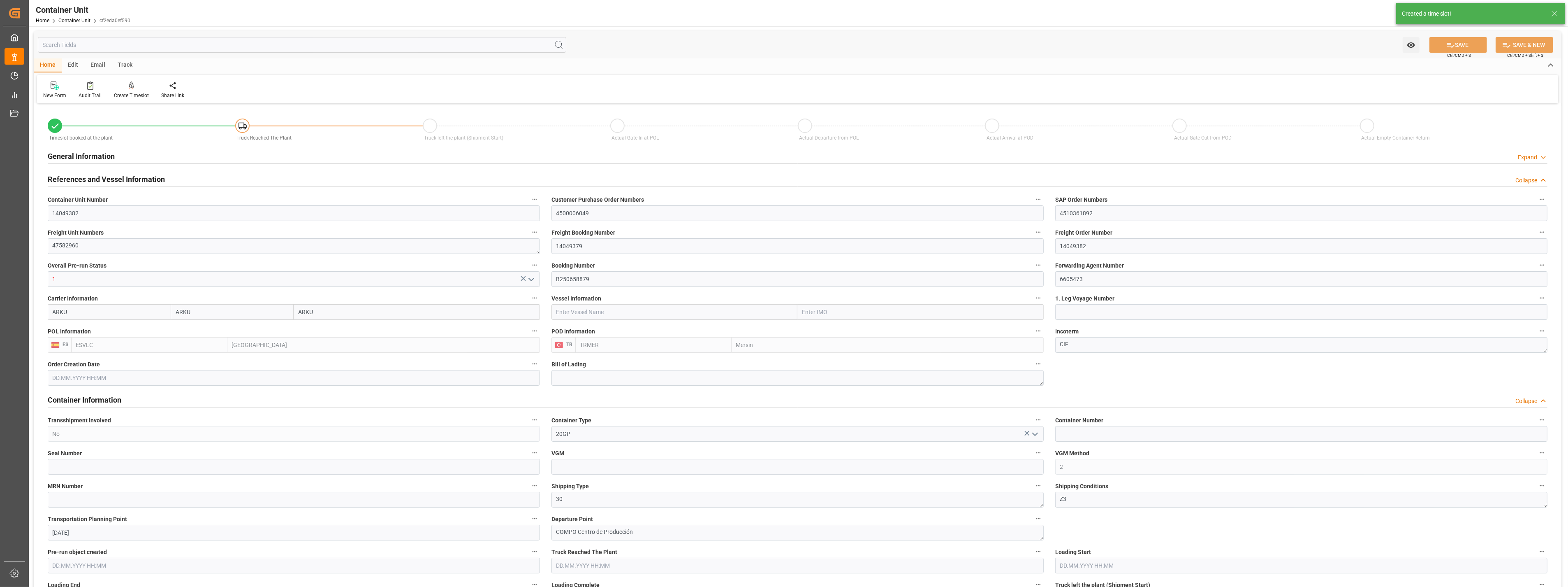
type input "16.07.2025 09:56"
type input "03.09.2025"
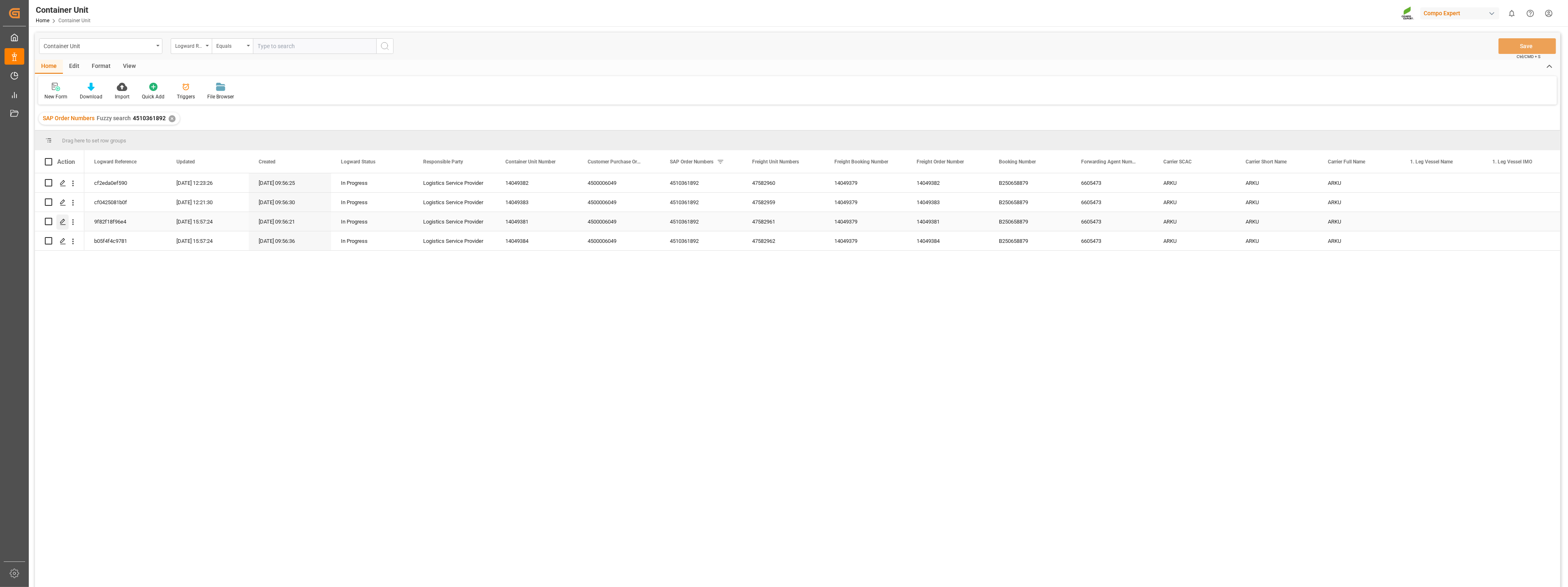
click at [62, 223] on icon "Press SPACE to select this row." at bounding box center [62, 221] width 7 height 7
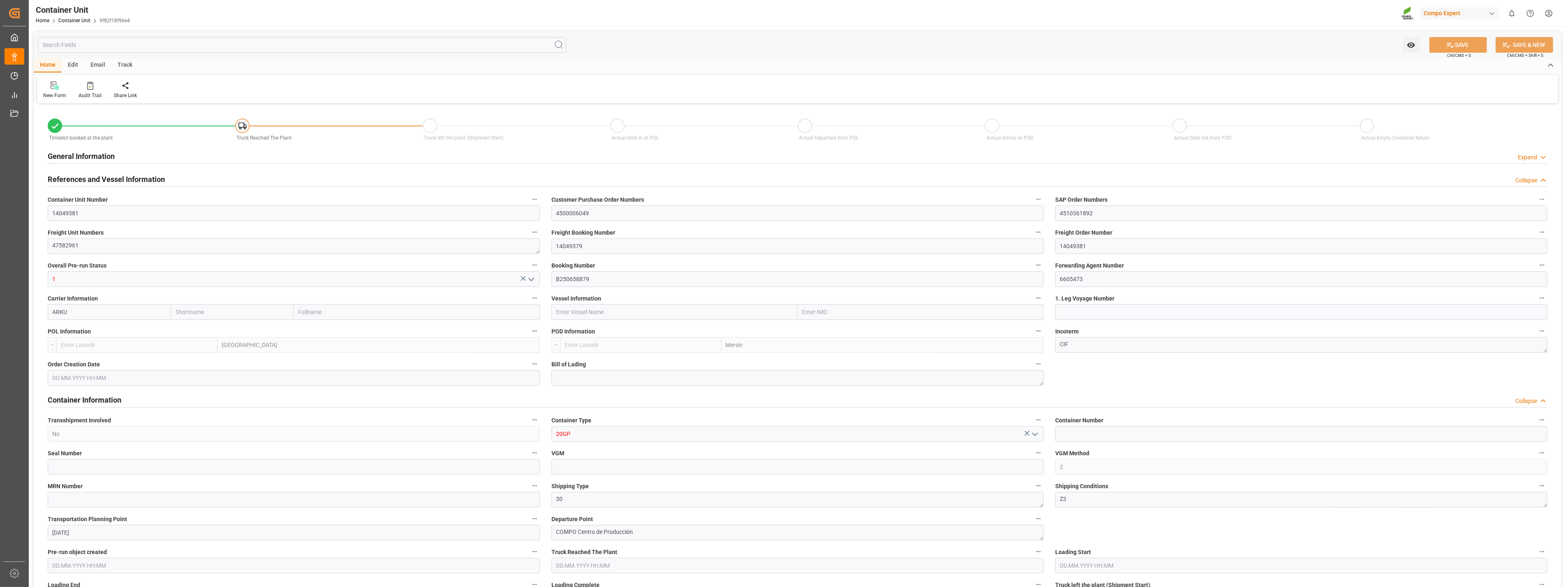
type input "ARKU"
type input "ESVLC"
type input "TRMER"
type input "7"
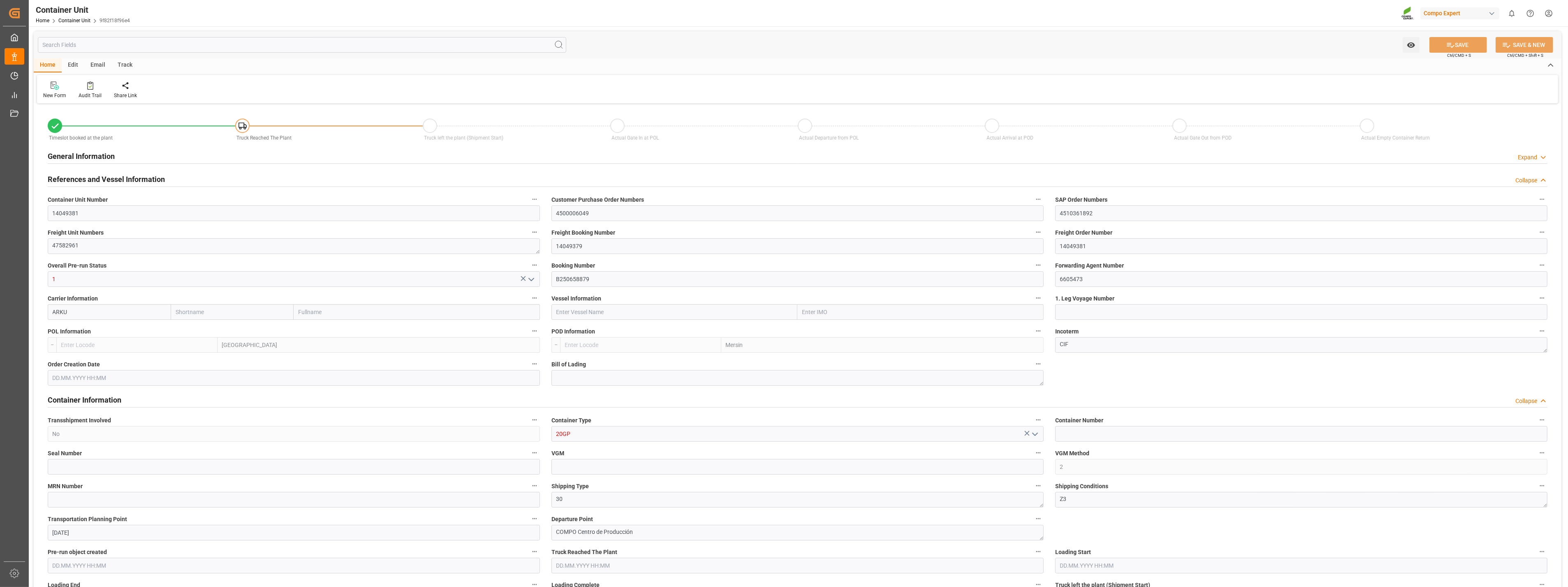
type input "0"
type input "8"
type input "0"
type input "80"
type input "16459.2"
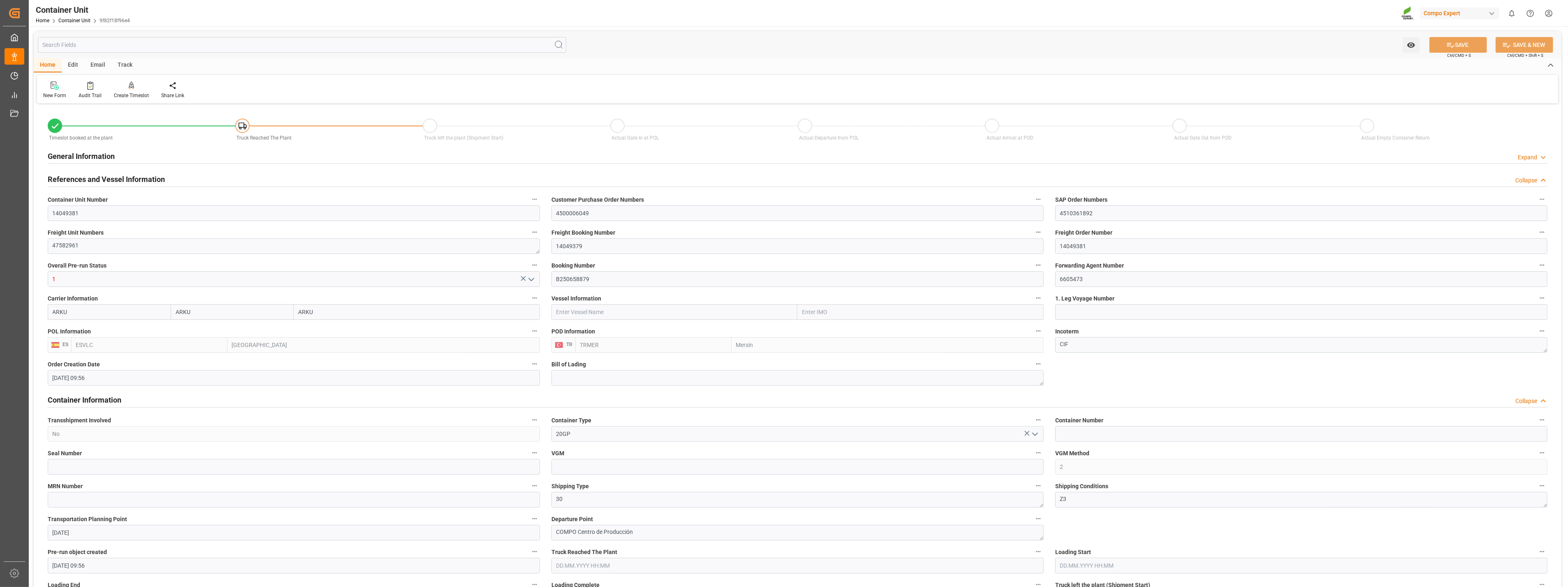
type input "16.07.2025 09:56"
type input "03.09.2025"
click at [131, 84] on div at bounding box center [131, 85] width 35 height 9
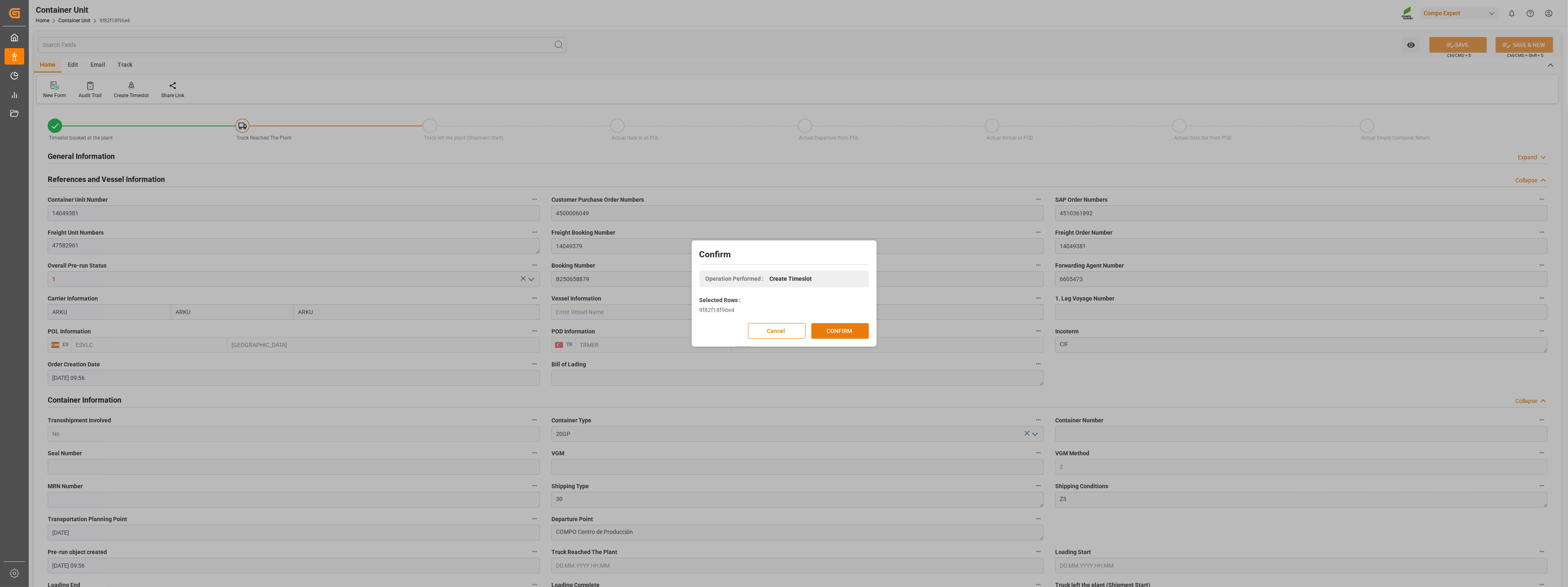
click at [850, 331] on button "CONFIRM" at bounding box center [840, 330] width 58 height 16
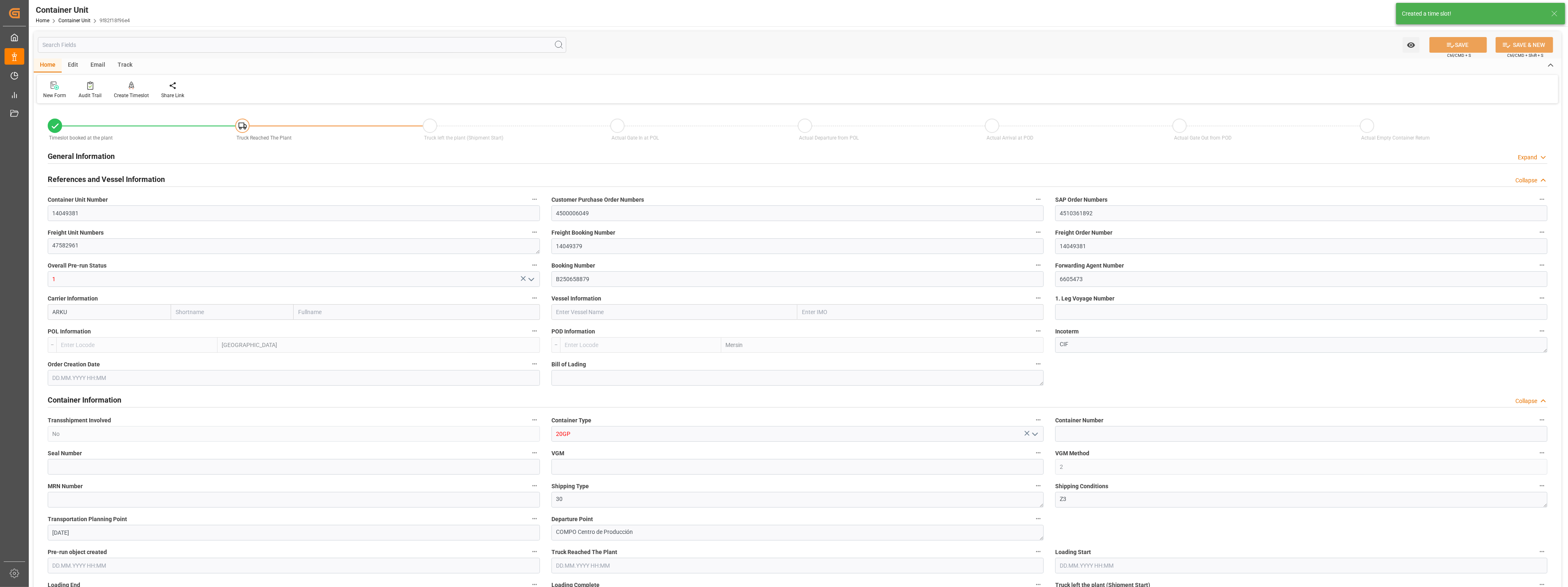
type input "ARKU"
type input "ESVLC"
type input "TRMER"
type input "7"
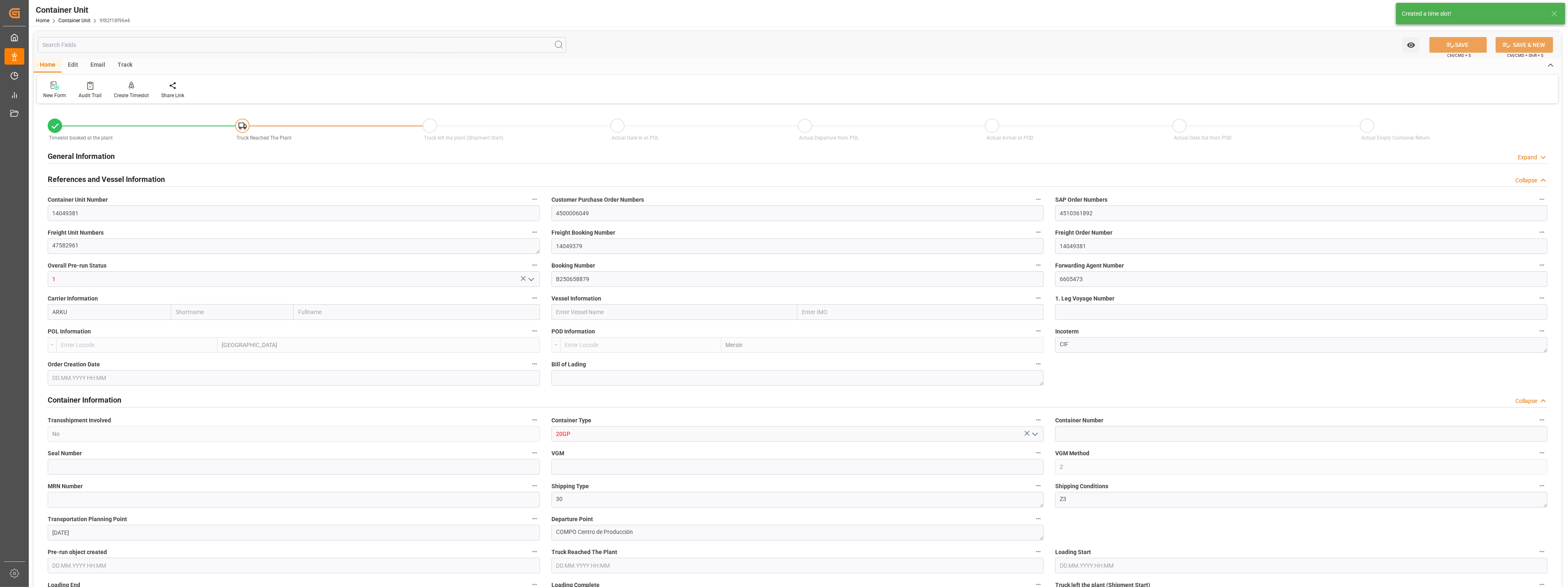
type input "0"
type input "8"
type input "0"
type input "80"
type input "16459.2"
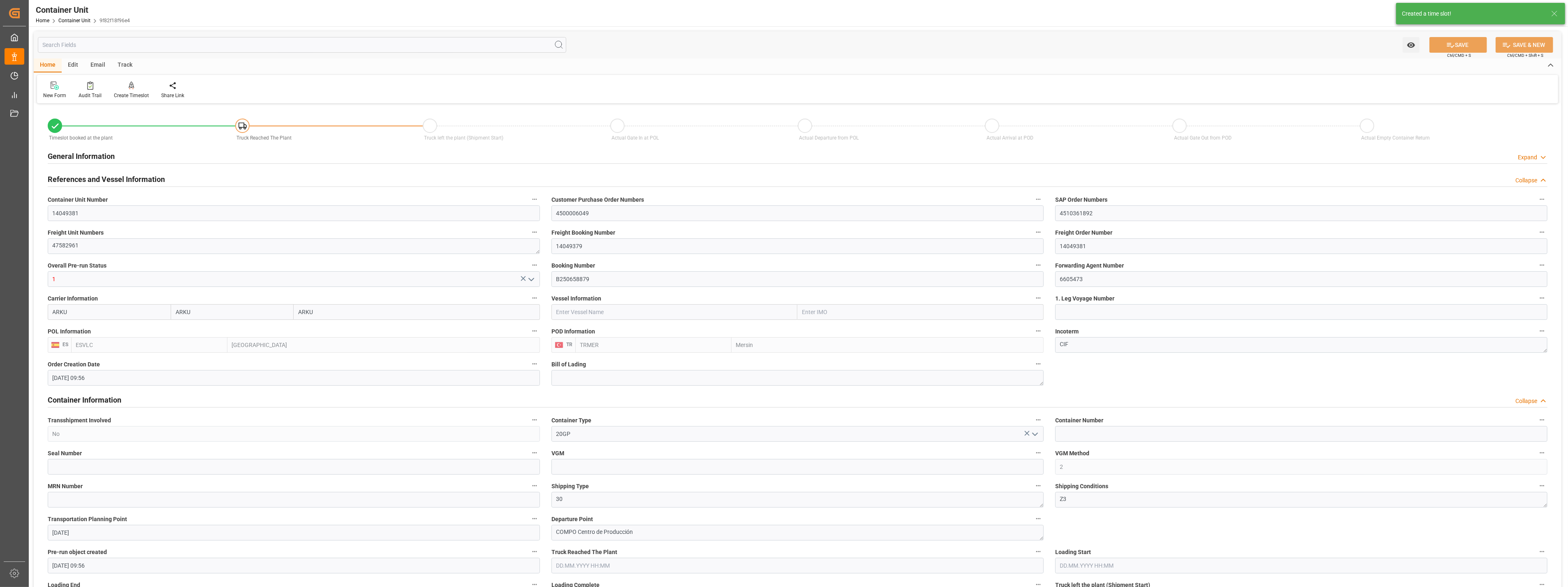
type input "16.07.2025 09:56"
type input "03.09.2025"
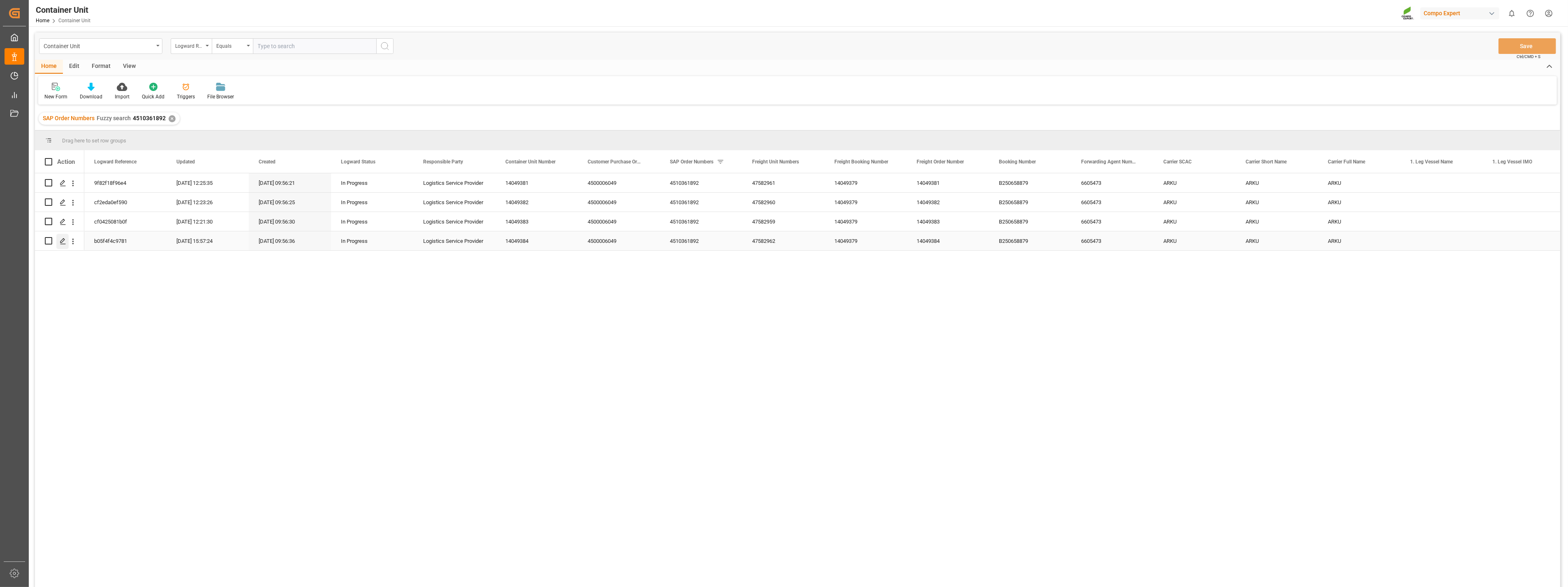
click at [65, 240] on icon "Press SPACE to select this row." at bounding box center [62, 241] width 7 height 7
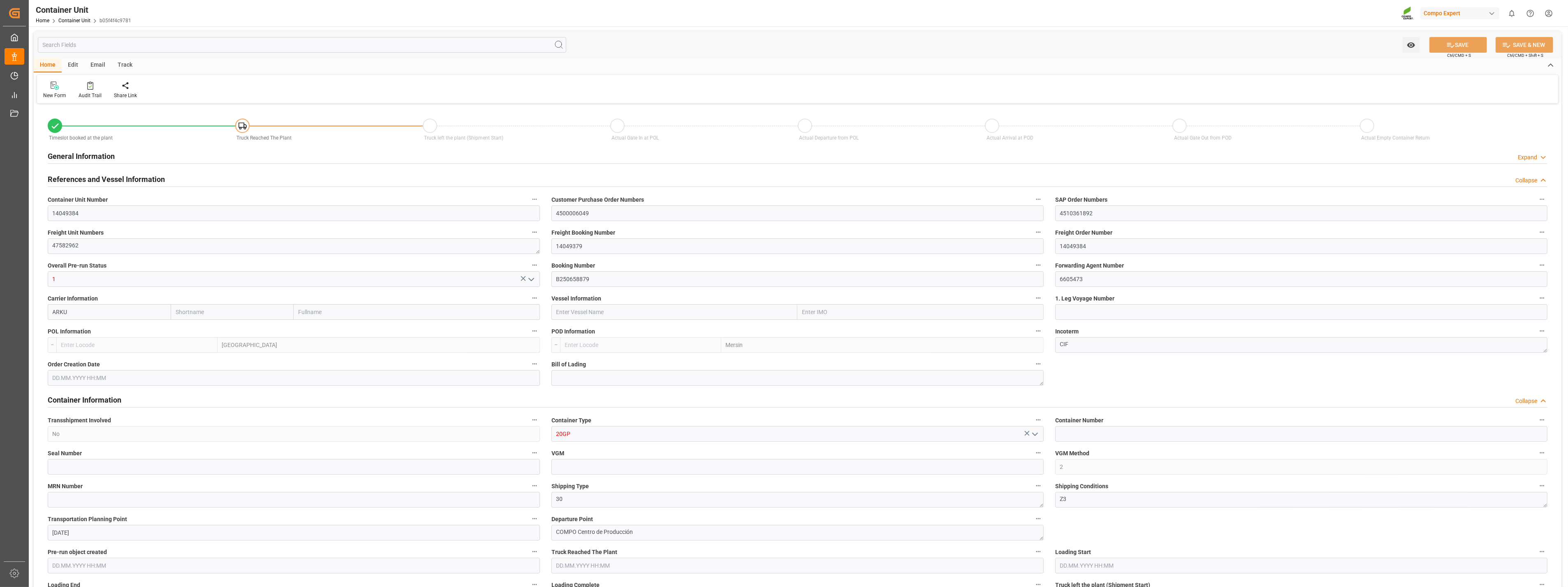
type input "ARKU"
type input "ESVLC"
type input "TRMER"
type input "7"
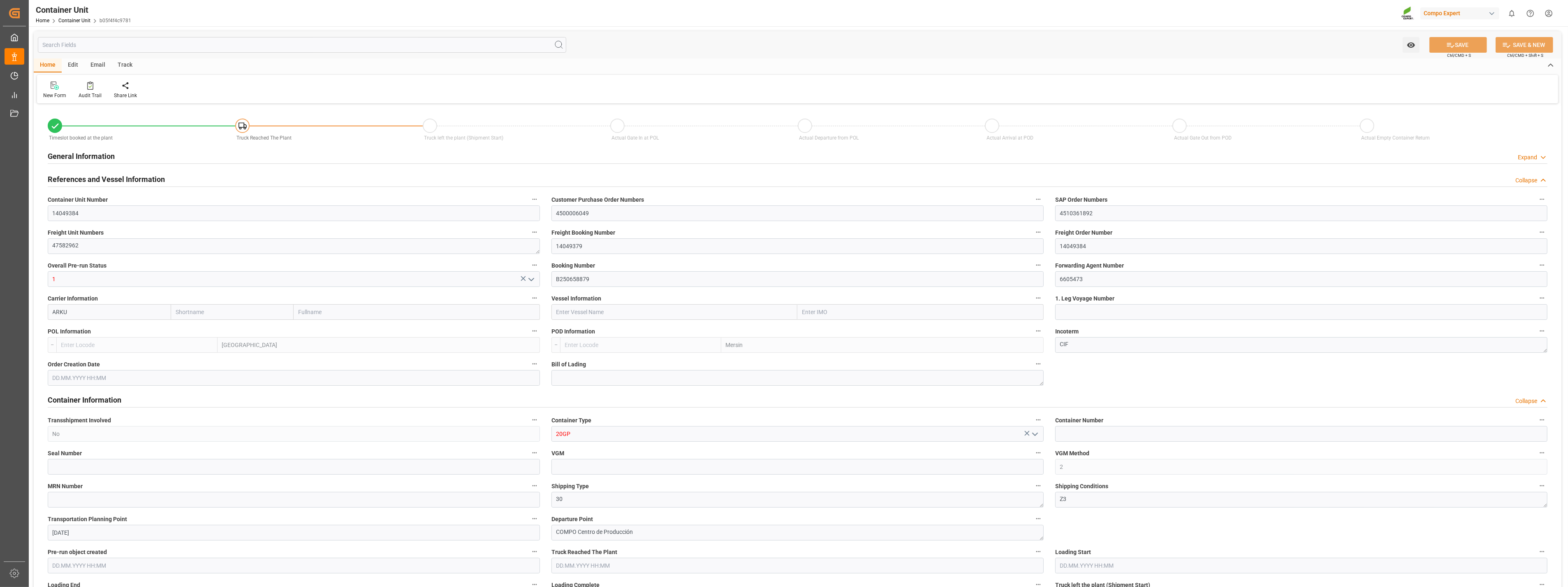
type input "0"
type input "8"
type input "0"
type input "80"
type input "16459.2"
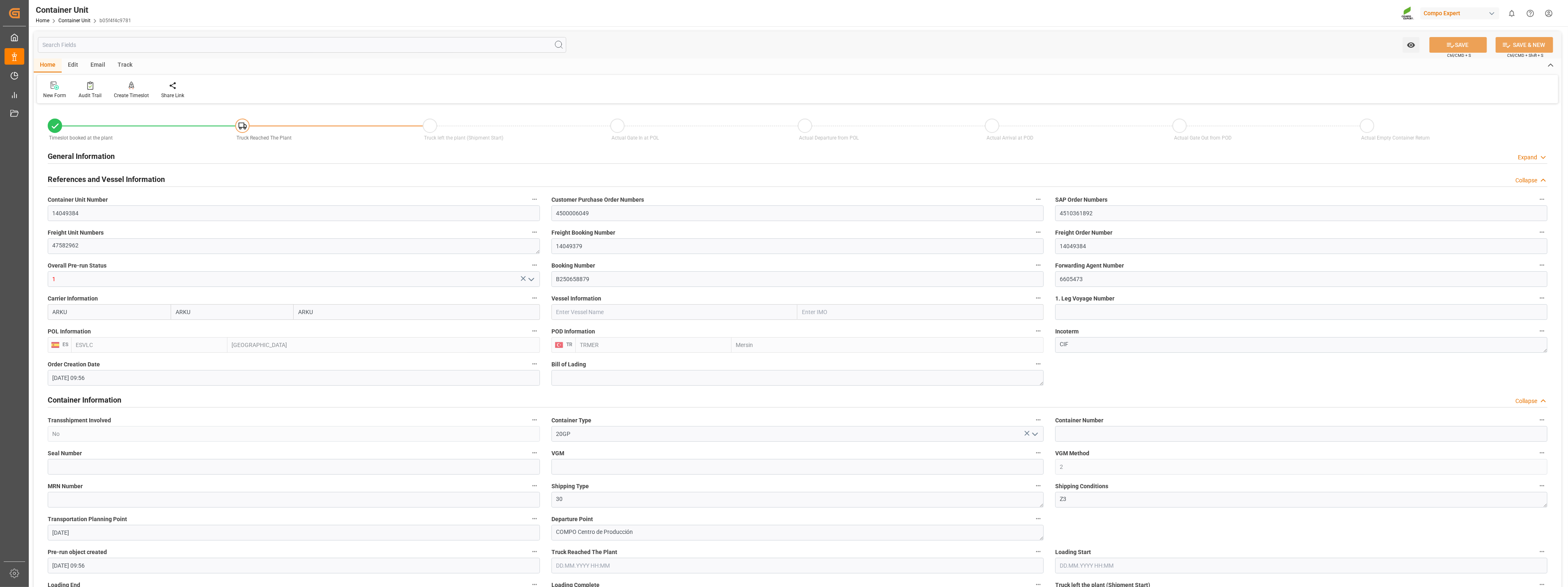
type input "16.07.2025 09:56"
type input "03.09.2025"
click at [129, 82] on icon at bounding box center [132, 85] width 6 height 7
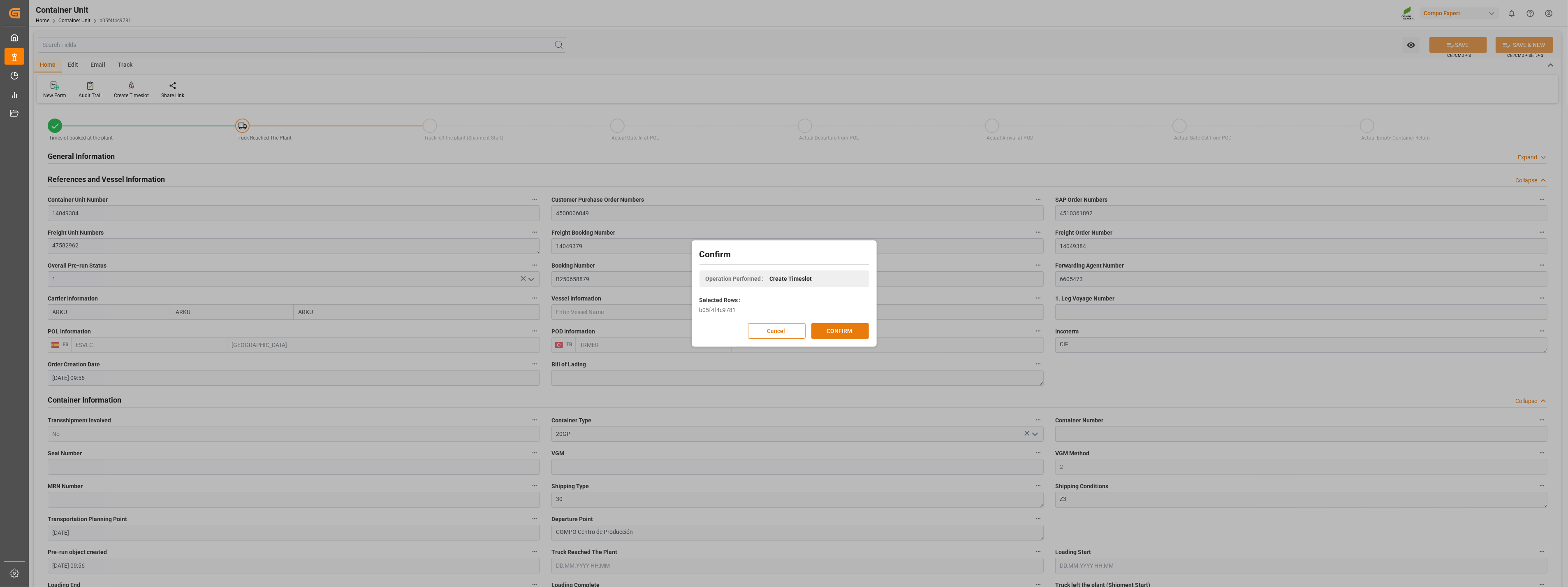
drag, startPoint x: 831, startPoint y: 330, endPoint x: 834, endPoint y: 326, distance: 5.0
click at [832, 330] on button "CONFIRM" at bounding box center [840, 330] width 58 height 16
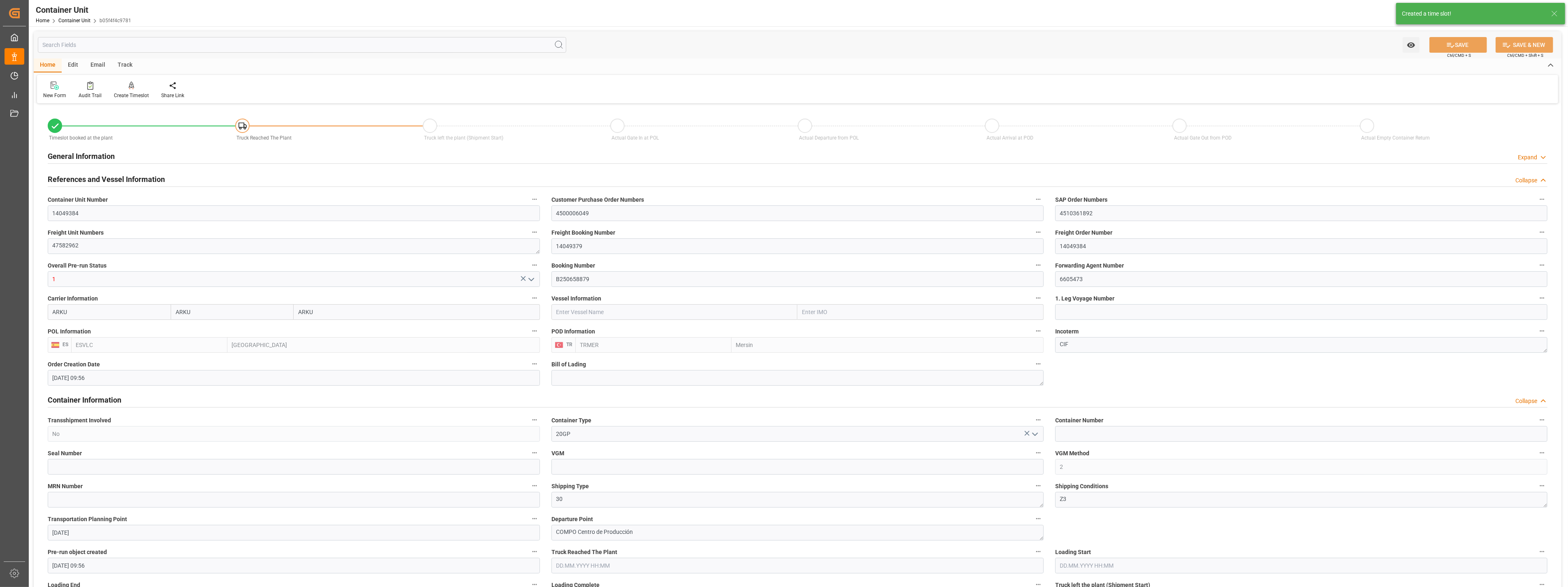
type input "16.07.2025 09:56"
type input "03.09.2025"
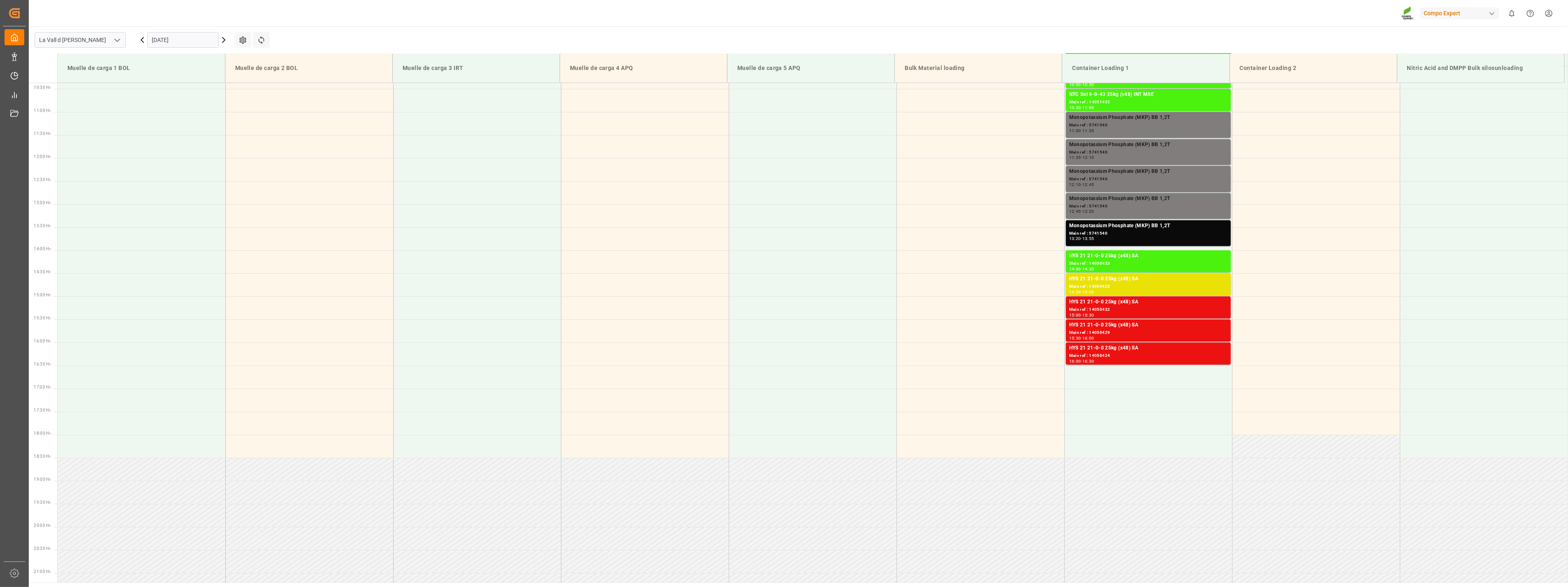
scroll to position [501, 0]
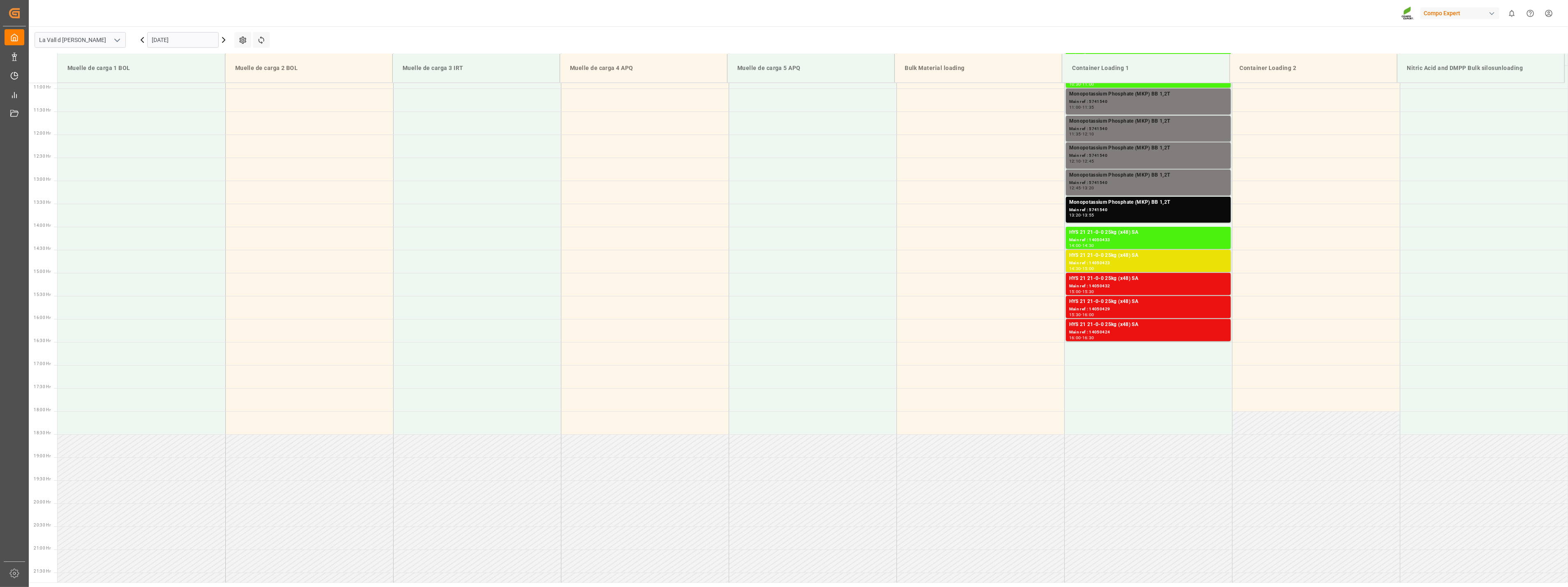
click at [197, 43] on input "[DATE]" at bounding box center [183, 39] width 71 height 16
click at [202, 108] on div "11" at bounding box center [206, 105] width 10 height 10
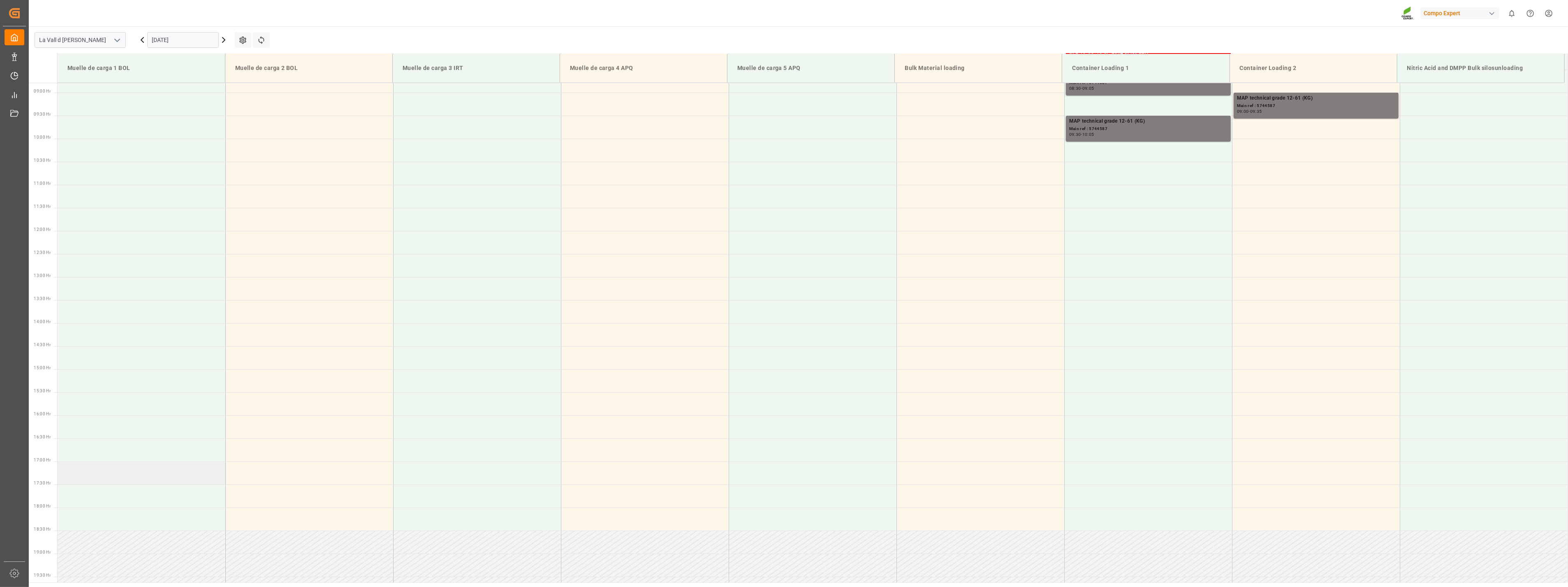
scroll to position [410, 0]
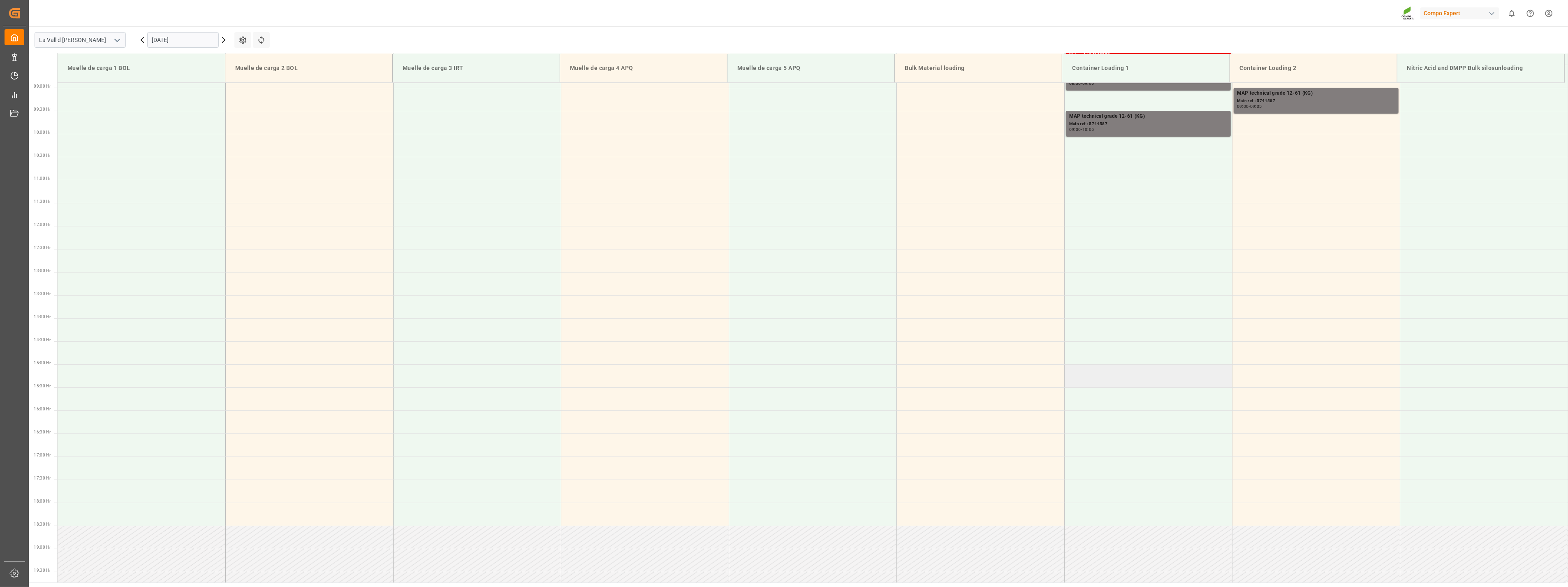
click at [1113, 380] on td at bounding box center [1148, 376] width 168 height 23
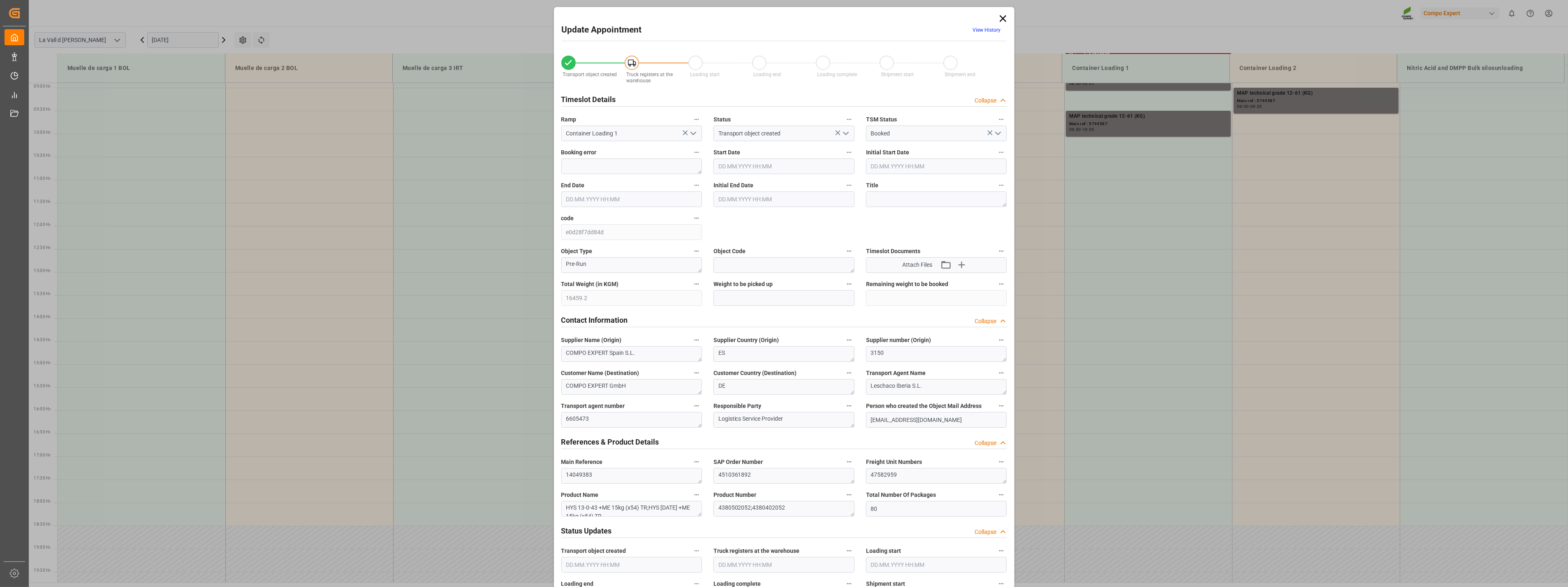
type input "16459.2"
type input "80"
type input "11.09.2025 15:00"
type input "11.09.2025 15:30"
type input "[DATE] 09:56"
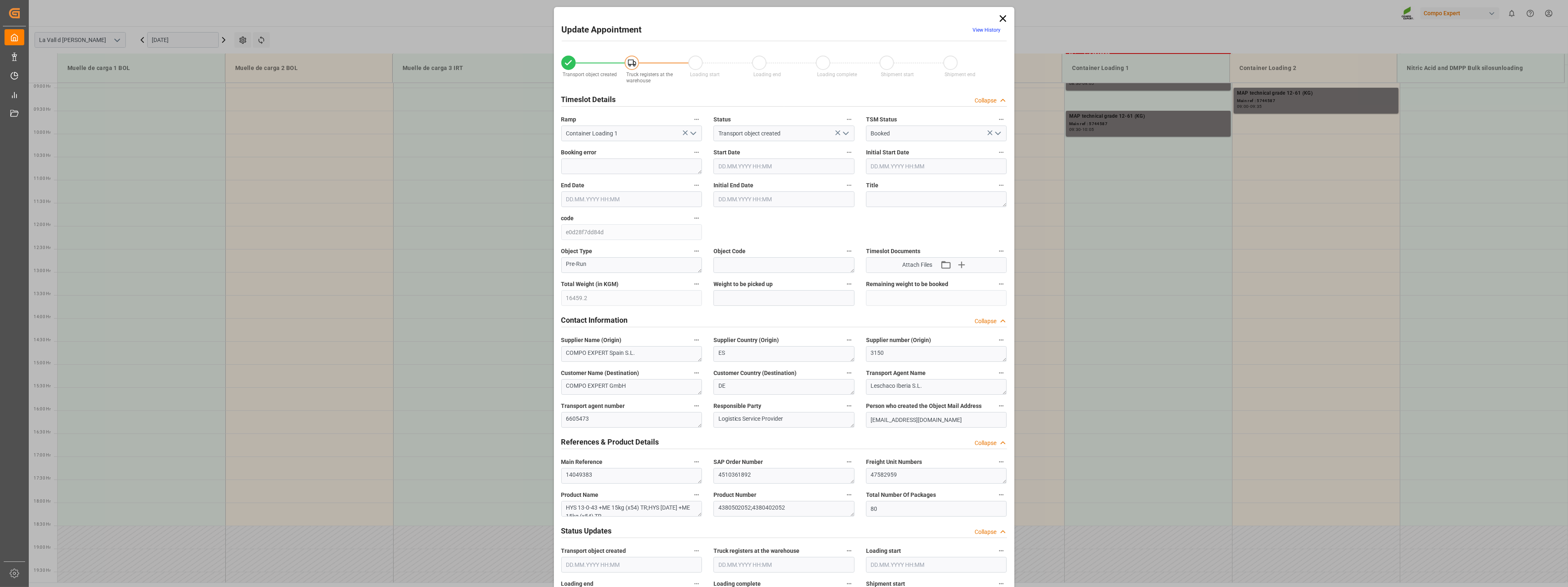
type input "05.09.2025 10:19"
click at [998, 20] on icon at bounding box center [1004, 19] width 12 height 12
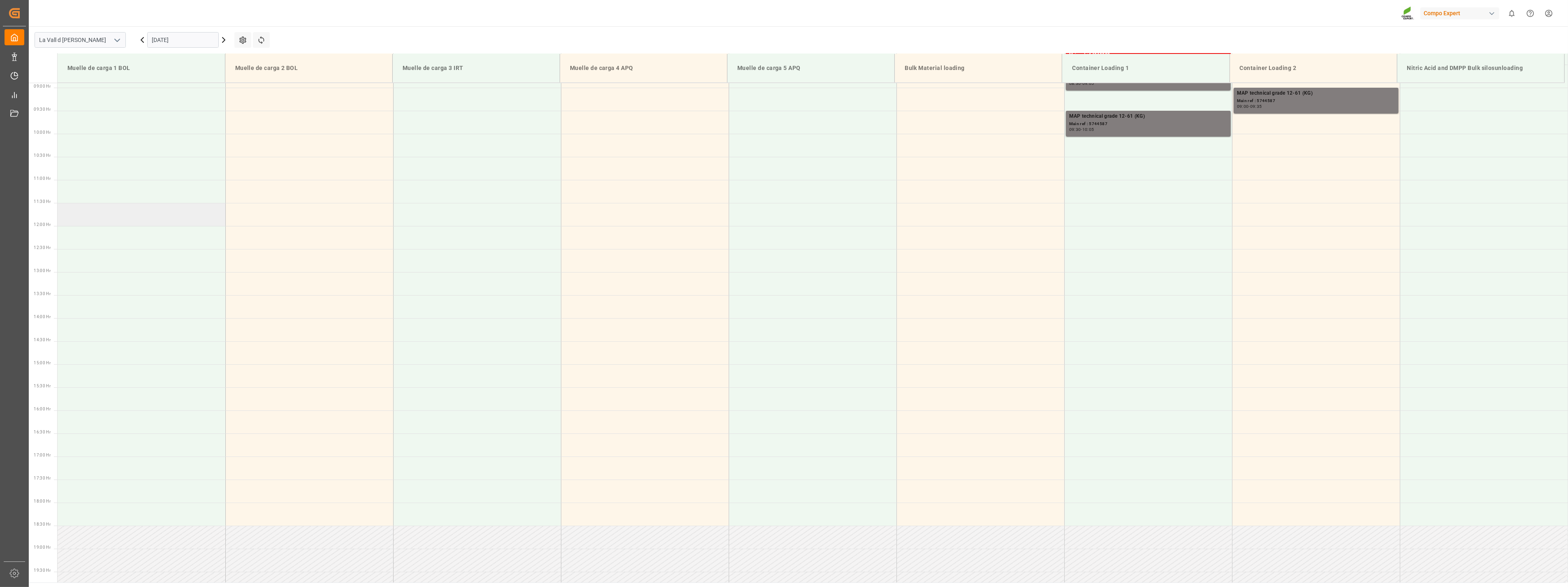
scroll to position [364, 0]
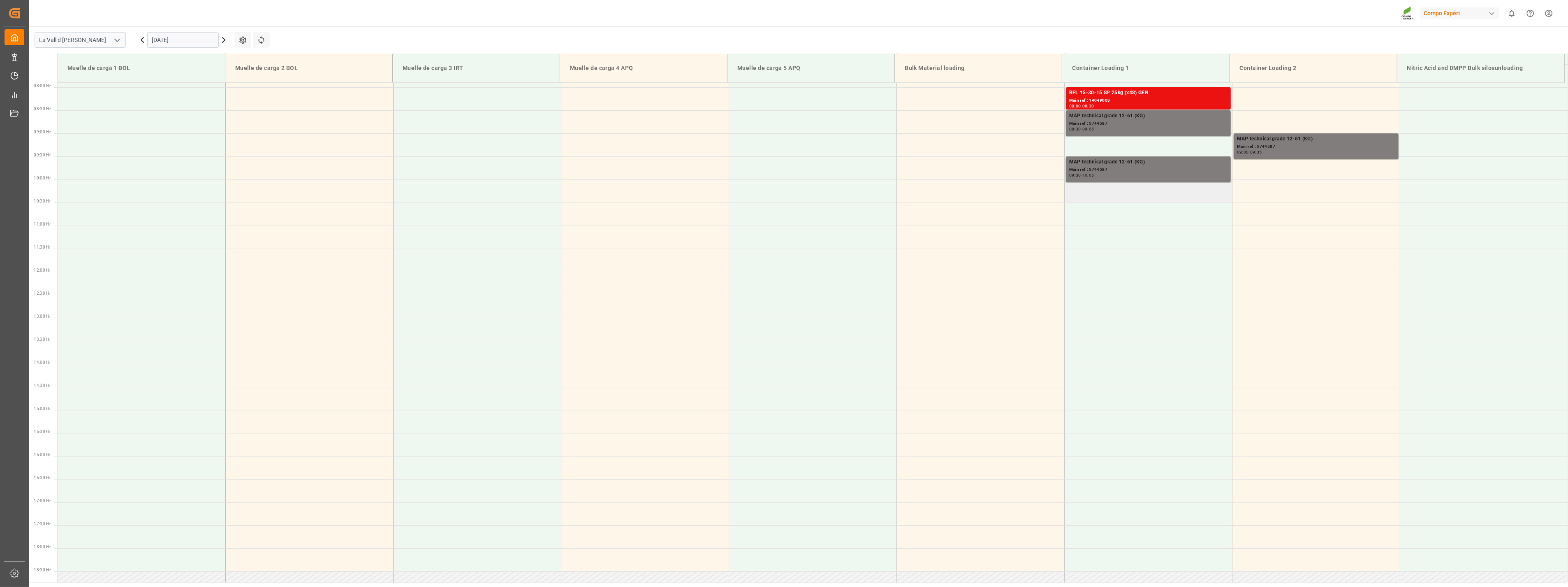
click at [1108, 192] on td at bounding box center [1148, 191] width 168 height 23
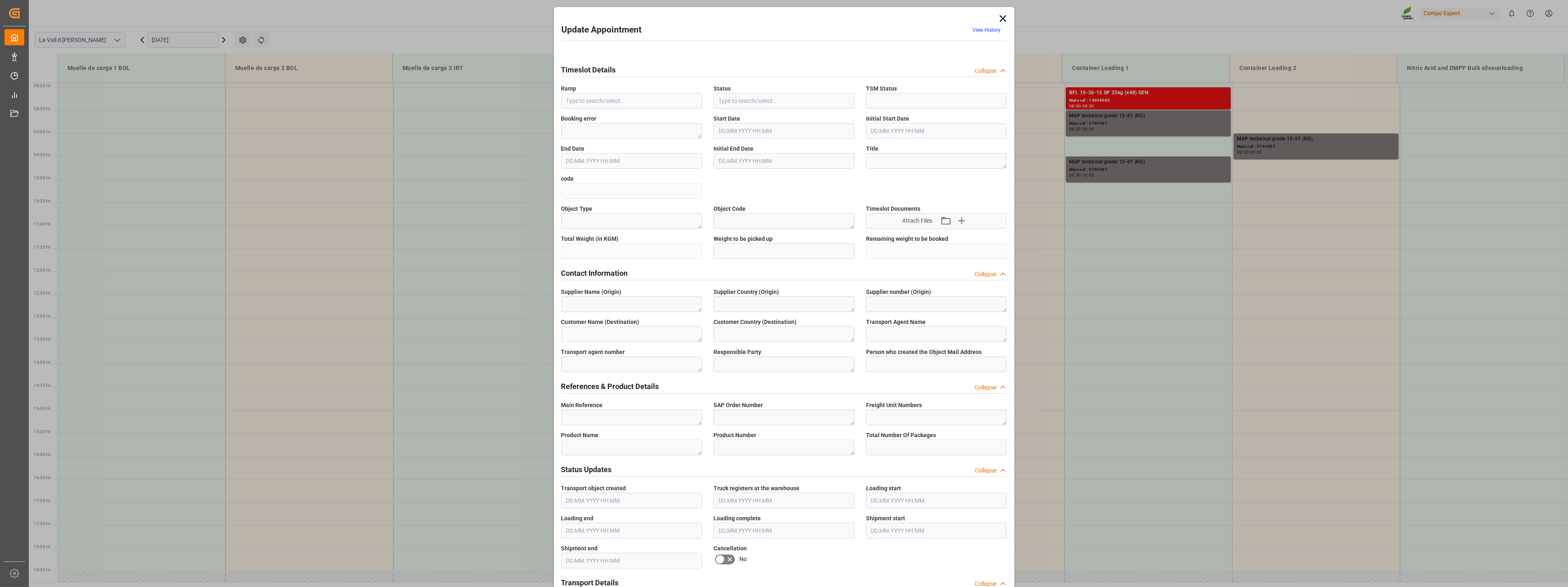
type input "Container Loading 1"
type input "Transport object created"
type input "Booked"
type input "e0d28f7dd84d"
type textarea "Pre-Run"
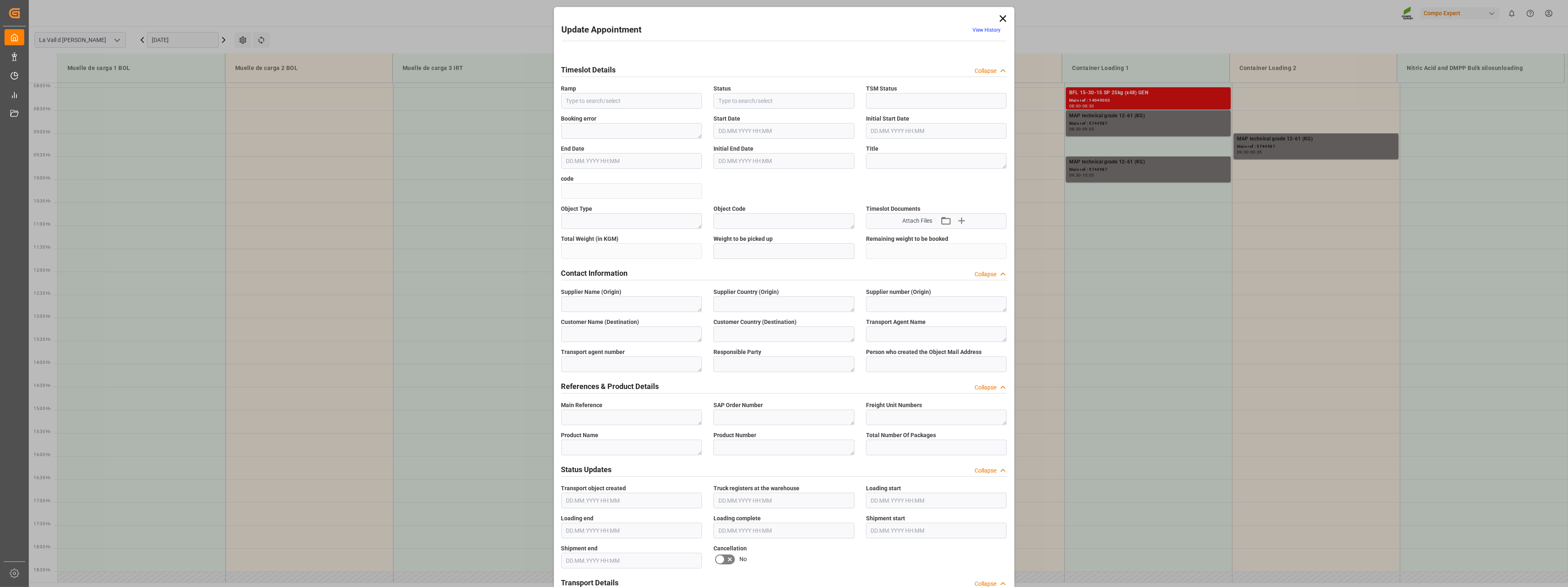
type textarea "COMPO EXPERT Spain S.L."
type textarea "ES"
type textarea "3150"
type textarea "COMPO EXPERT GmbH"
type textarea "DE"
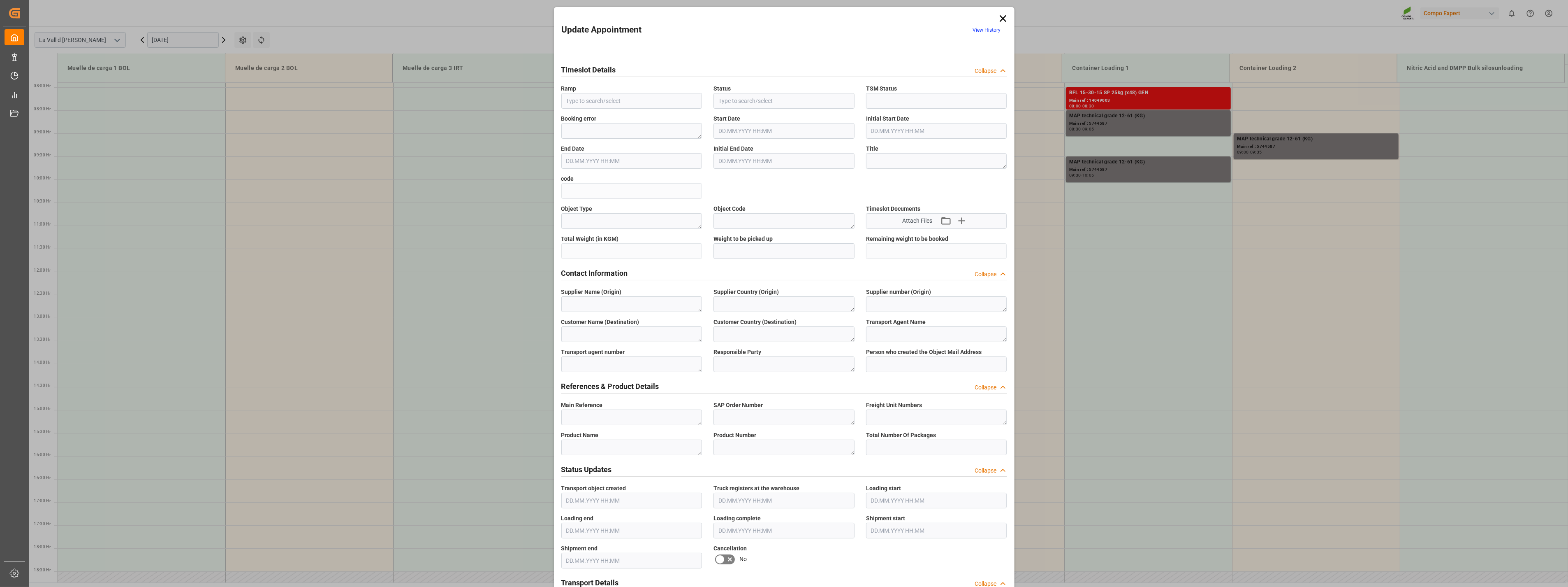
type textarea "Leschaco Iberia S.L."
type textarea "6605473"
type textarea "Logistics Service Provider"
type input "[EMAIL_ADDRESS][DOMAIN_NAME]"
type textarea "14049383"
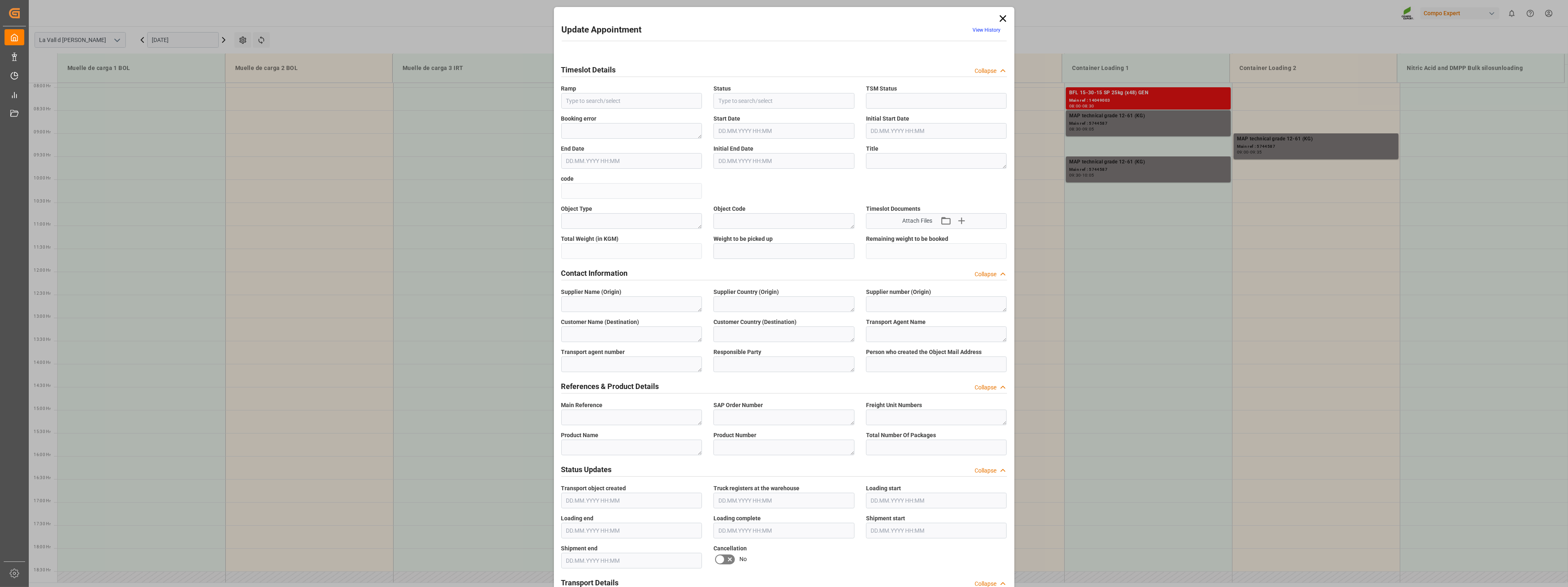
type textarea "4510361892"
type textarea "47582959"
type textarea "HYS 13-0-43 +ME 15kg (x54) TR;HYS [DATE] +ME 15kg (x54) TR"
type textarea "4380502052;4380402052"
type textarea "20GP"
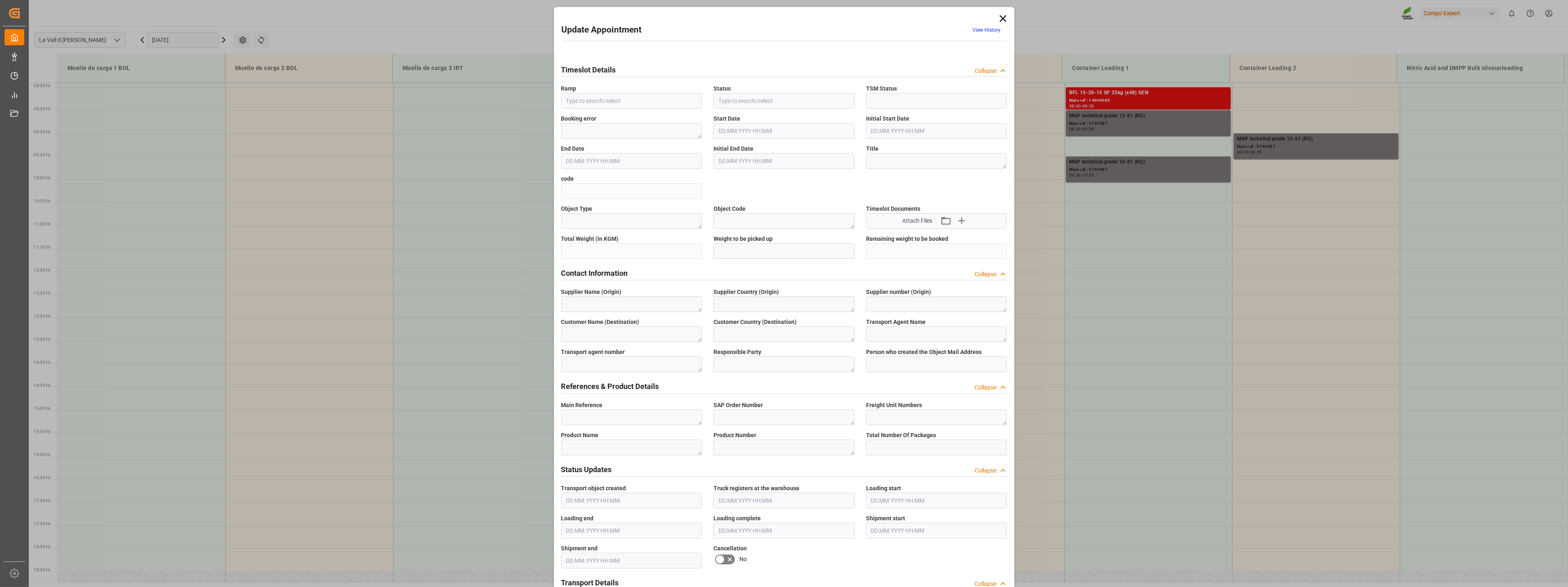
type input "14049383"
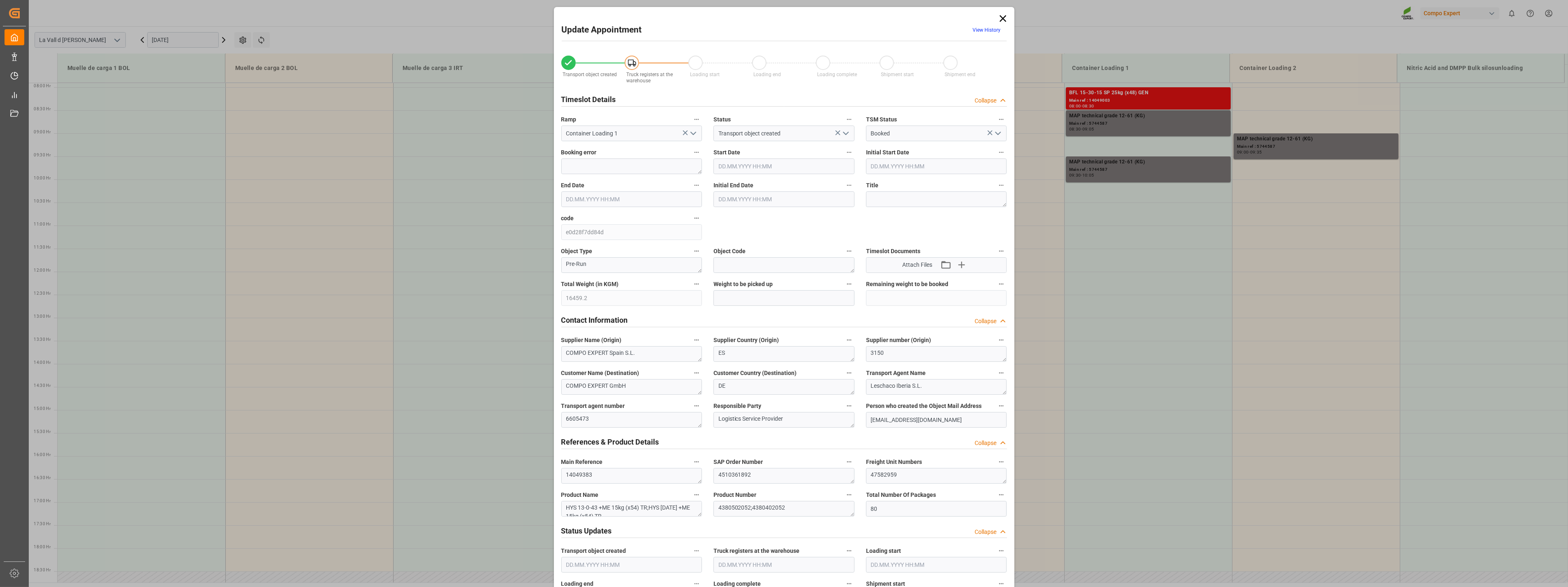
type input "16459.2"
type input "80"
type input "11.09.2025 10:00"
type input "11.09.2025 10:30"
type input "[DATE] 09:56"
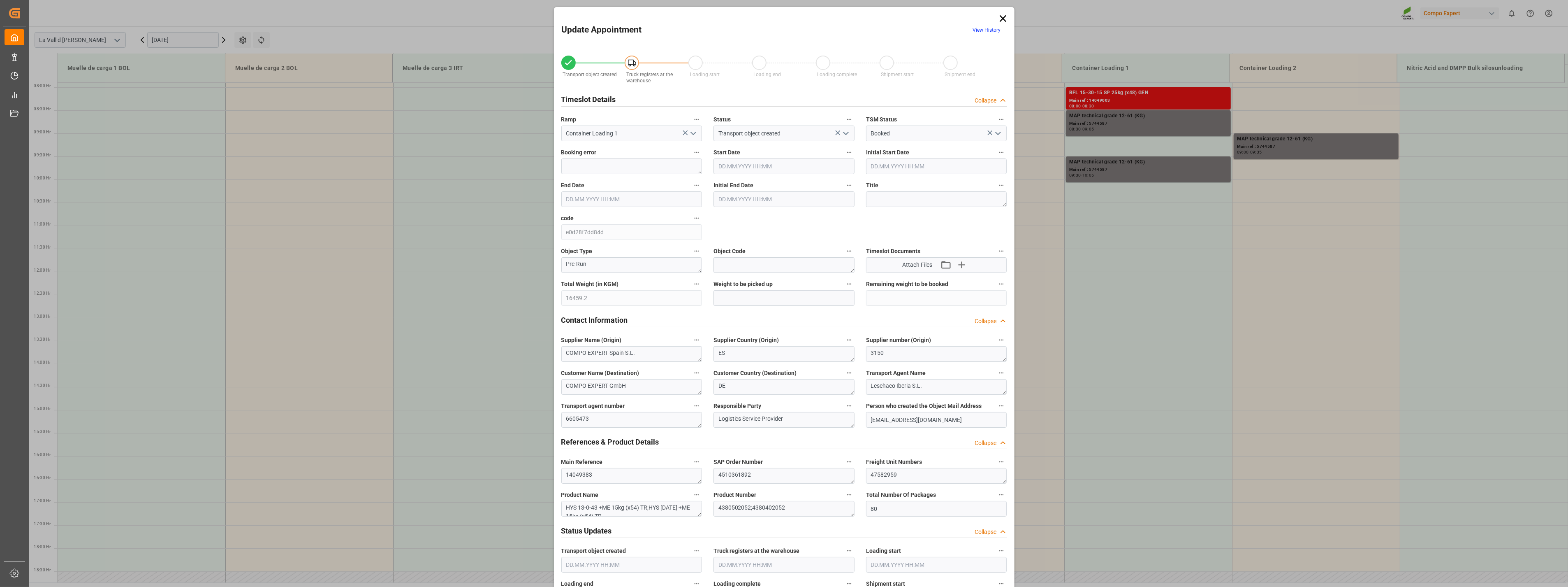
type input "05.09.2025 10:19"
click at [1001, 16] on icon at bounding box center [1004, 19] width 12 height 12
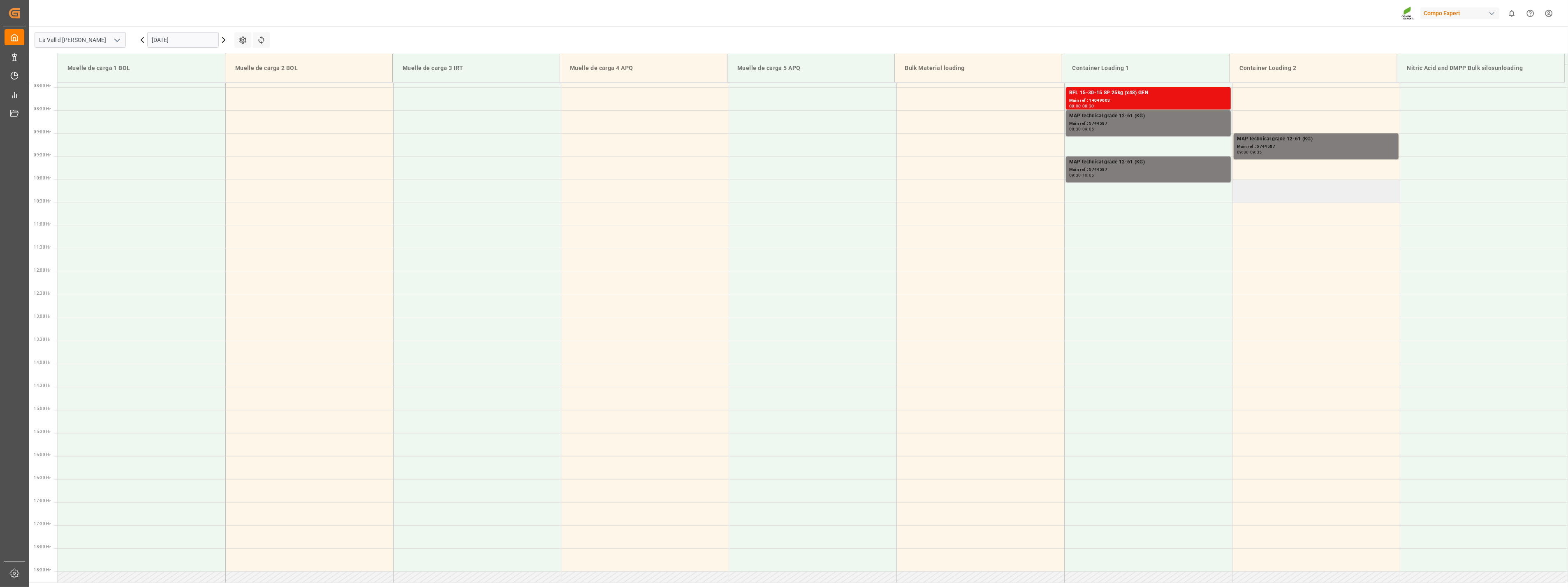
click at [1260, 190] on td at bounding box center [1316, 191] width 168 height 23
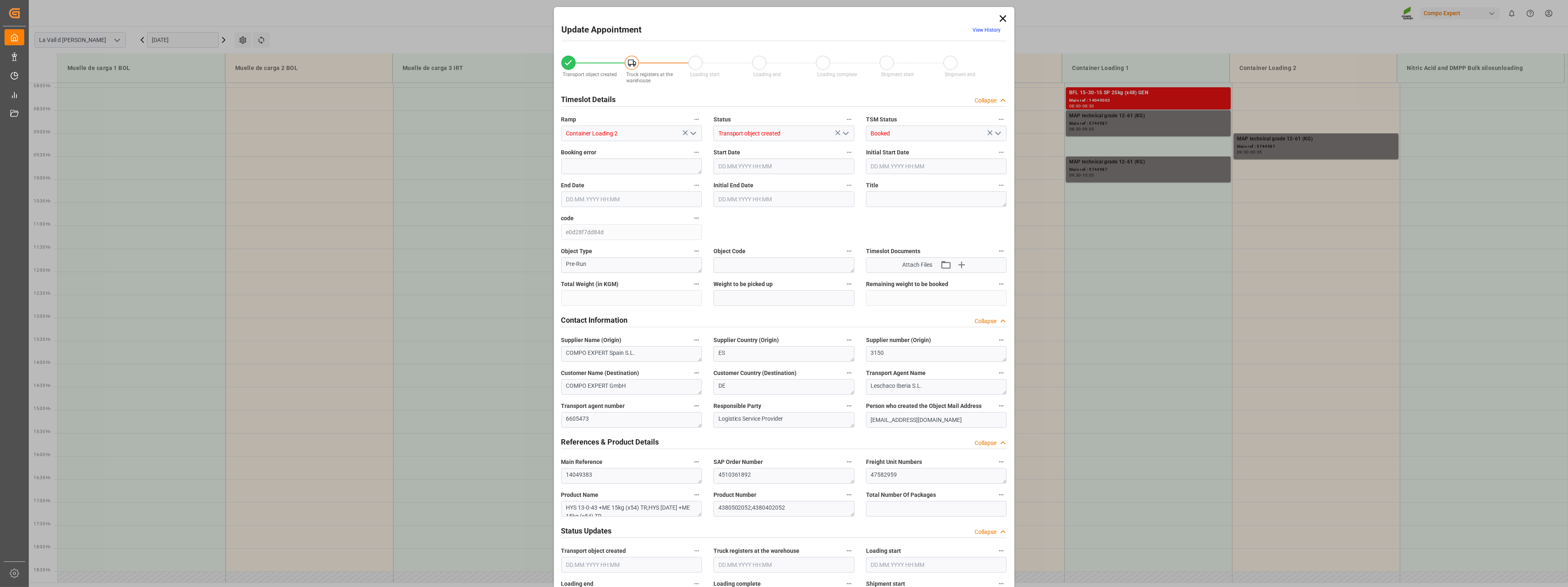
type input "16459.2"
type input "80"
type input "11.09.2025 10:00"
type input "11.09.2025 10:30"
type input "[DATE] 09:56"
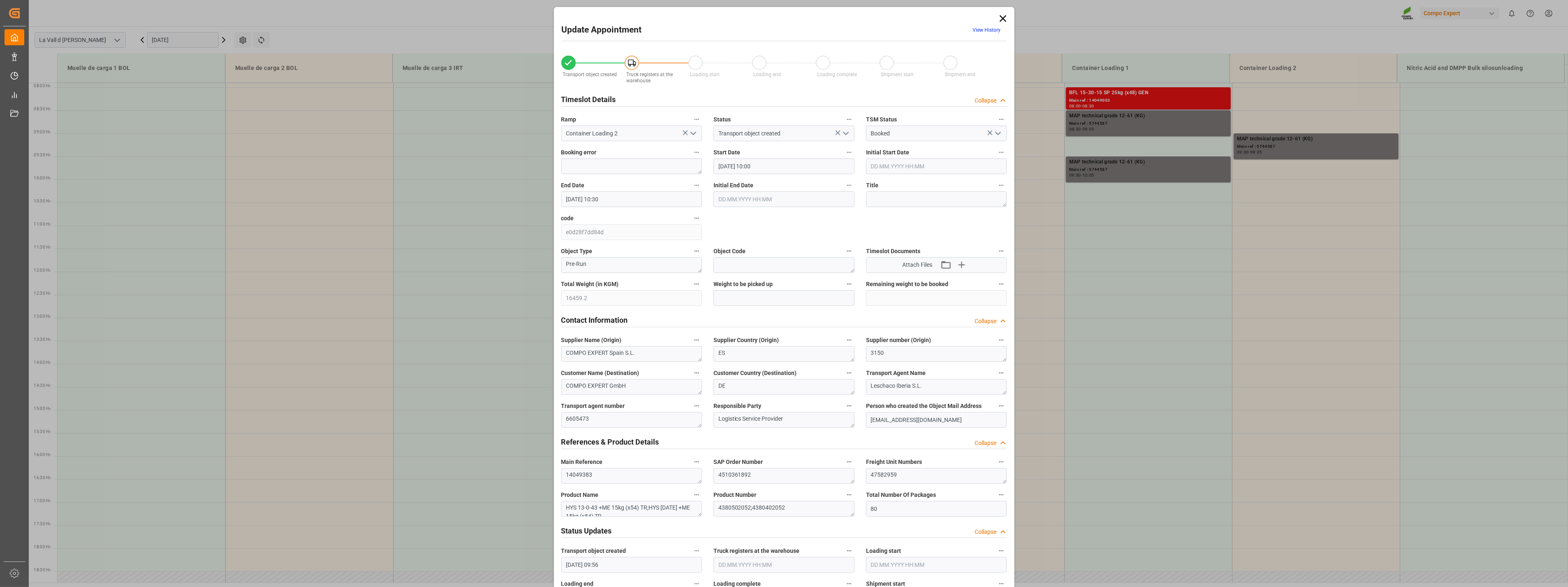
type input "05.09.2025 10:19"
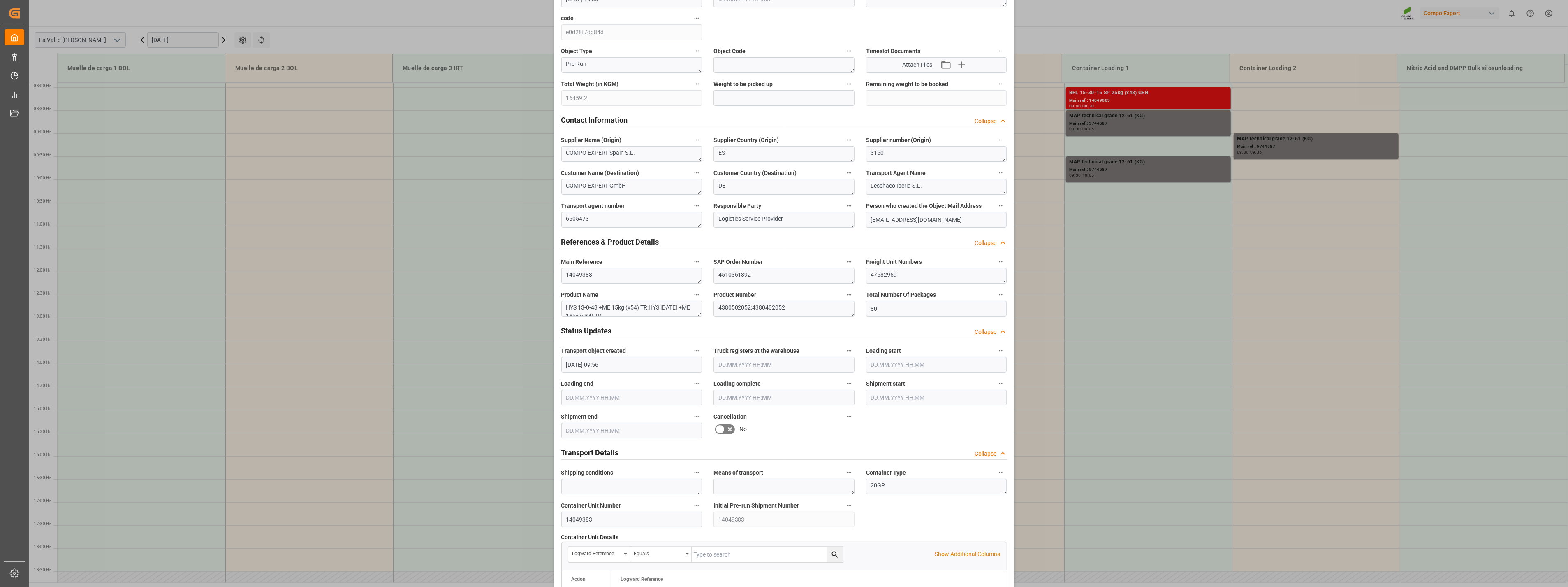
scroll to position [99, 0]
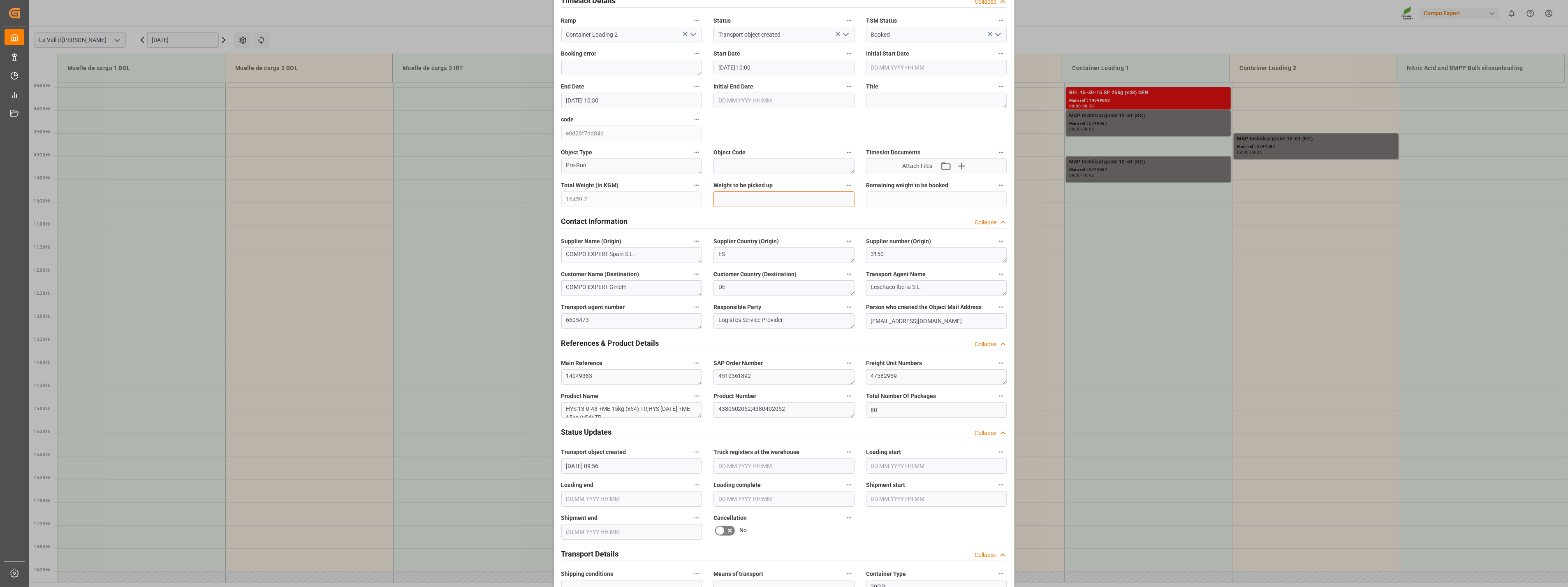
click at [729, 201] on input "text" at bounding box center [784, 199] width 141 height 16
click at [455, 204] on div "Update Appointment View History Transport object created Truck registers at the…" at bounding box center [784, 293] width 1568 height 587
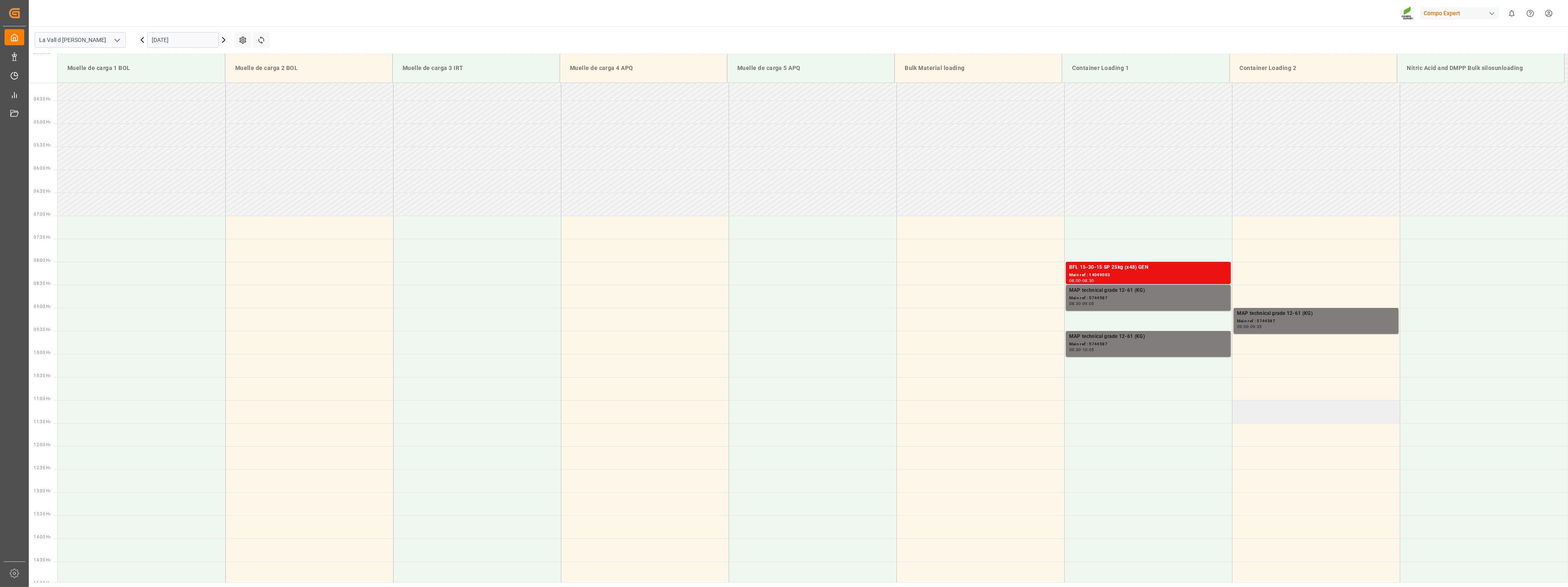
scroll to position [183, 0]
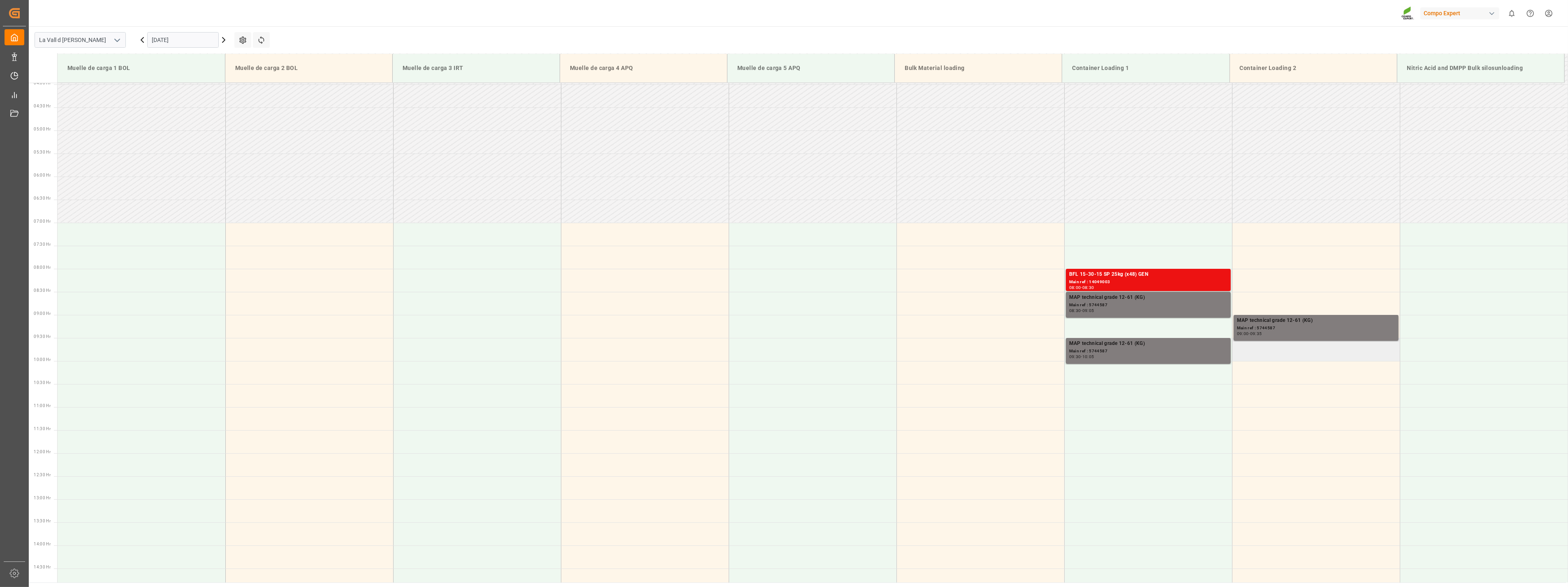
click at [1262, 355] on td at bounding box center [1316, 349] width 168 height 23
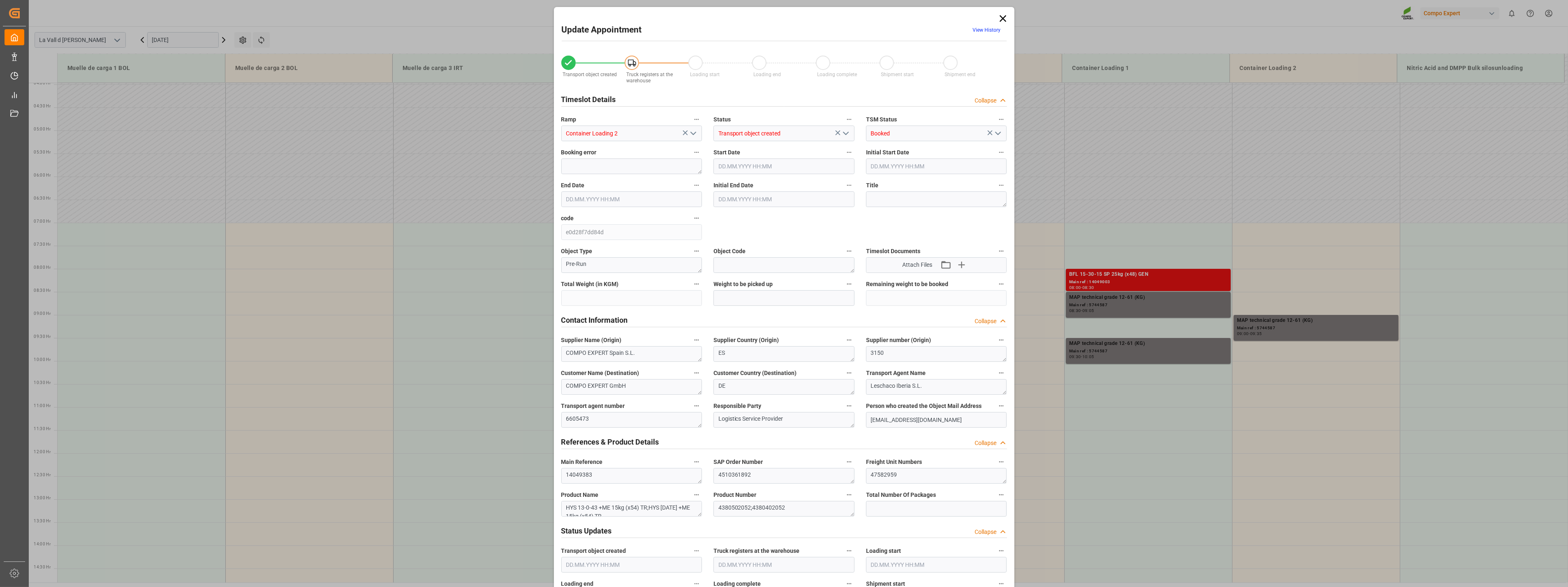
type input "16459.2"
type input "80"
type input "11.09.2025 09:30"
type input "11.09.2025 10:00"
type input "[DATE] 09:56"
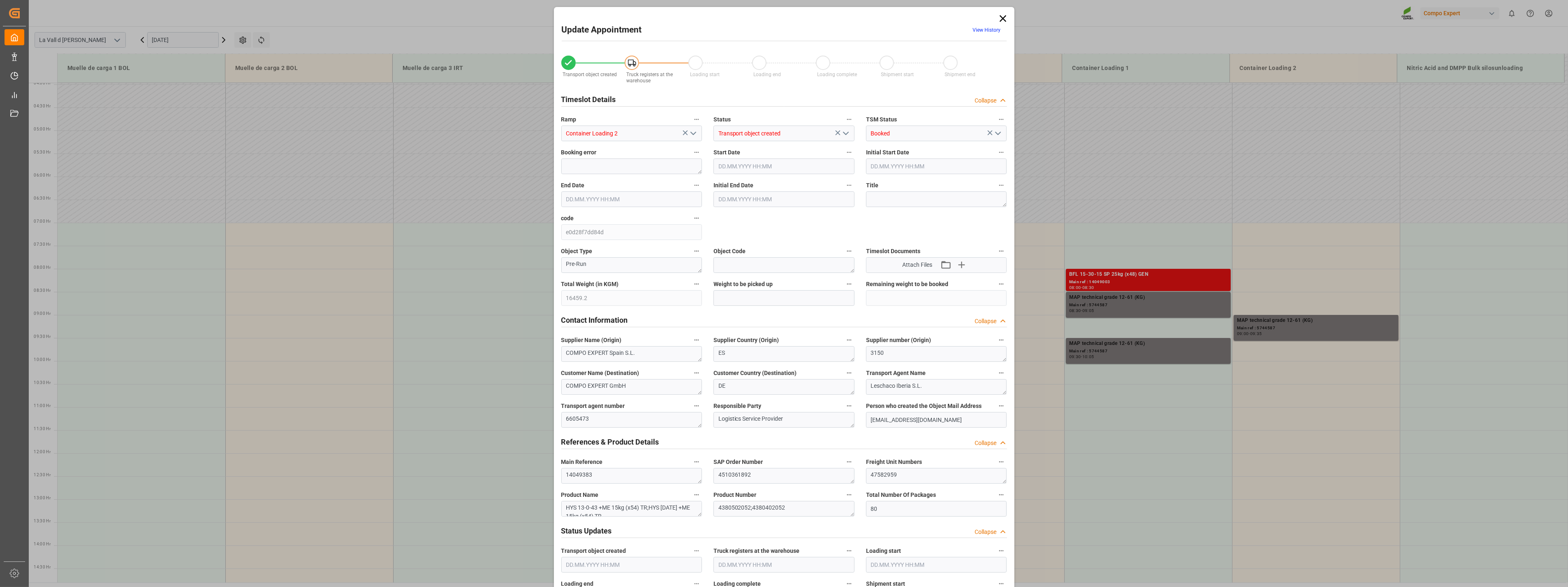
type input "05.09.2025 10:19"
click at [998, 21] on icon at bounding box center [1004, 19] width 12 height 12
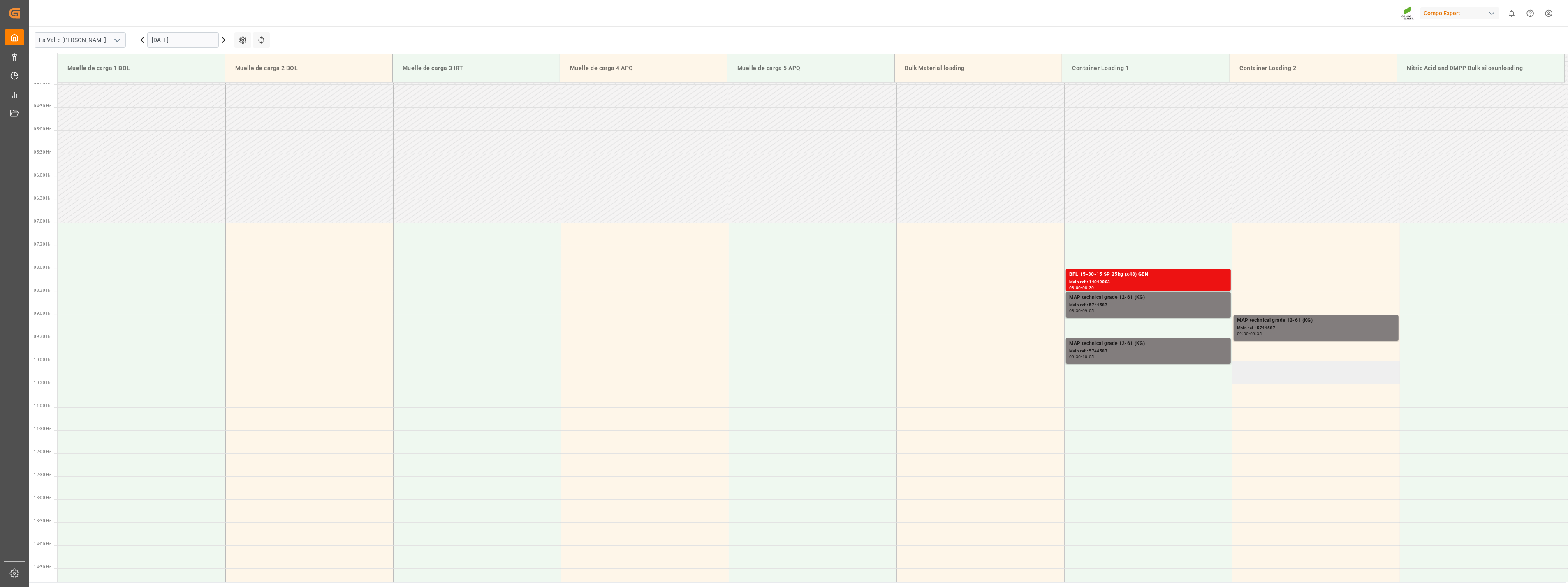
click at [1273, 369] on td at bounding box center [1316, 372] width 168 height 23
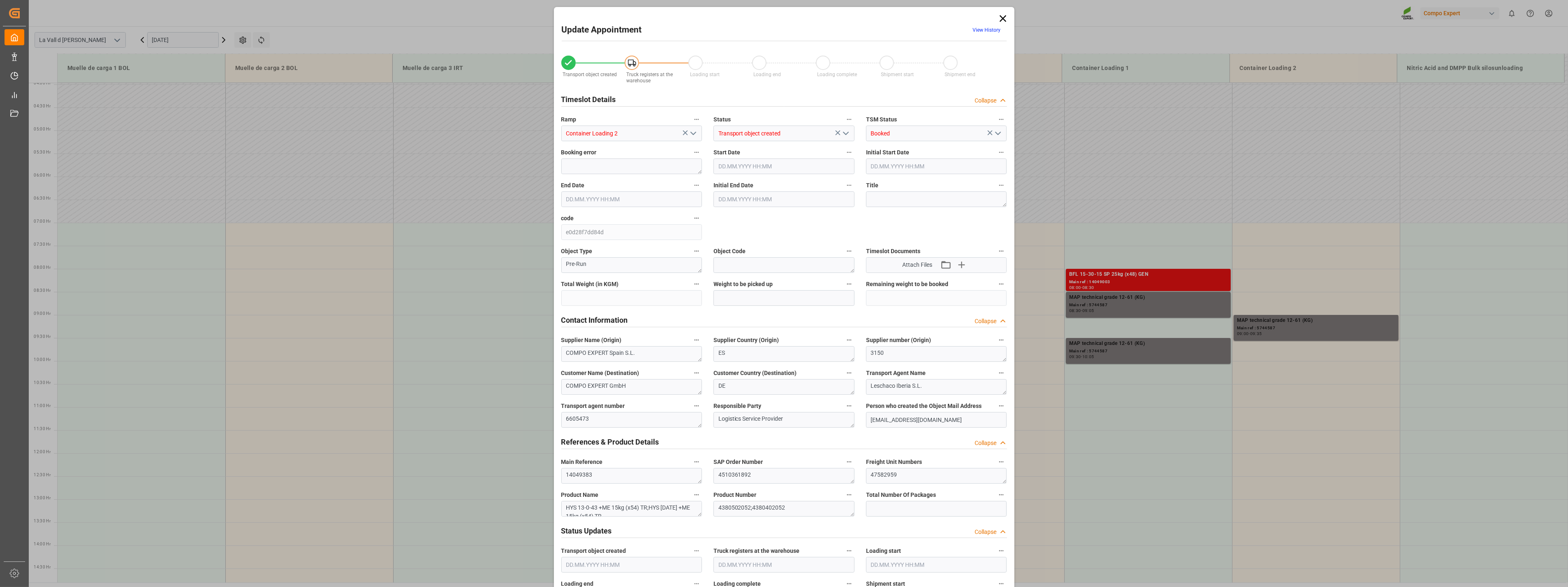
type input "16459.2"
type input "80"
type input "11.09.2025 10:00"
type input "[DATE] 10:30"
type input "[DATE] 09:56"
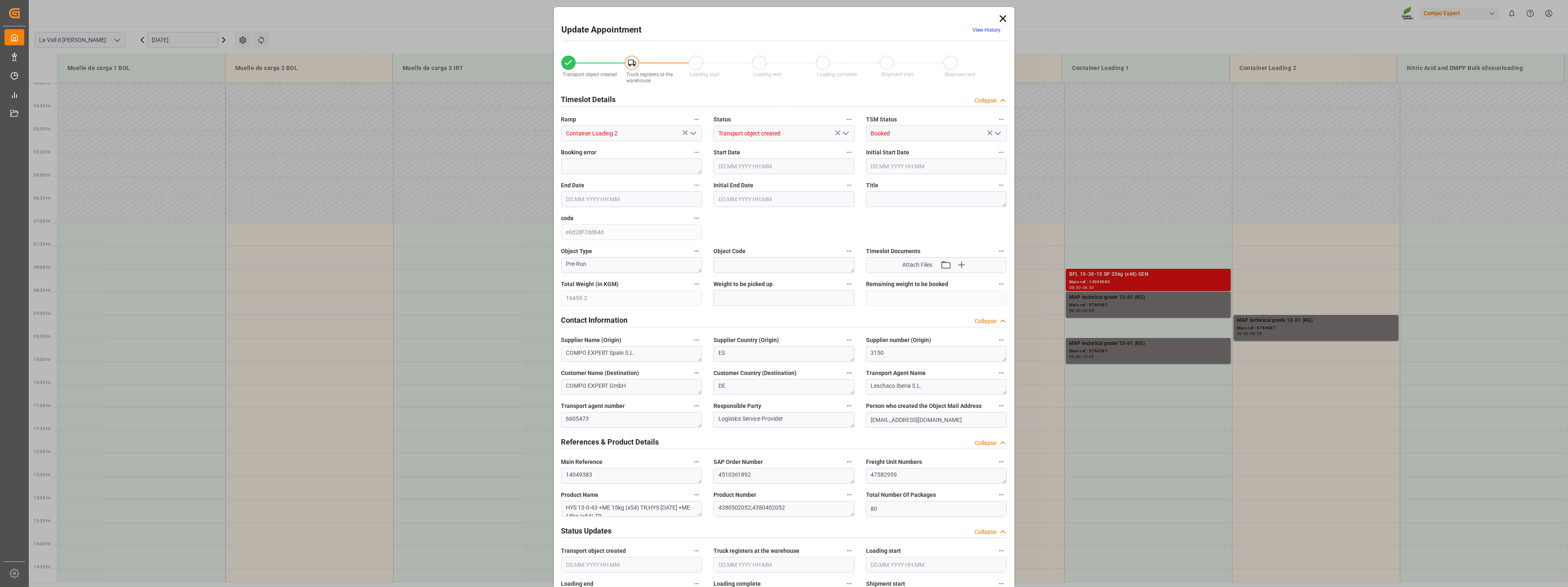
type input "05.09.2025 10:19"
click at [760, 292] on input "text" at bounding box center [784, 298] width 141 height 16
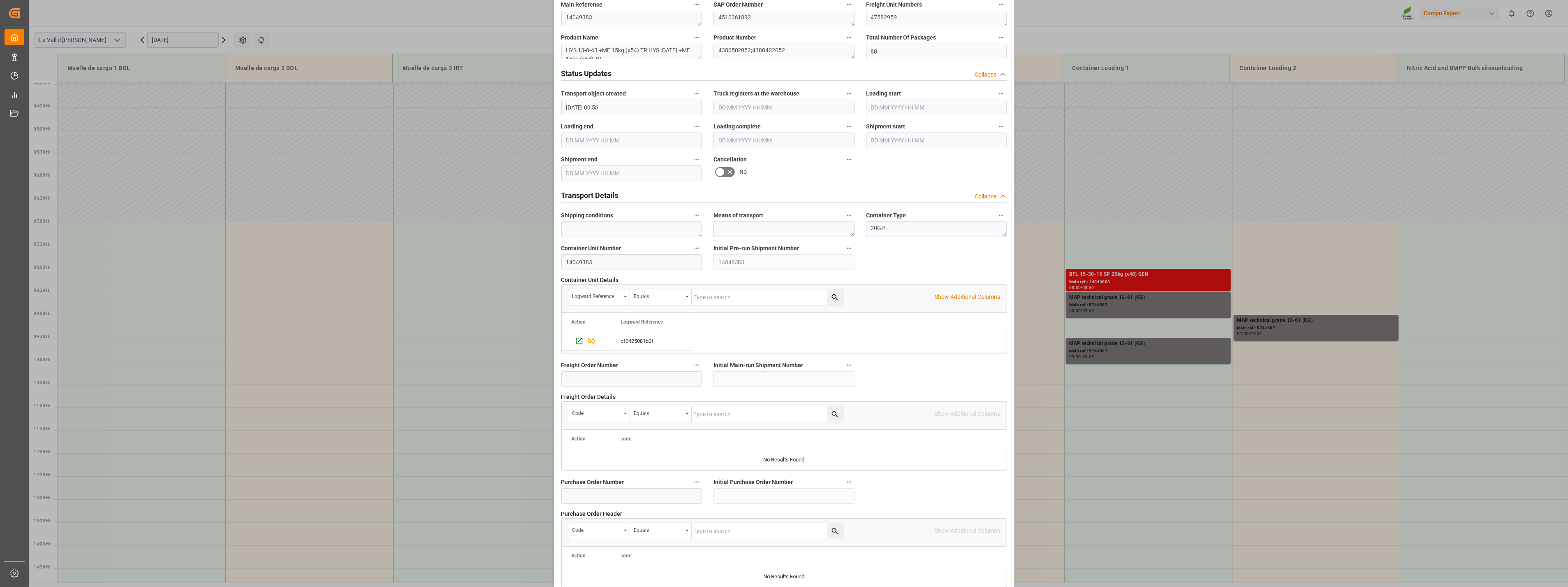
scroll to position [556, 0]
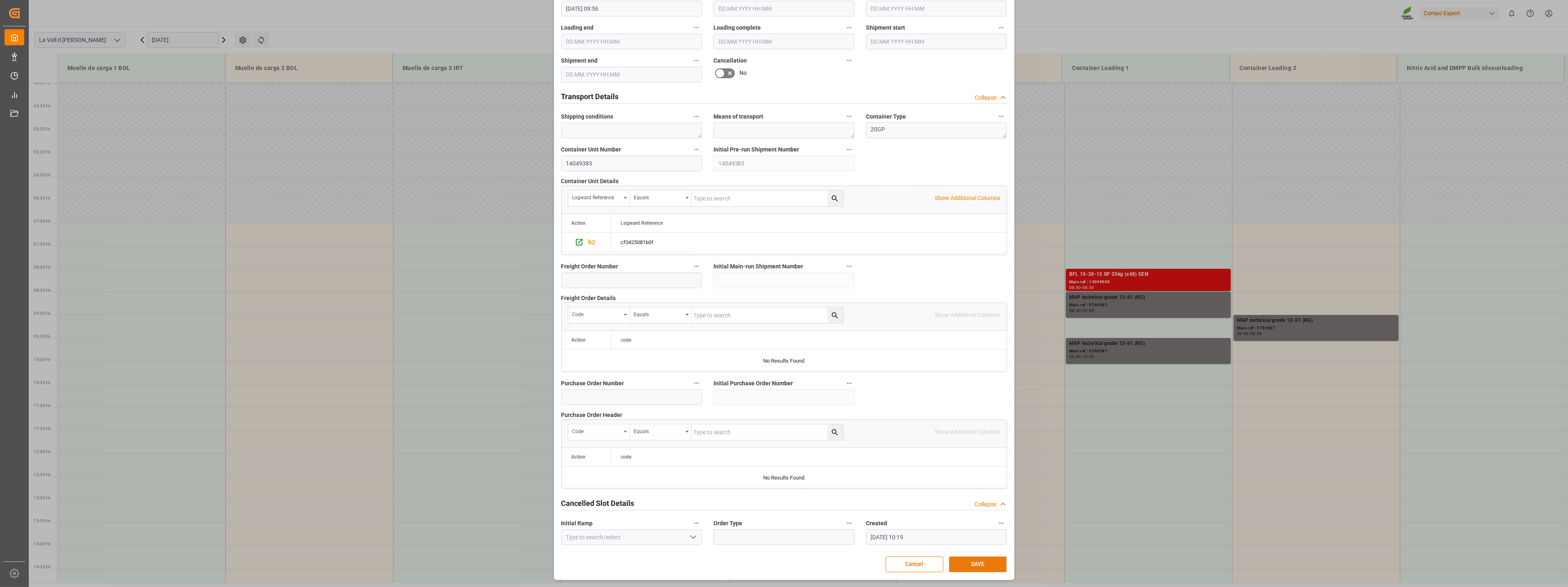
type input "16459.2"
click at [979, 566] on button "SAVE" at bounding box center [978, 564] width 58 height 16
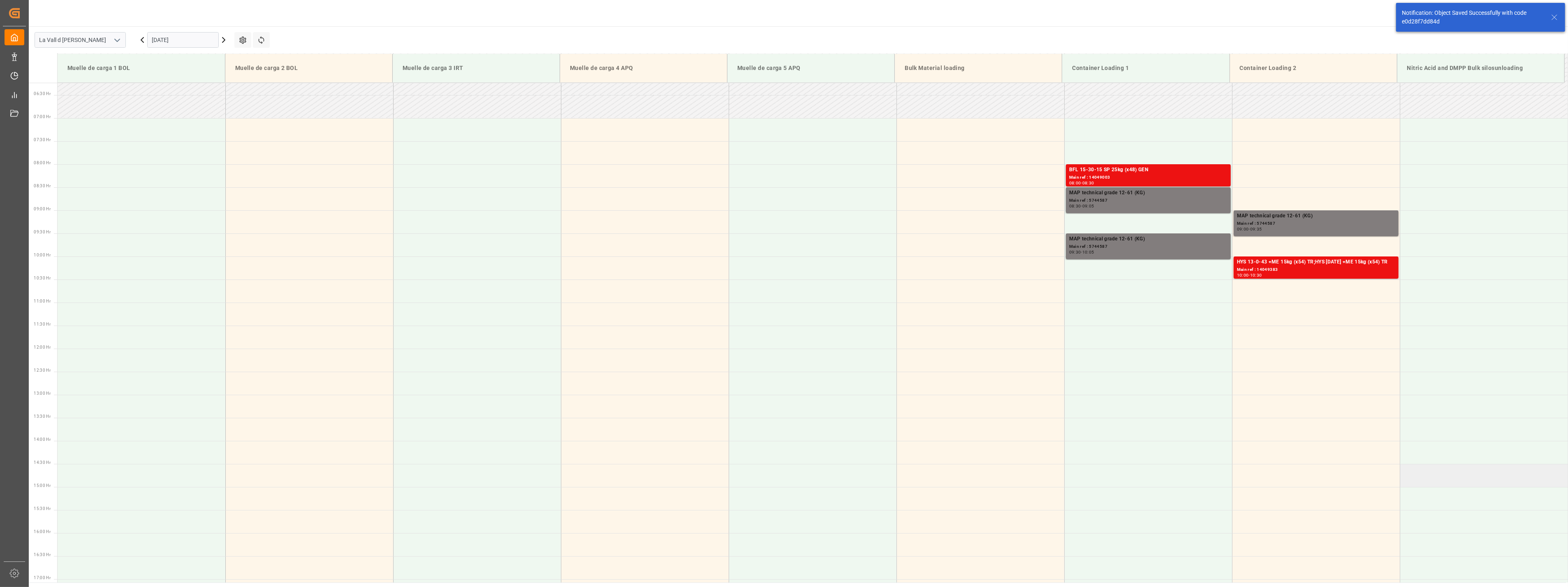
scroll to position [272, 0]
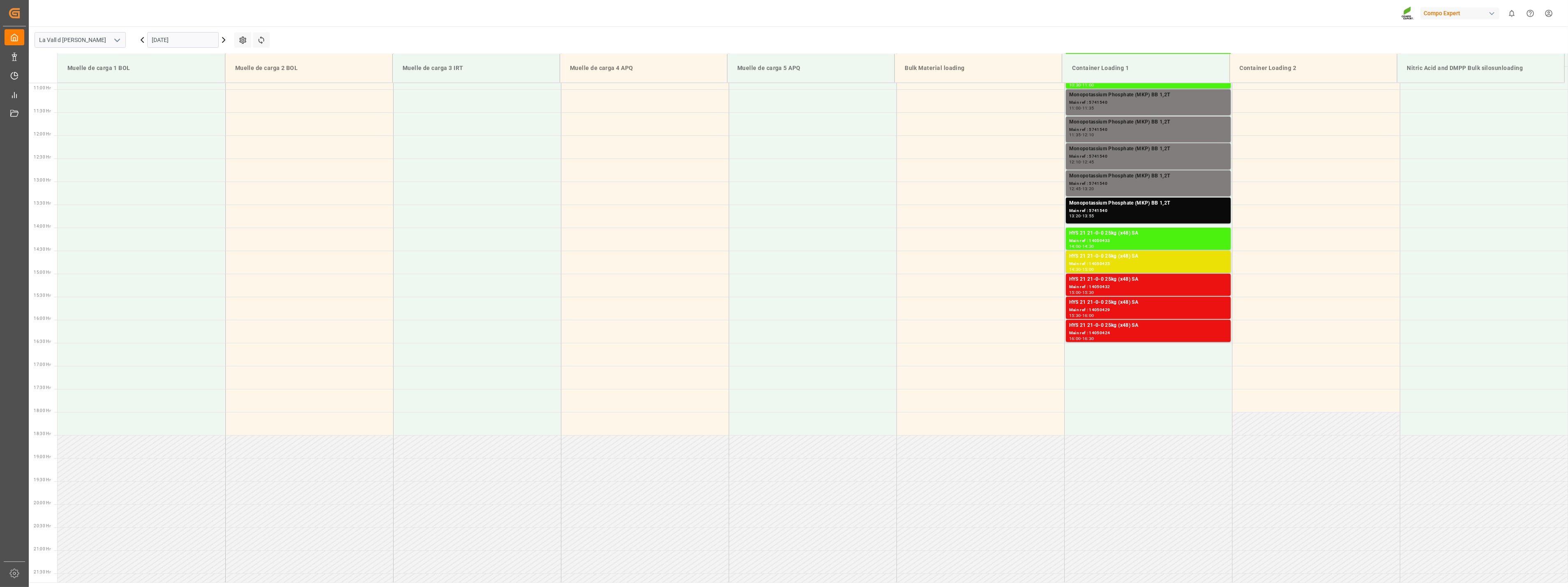
scroll to position [501, 0]
click at [194, 42] on input "[DATE]" at bounding box center [183, 39] width 71 height 16
click at [206, 109] on div "11" at bounding box center [206, 105] width 10 height 10
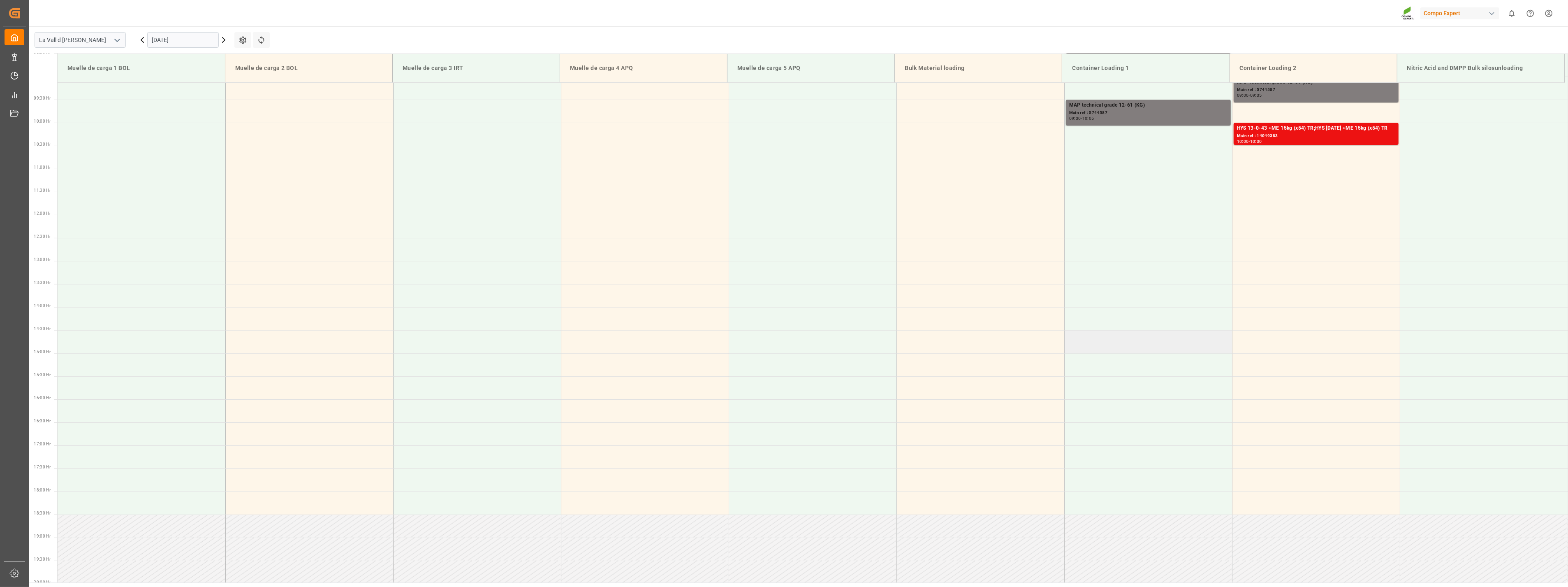
scroll to position [318, 0]
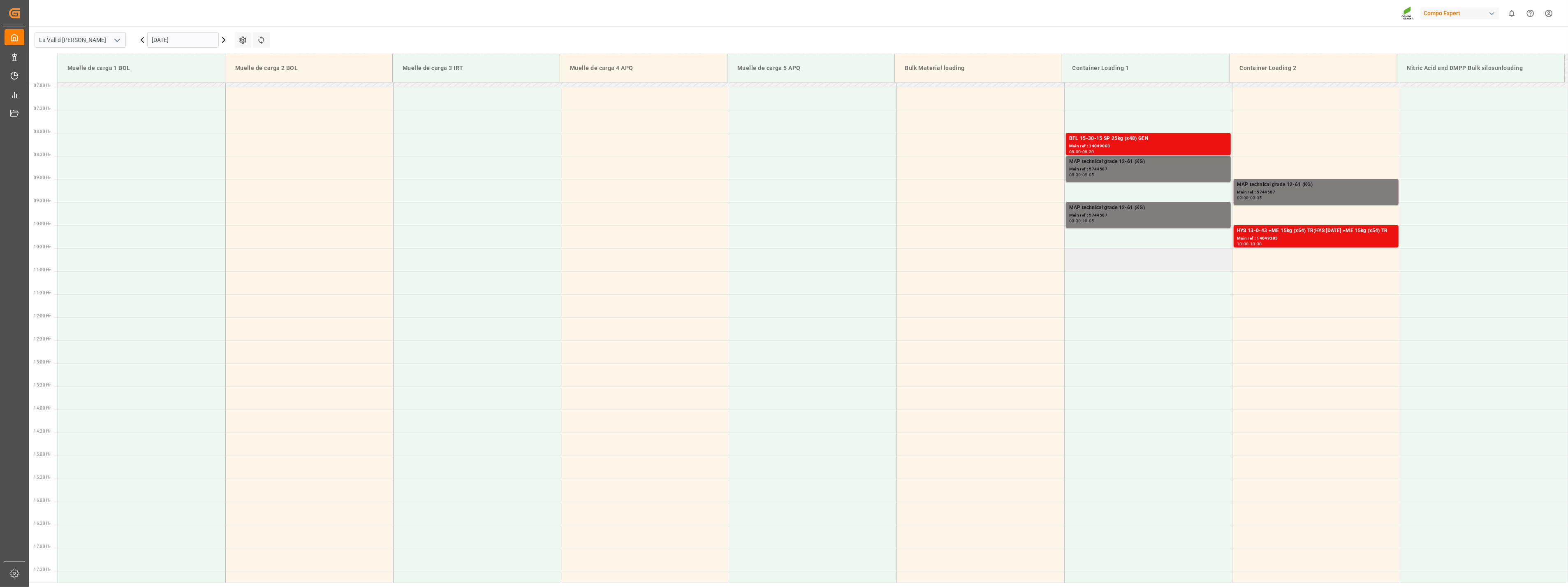
click at [1132, 261] on td at bounding box center [1148, 259] width 168 height 23
click at [1122, 262] on td at bounding box center [1148, 259] width 168 height 23
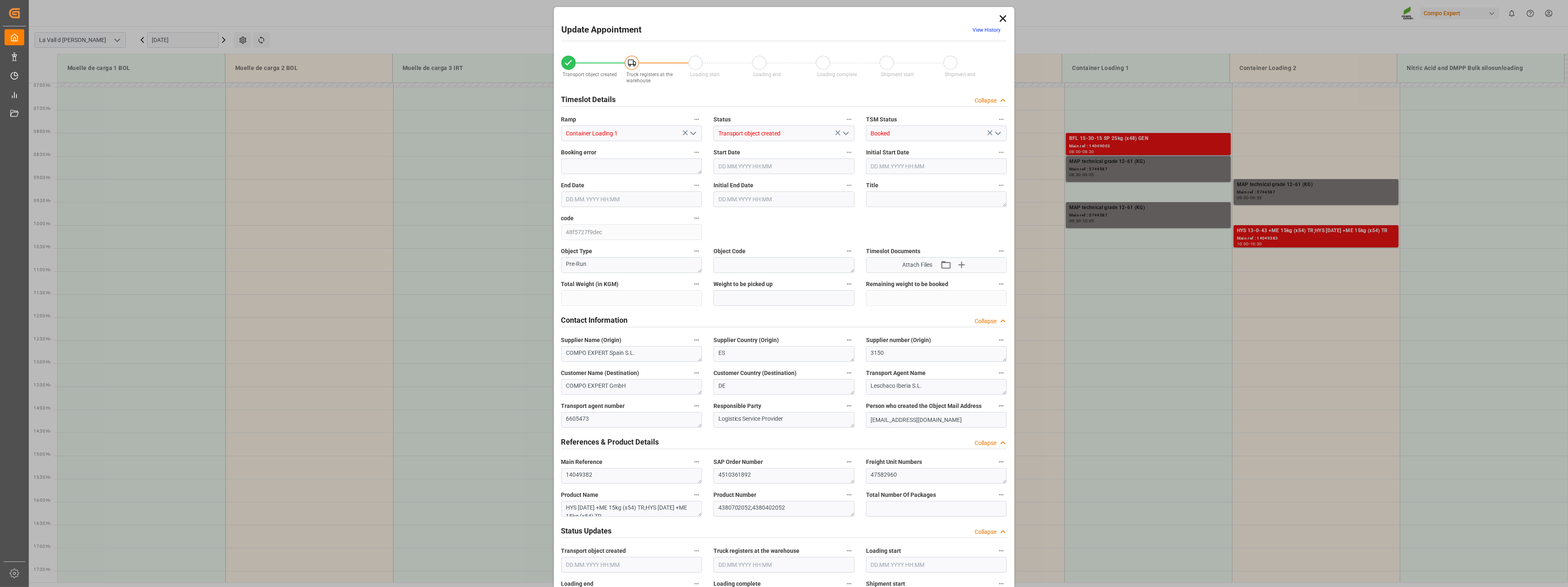
type input "16459.2"
type input "80"
type input "[DATE] 10:30"
type input "[DATE] 11:00"
type input "[DATE] 09:56"
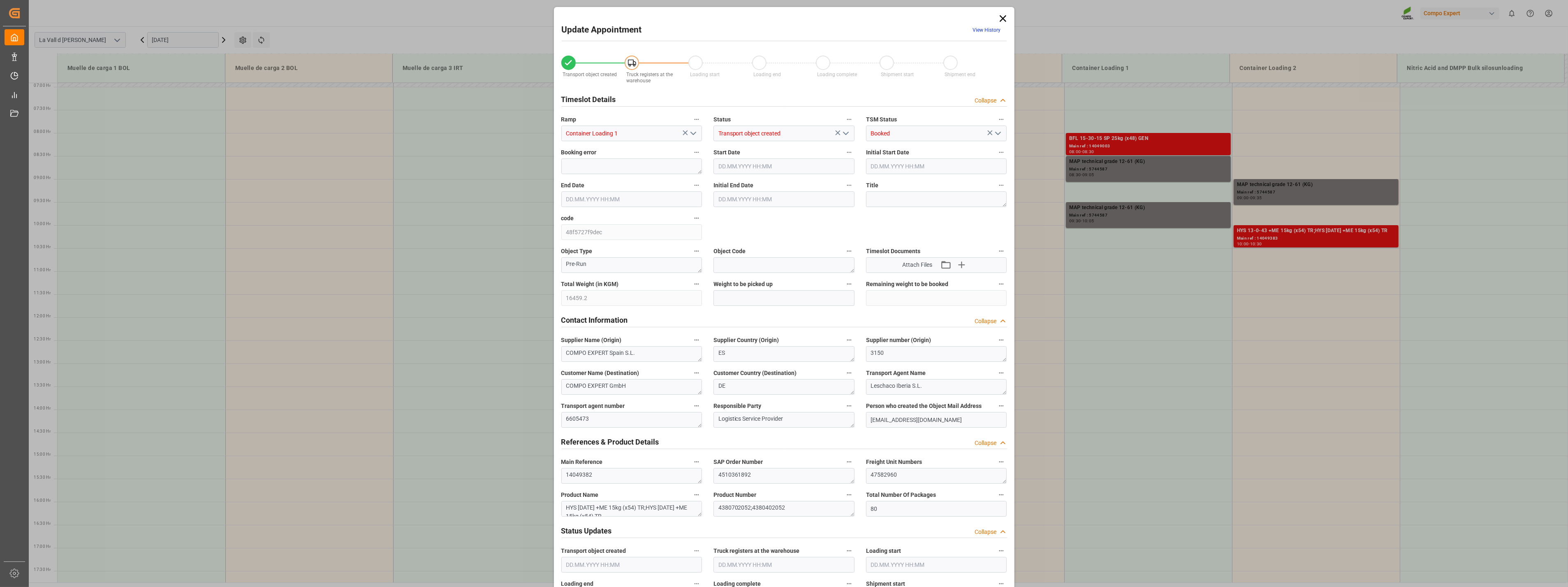
type input "05.09.2025 10:22"
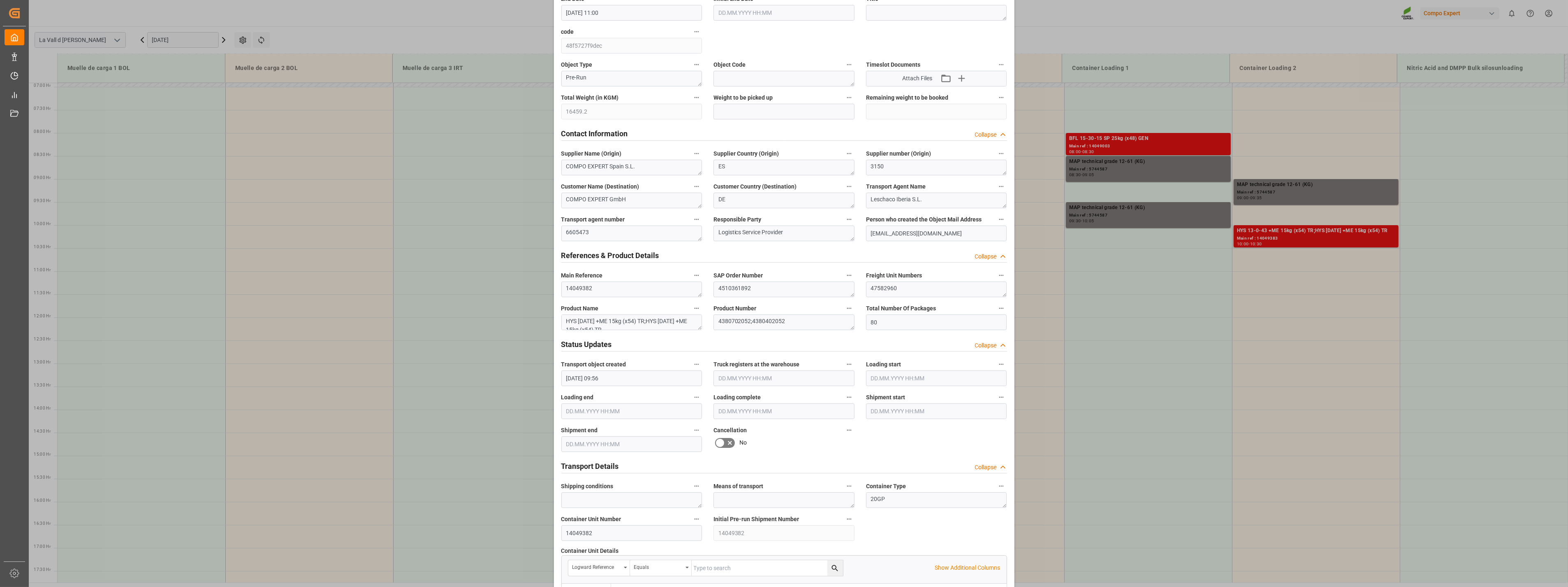
scroll to position [183, 0]
click at [743, 116] on input "text" at bounding box center [784, 115] width 141 height 16
click at [751, 116] on input "164" at bounding box center [784, 115] width 141 height 16
type input "16459.2"
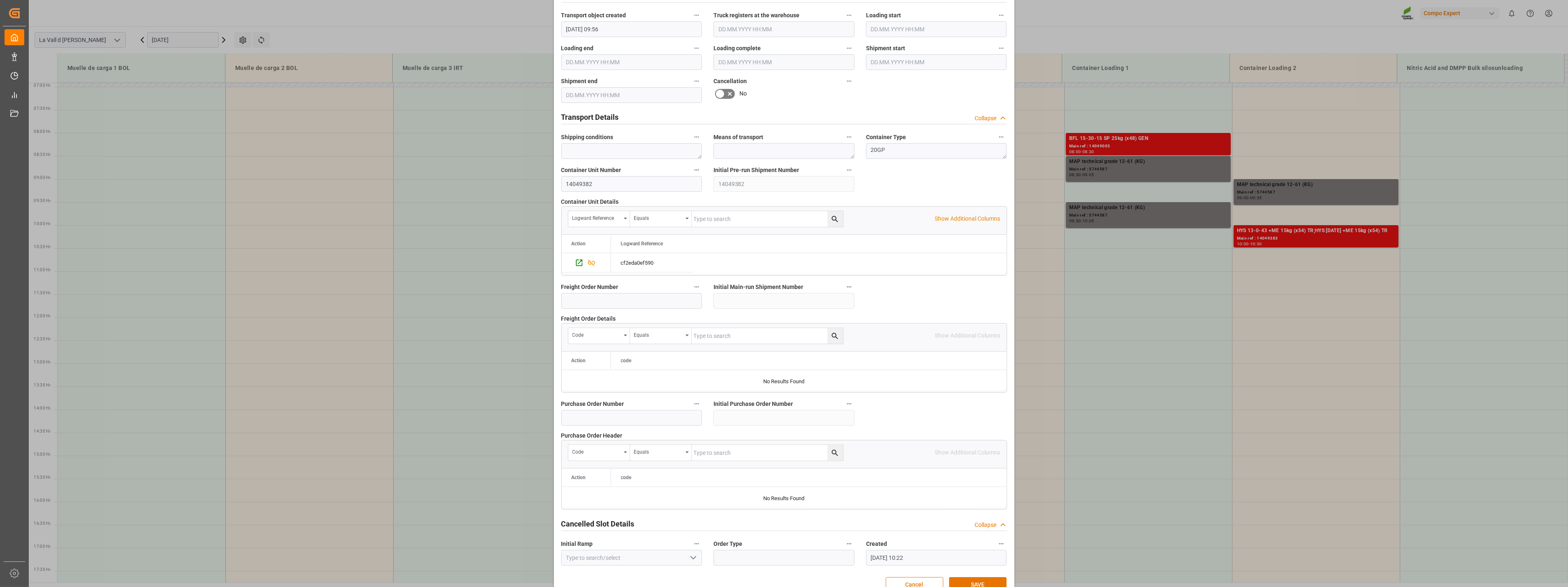
scroll to position [556, 0]
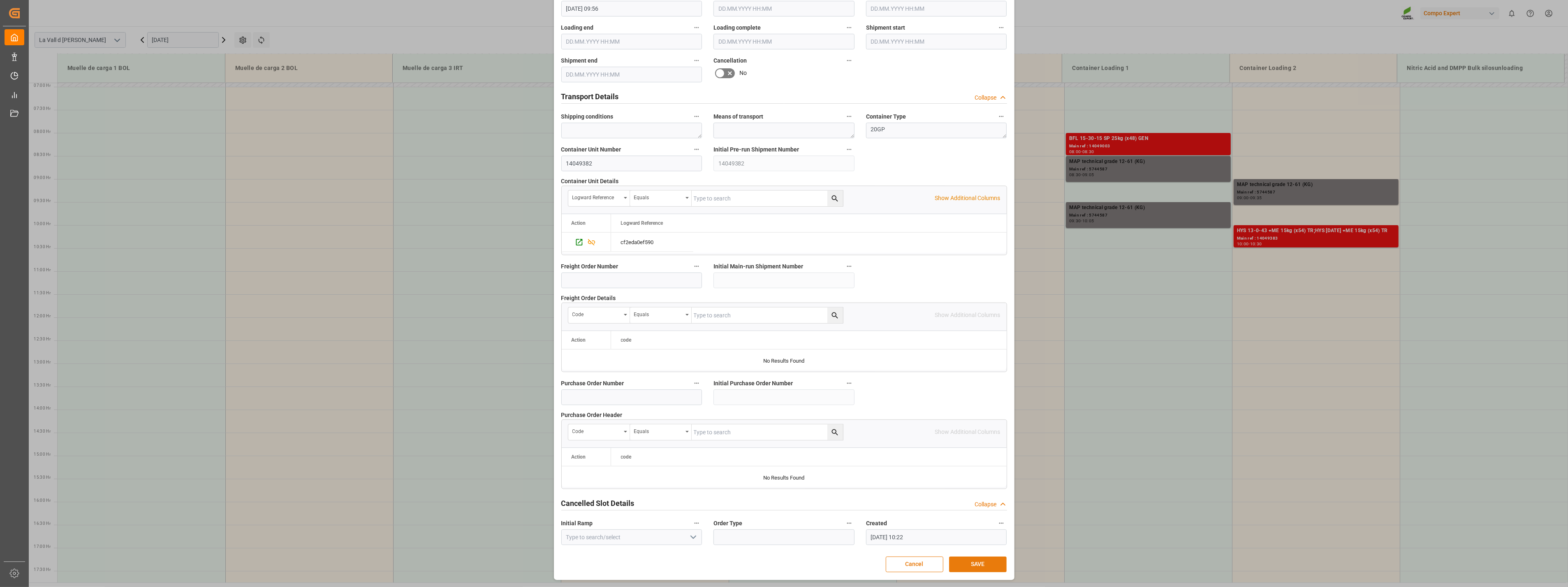
click at [976, 565] on button "SAVE" at bounding box center [978, 564] width 58 height 16
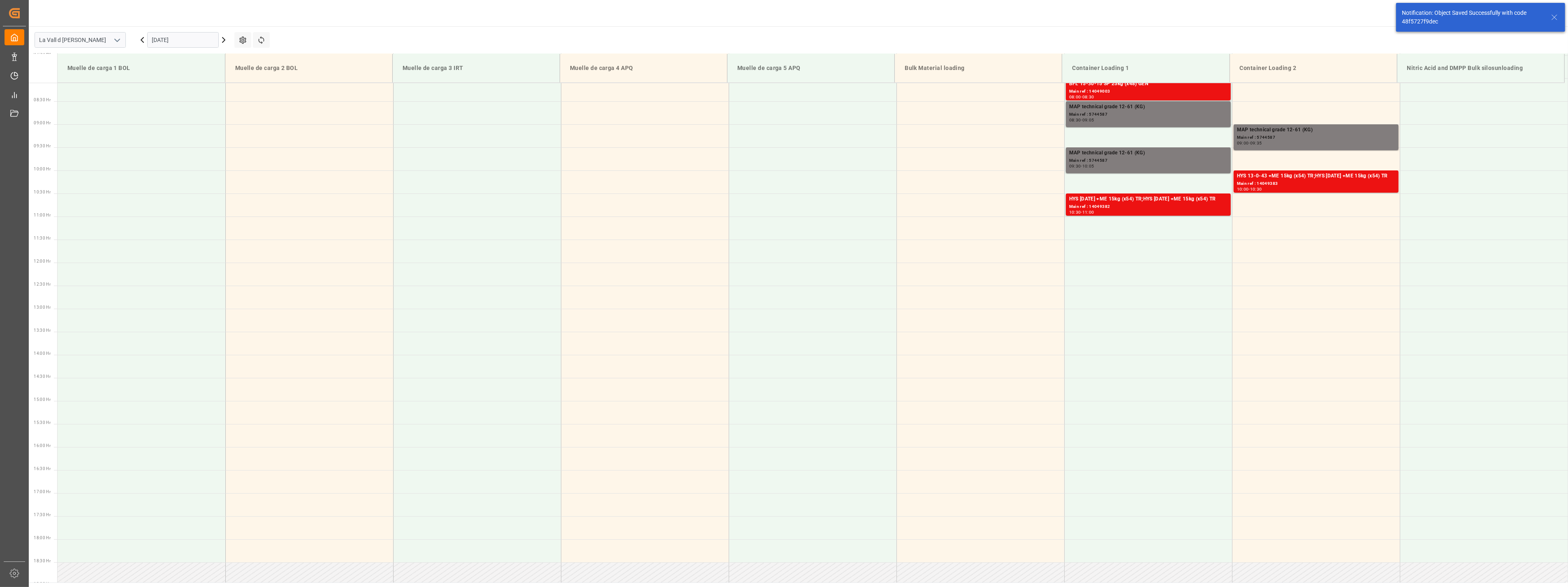
scroll to position [381, 0]
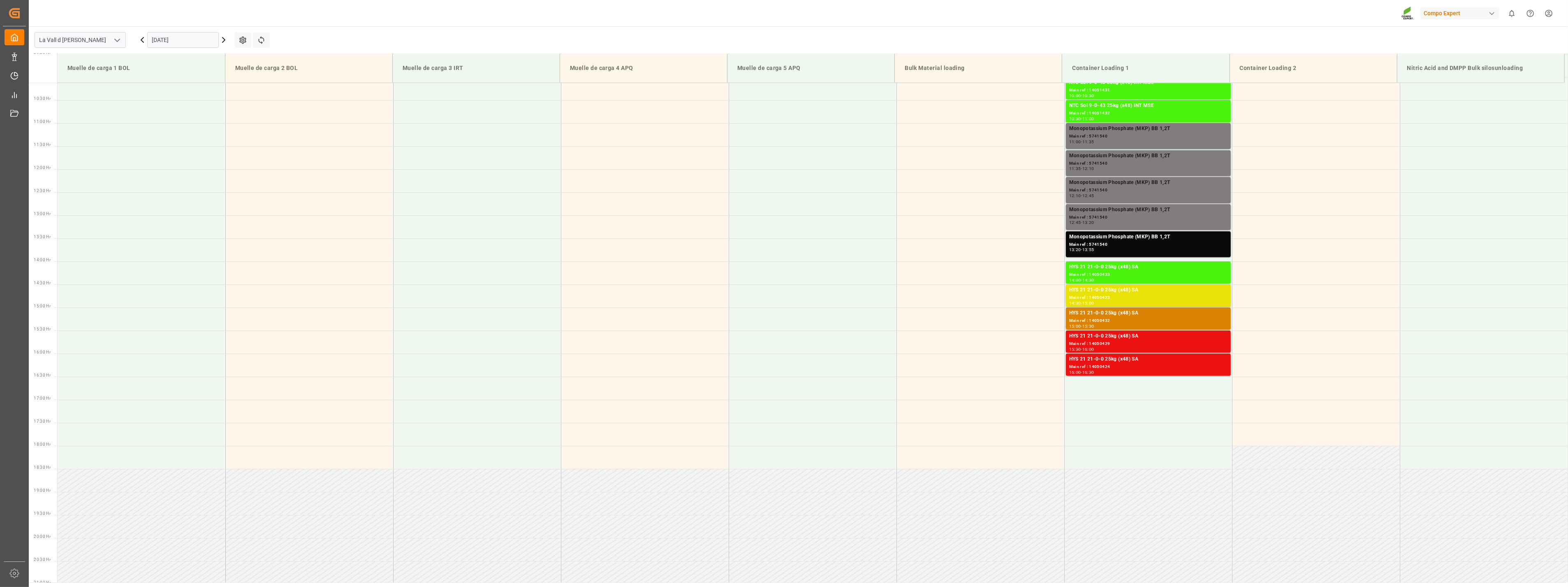
scroll to position [501, 0]
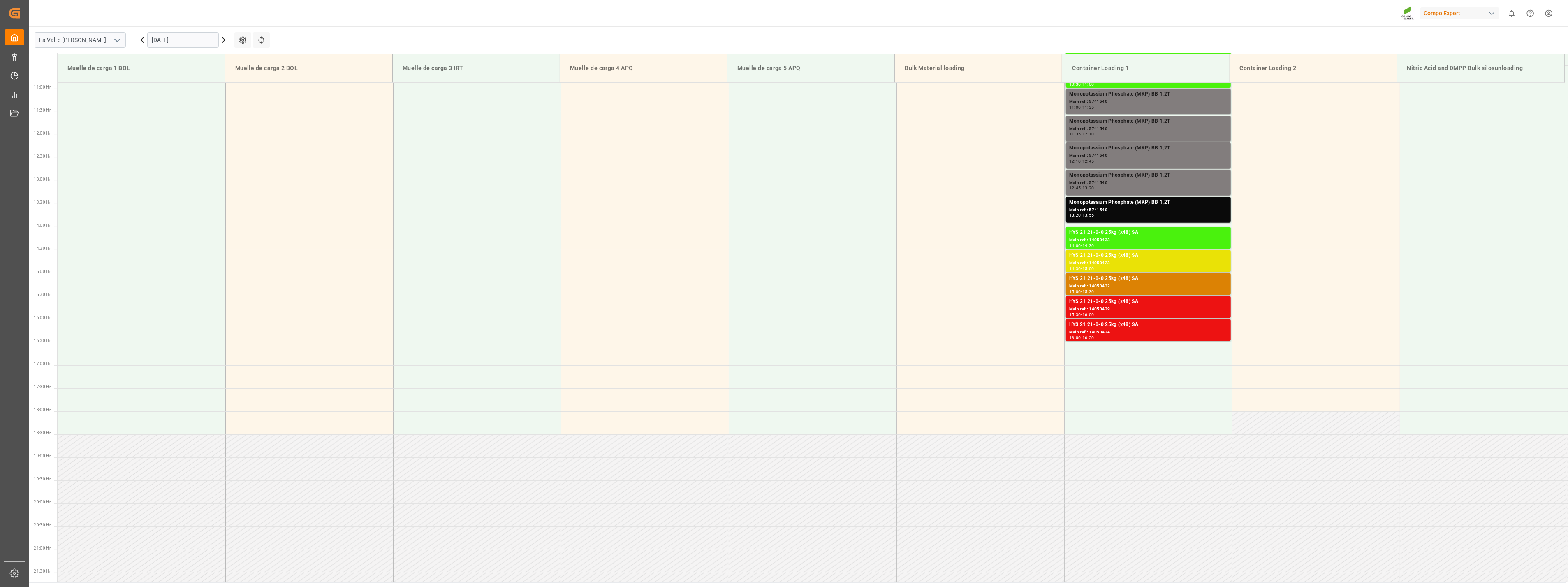
click at [199, 41] on input "[DATE]" at bounding box center [183, 39] width 71 height 16
click at [205, 106] on span "11" at bounding box center [205, 106] width 5 height 6
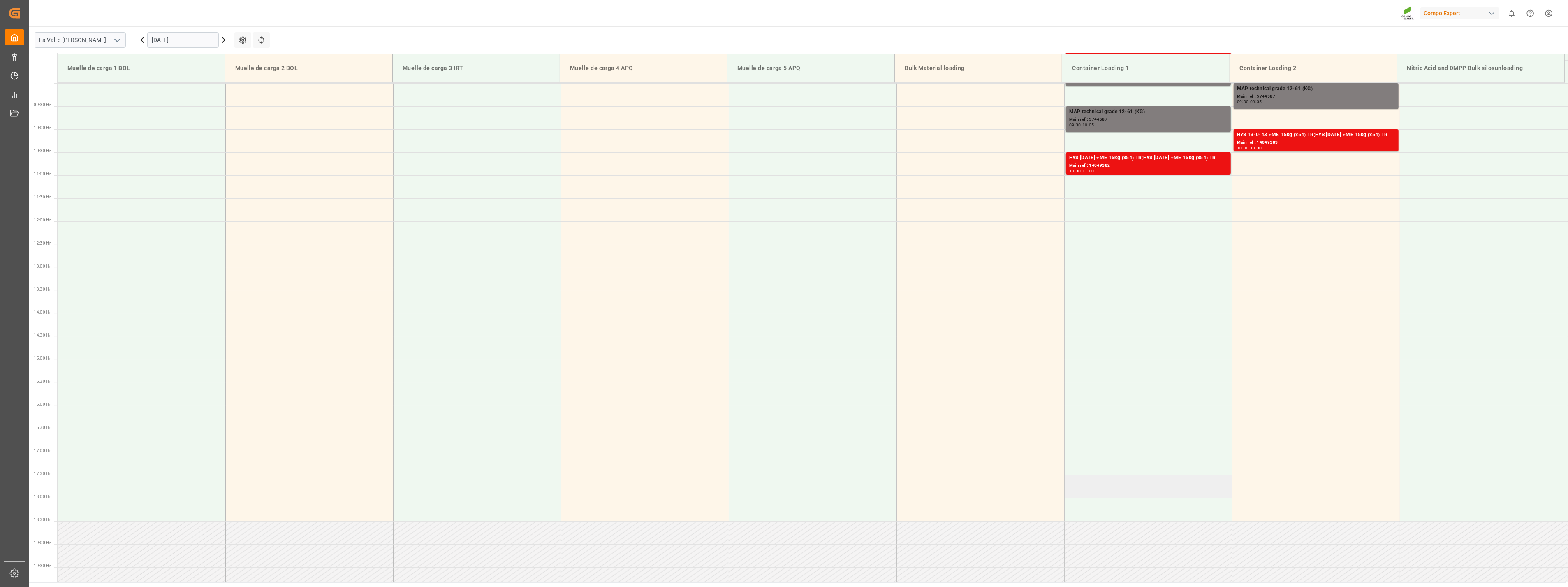
scroll to position [318, 0]
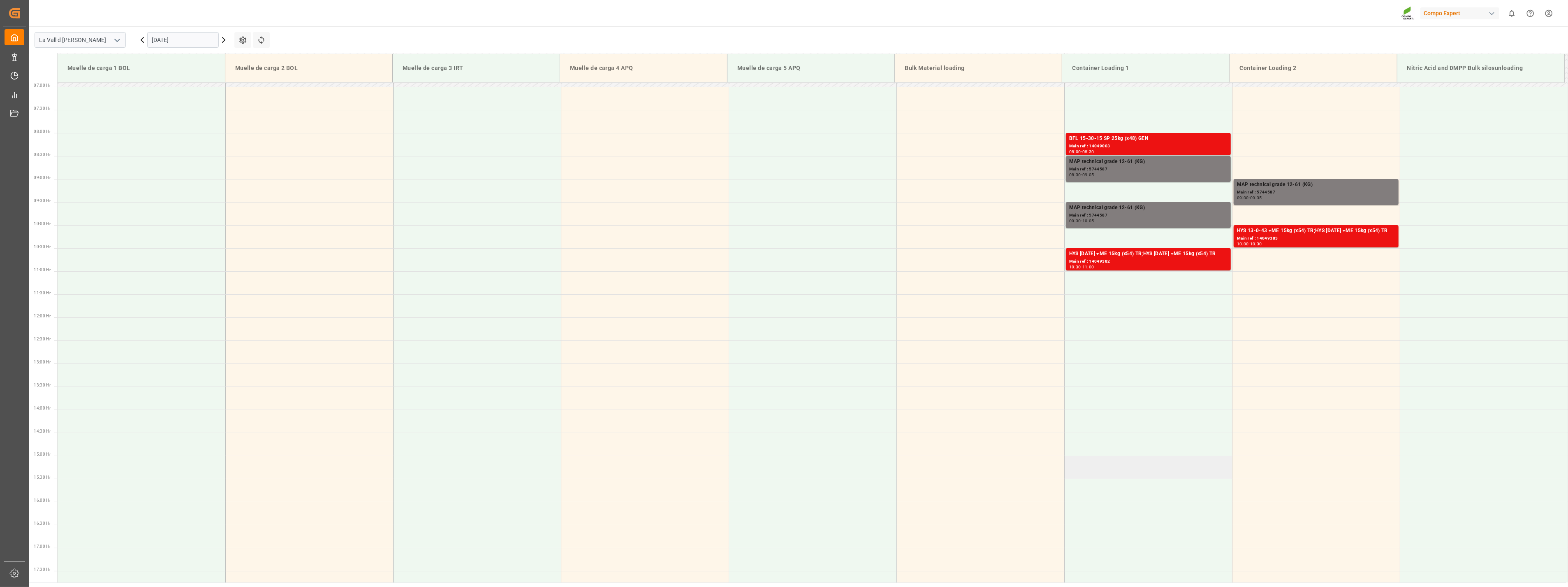
click at [1104, 473] on td at bounding box center [1148, 467] width 168 height 23
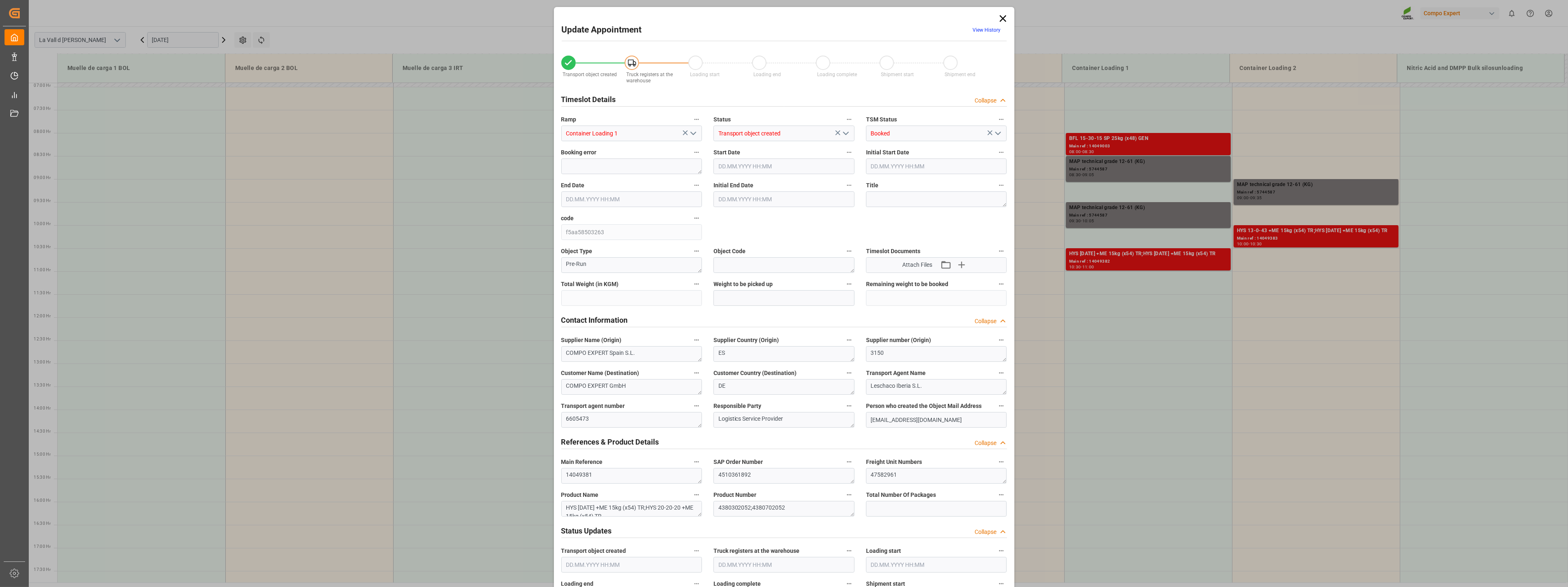
type input "16459.2"
type input "80"
type input "11.09.2025 15:00"
type input "11.09.2025 15:30"
type input "[DATE] 09:56"
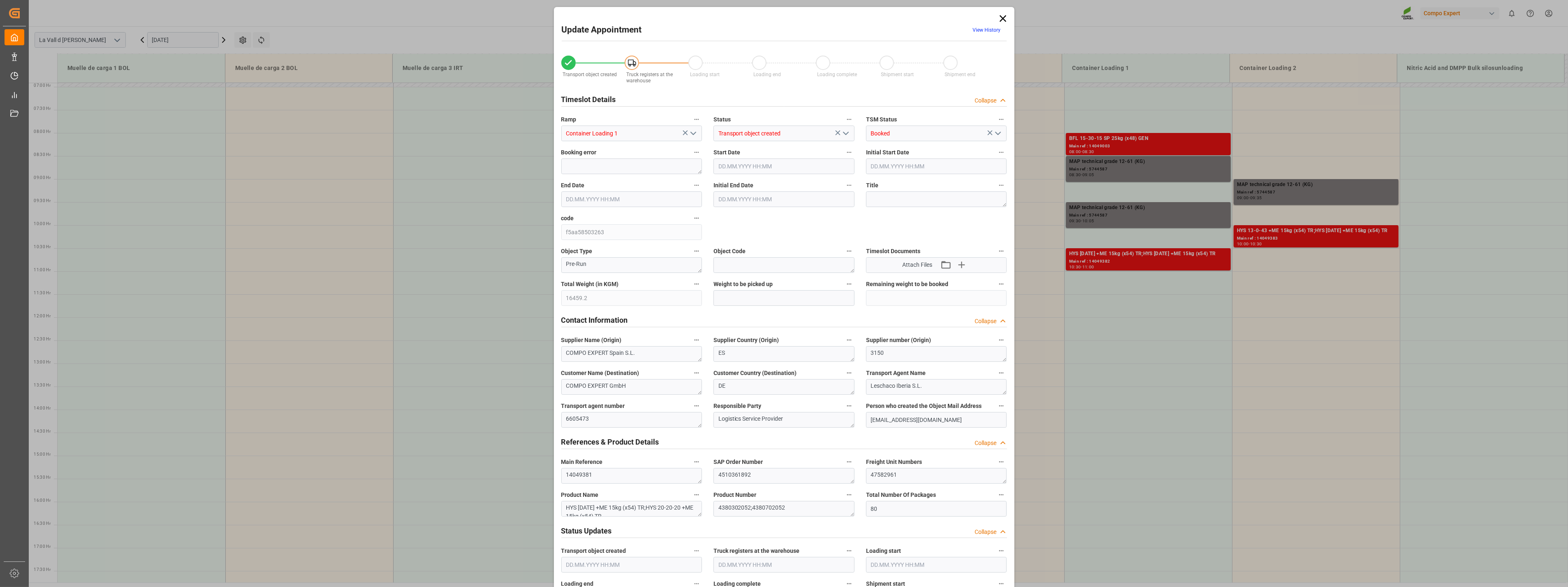
type input "05.09.2025 10:24"
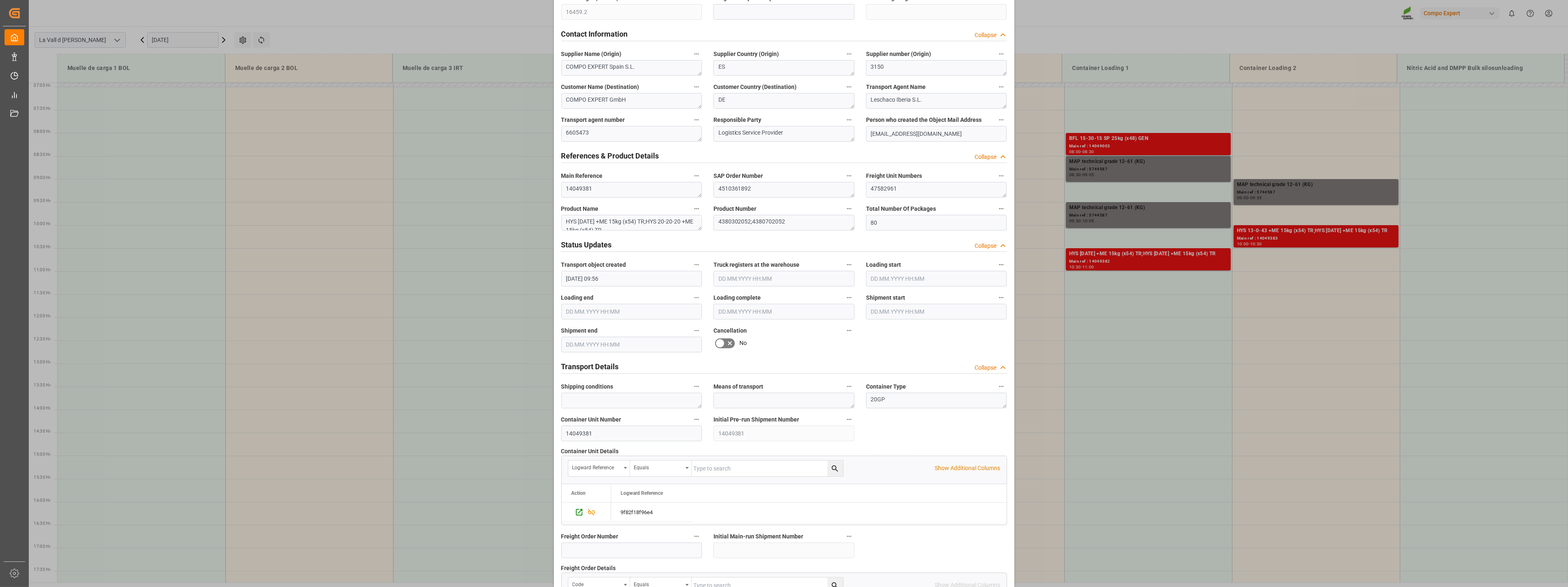
scroll to position [183, 0]
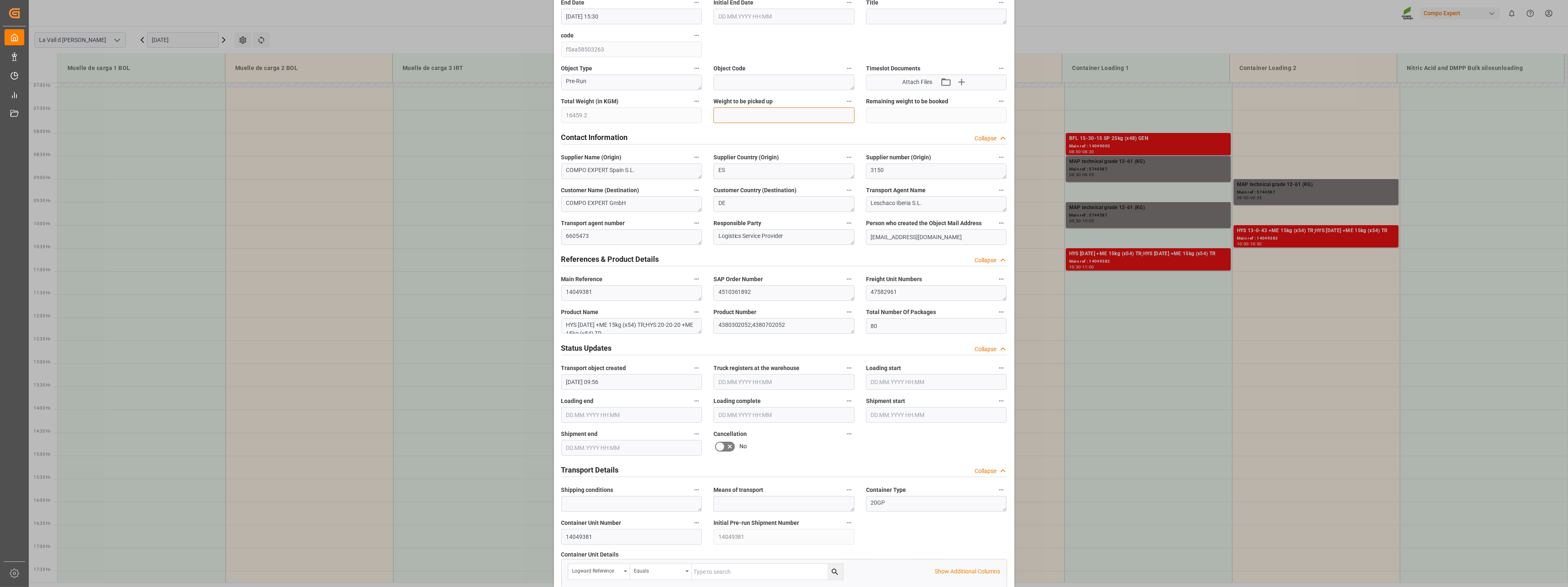
click at [725, 111] on input "text" at bounding box center [784, 115] width 141 height 16
type input "16459.2"
click at [790, 131] on div "Contact Information Collapse" at bounding box center [784, 137] width 446 height 16
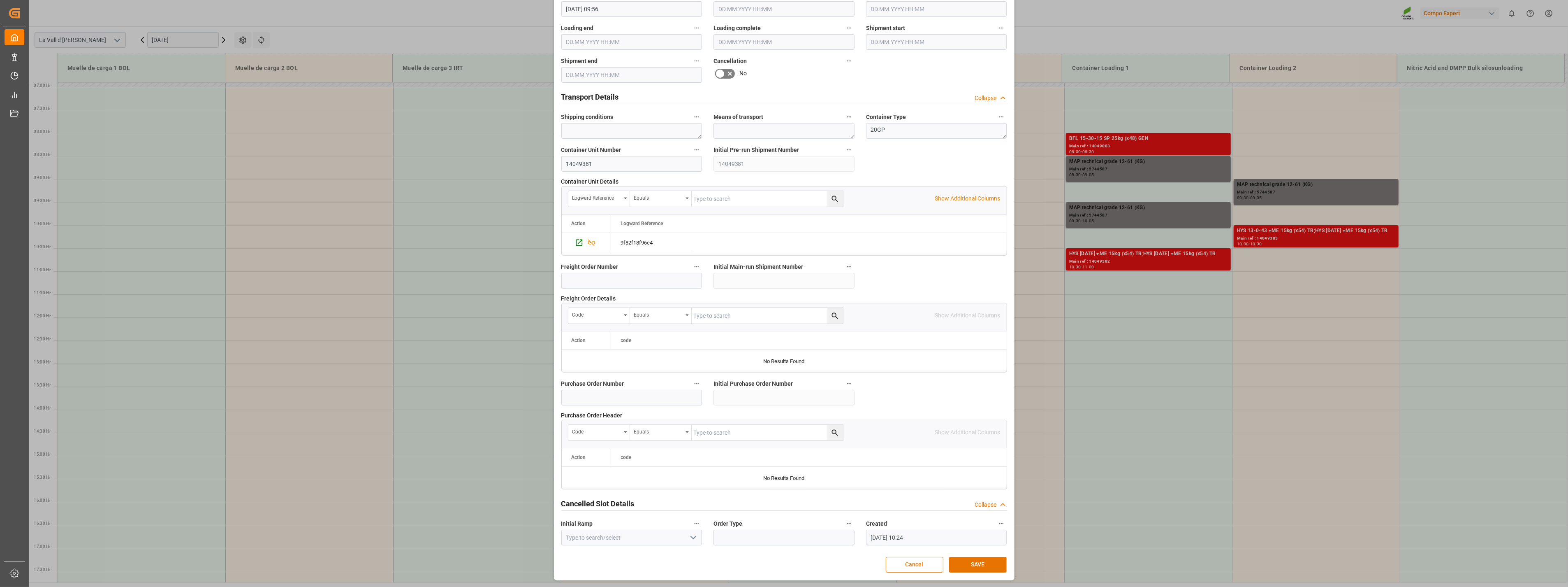
scroll to position [457, 0]
click at [964, 563] on button "SAVE" at bounding box center [978, 564] width 58 height 16
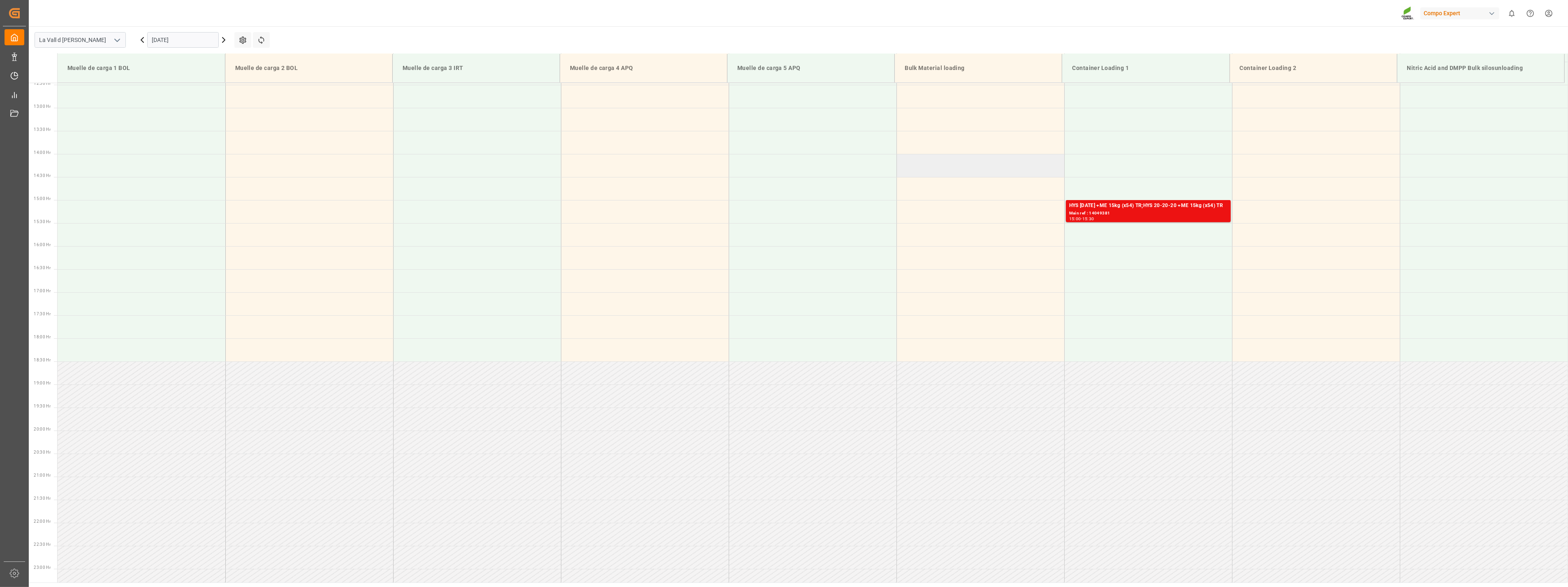
scroll to position [560, 0]
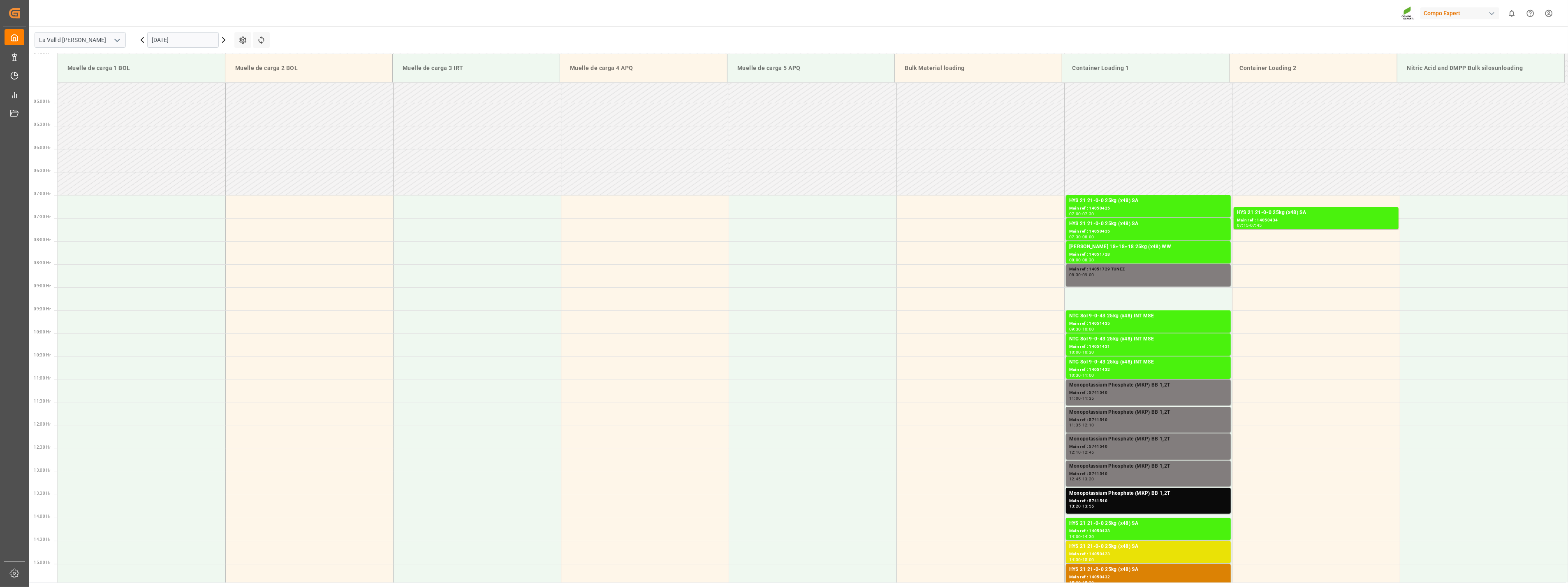
scroll to position [136, 0]
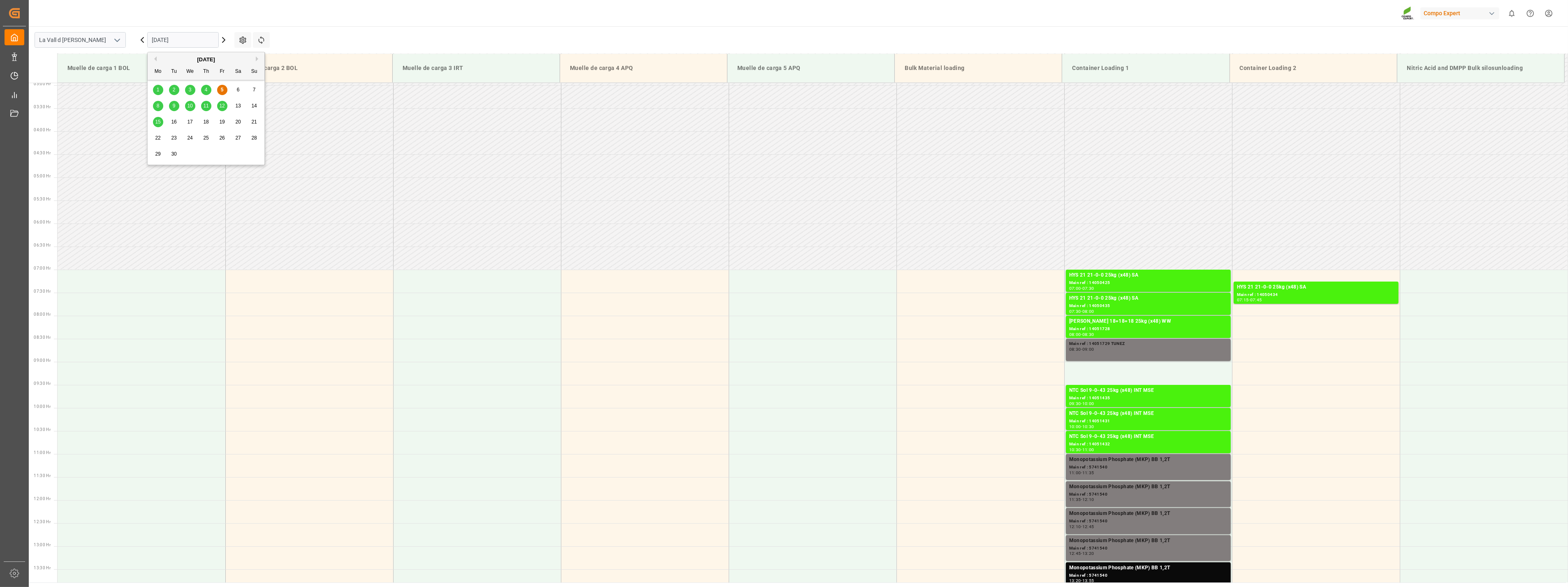
click at [188, 39] on input "[DATE]" at bounding box center [183, 39] width 71 height 16
click at [202, 106] on div "11" at bounding box center [206, 105] width 10 height 10
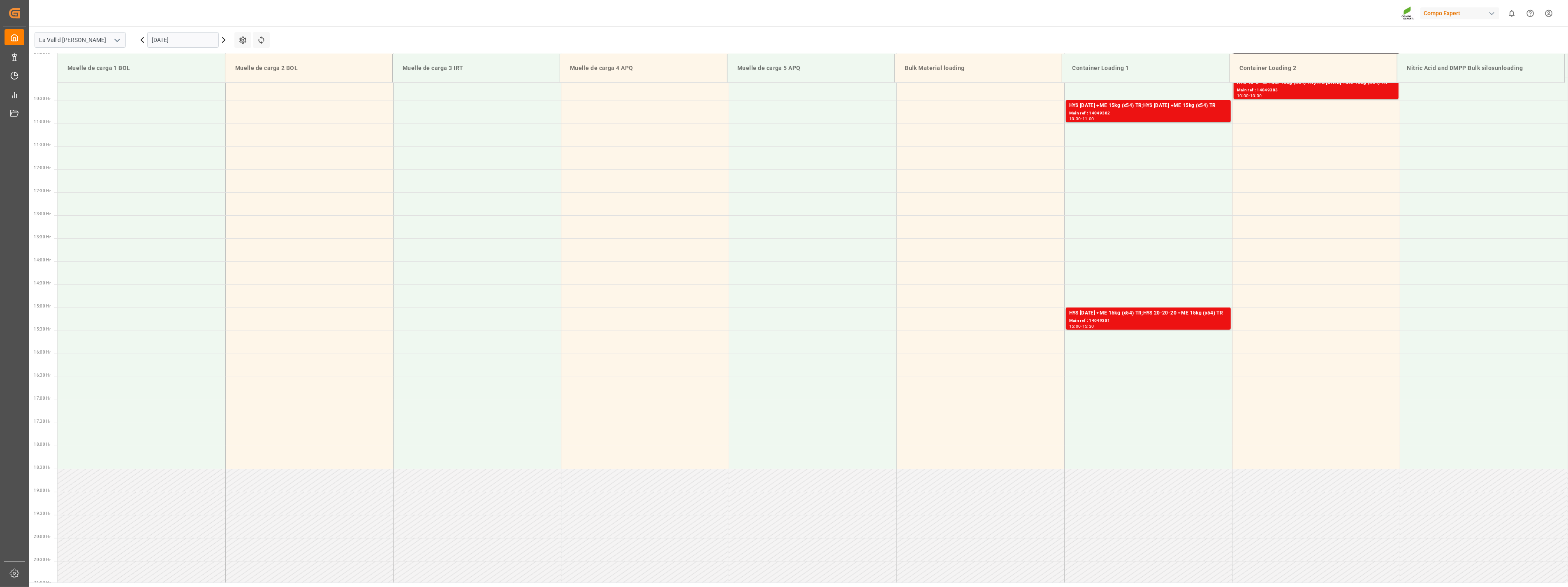
scroll to position [501, 0]
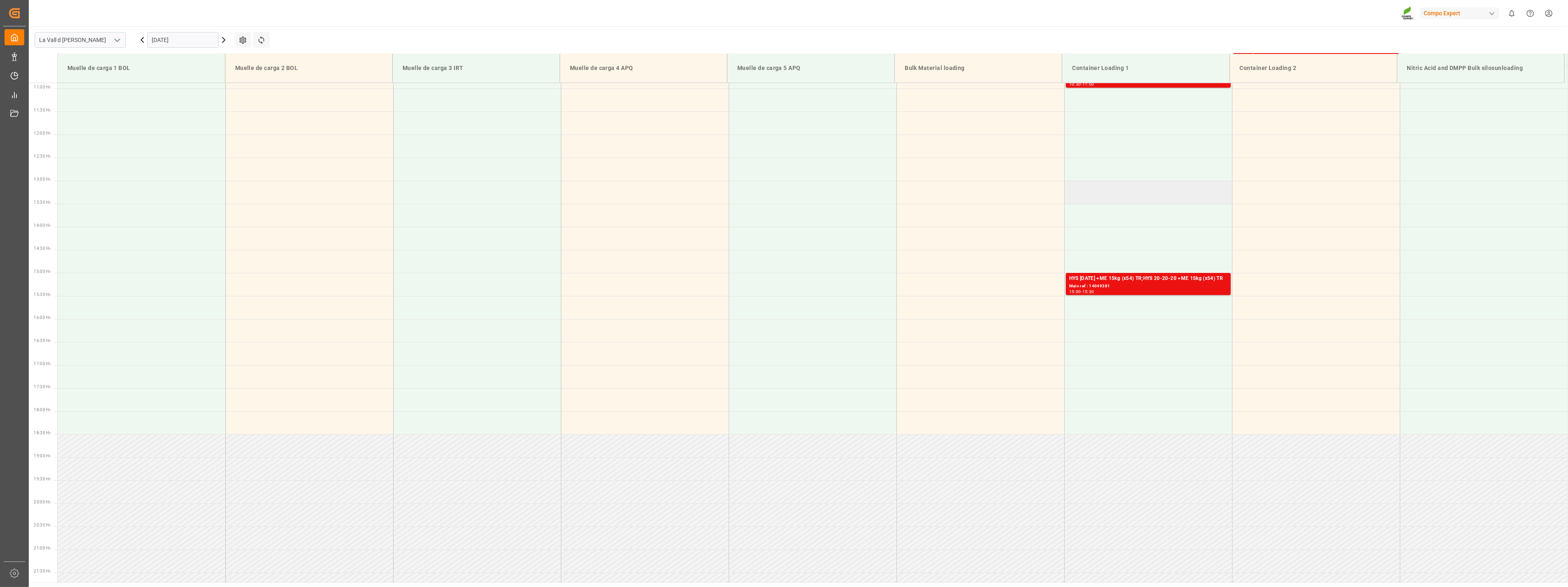
click at [1101, 197] on td at bounding box center [1148, 191] width 168 height 23
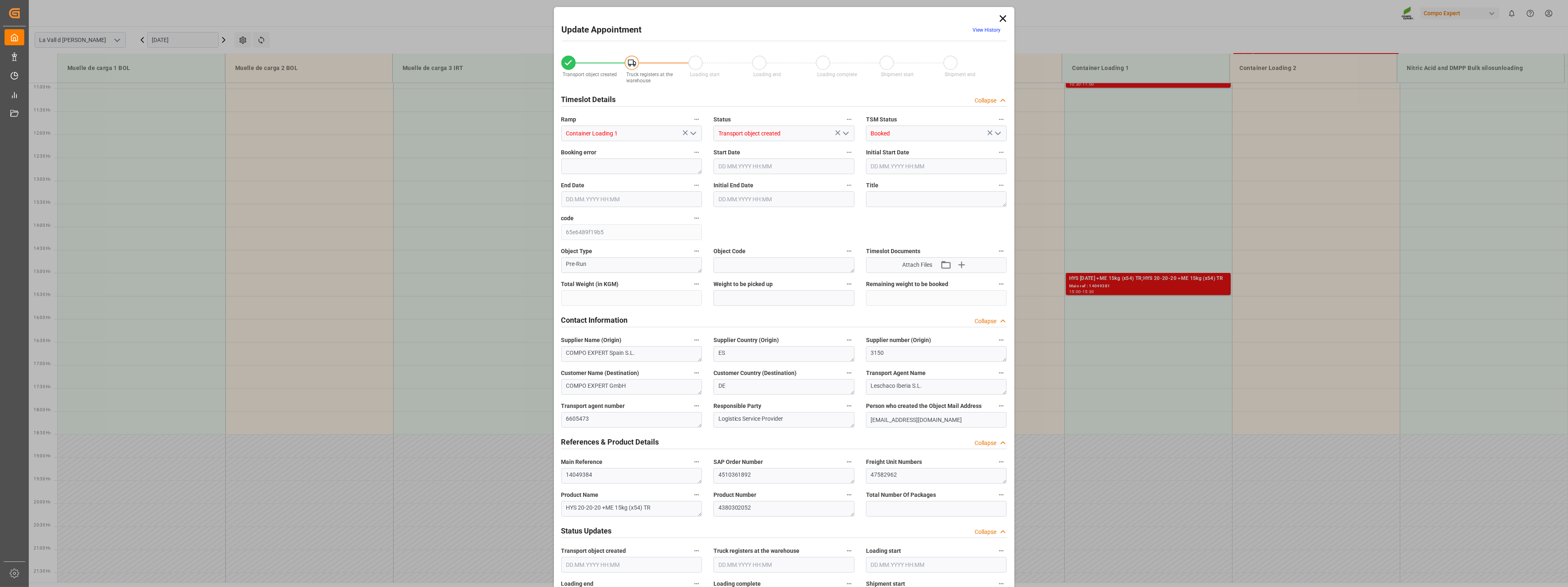
type input "16459.2"
type input "80"
type input "[DATE] 13:00"
type input "[DATE] 13:30"
type input "[DATE] 09:56"
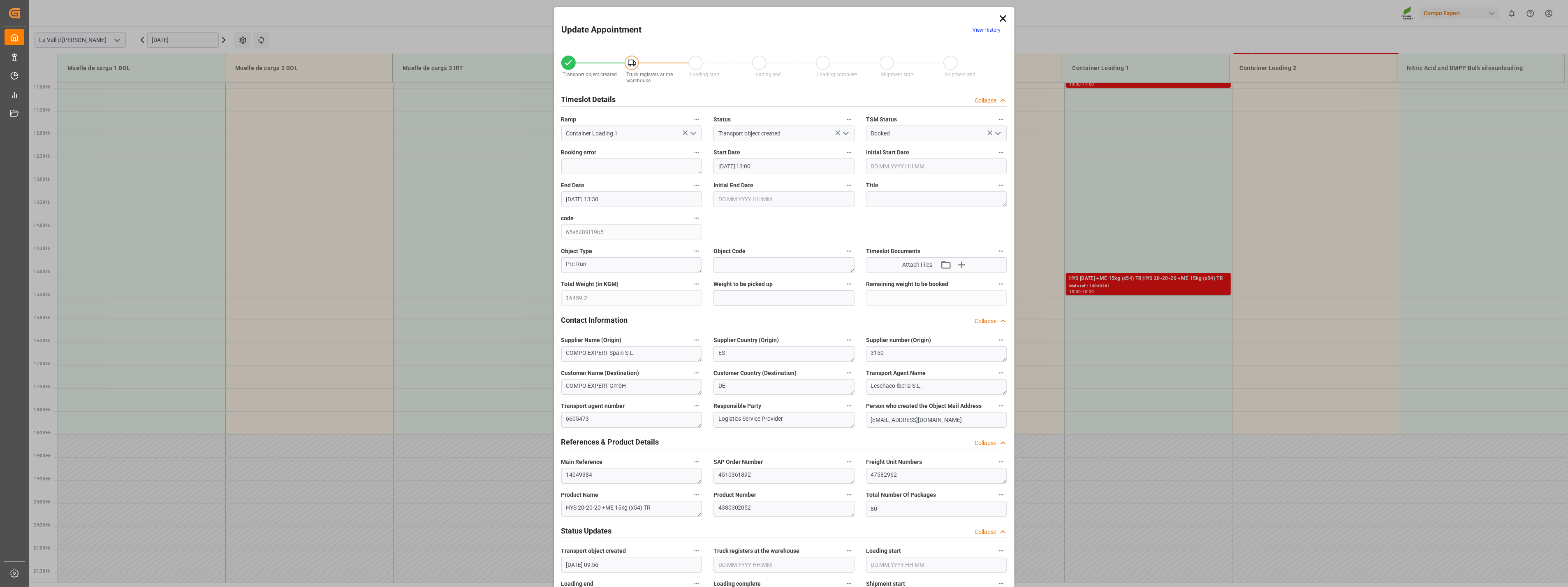
type input "[DATE] 10:26"
click at [749, 297] on input "text" at bounding box center [784, 298] width 141 height 16
type input "16459.2"
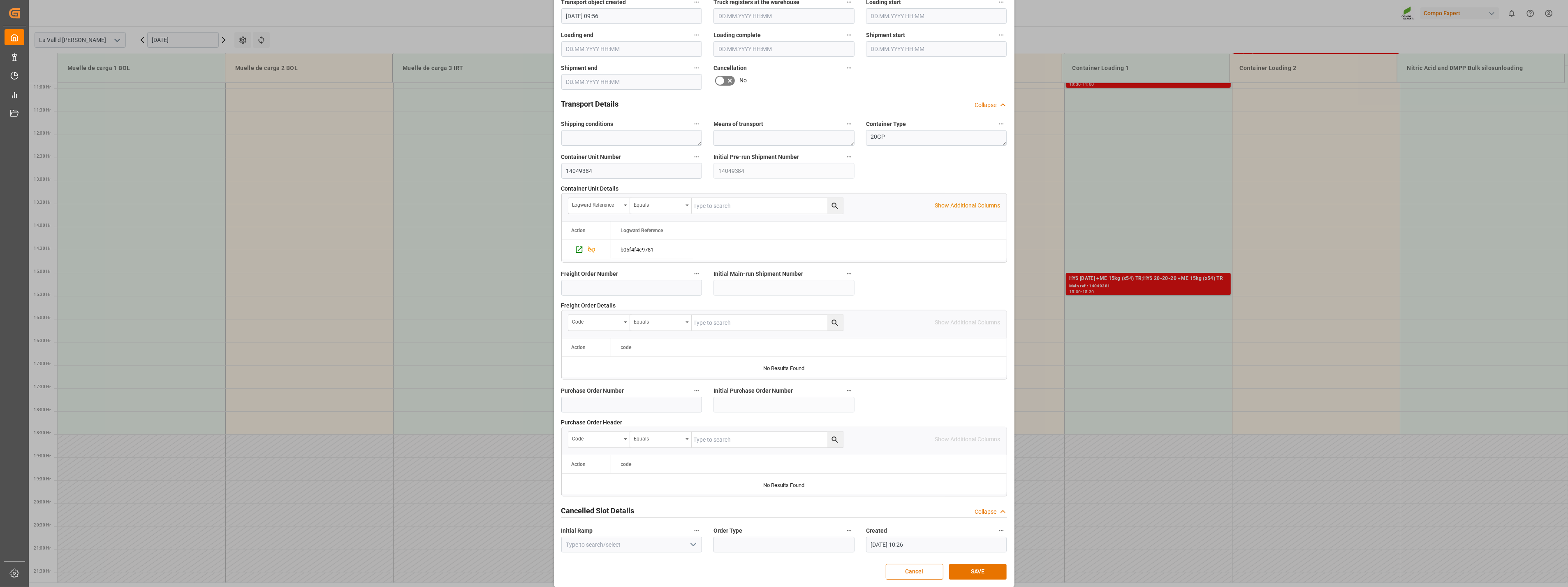
scroll to position [556, 0]
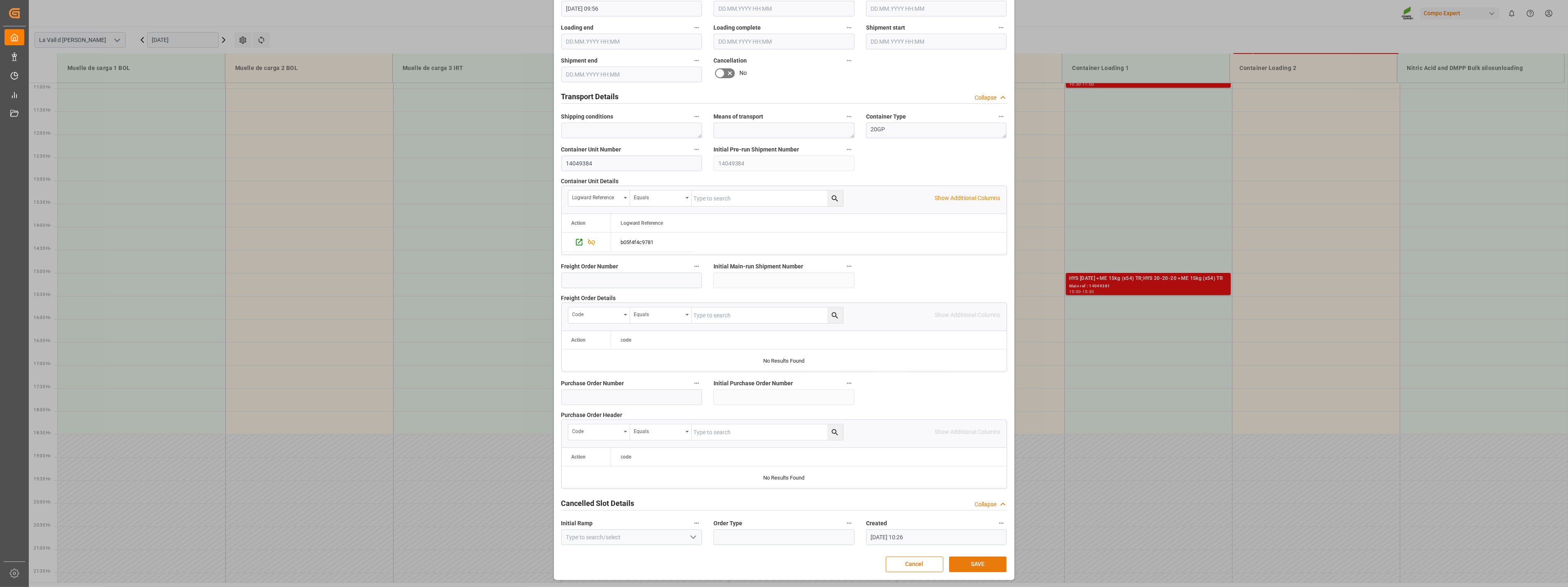
click at [976, 566] on button "SAVE" at bounding box center [978, 564] width 58 height 16
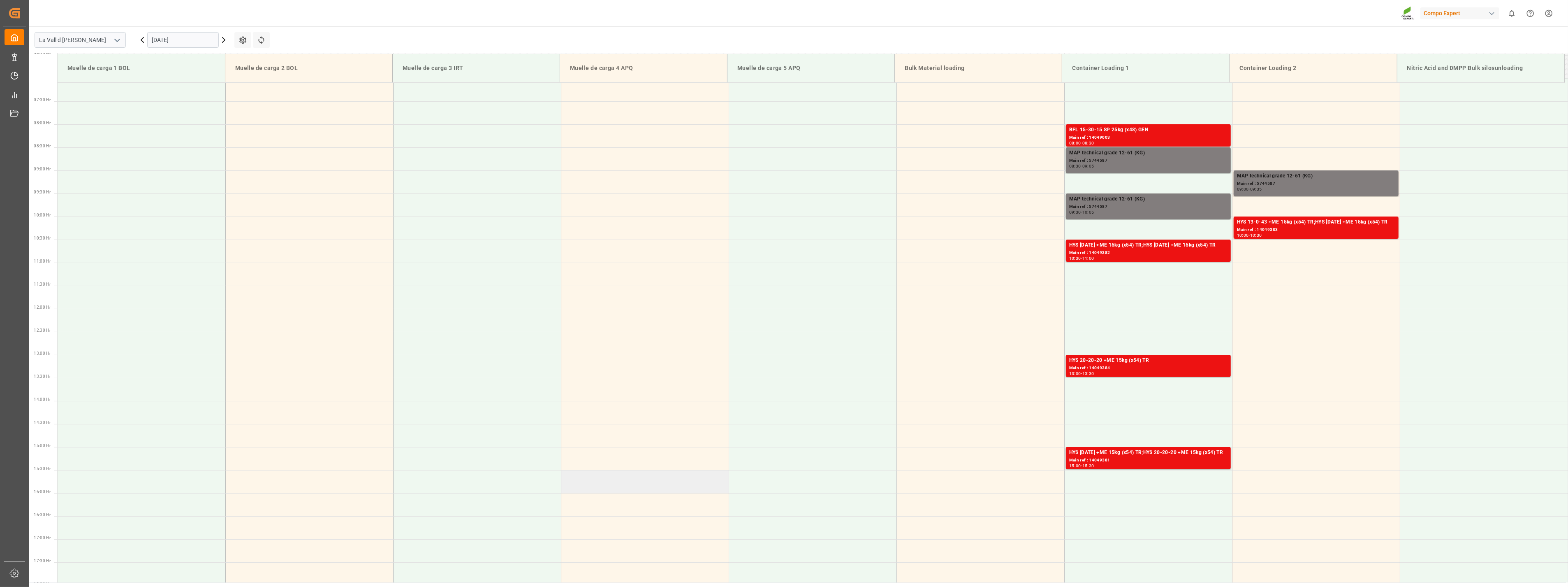
scroll to position [548, 0]
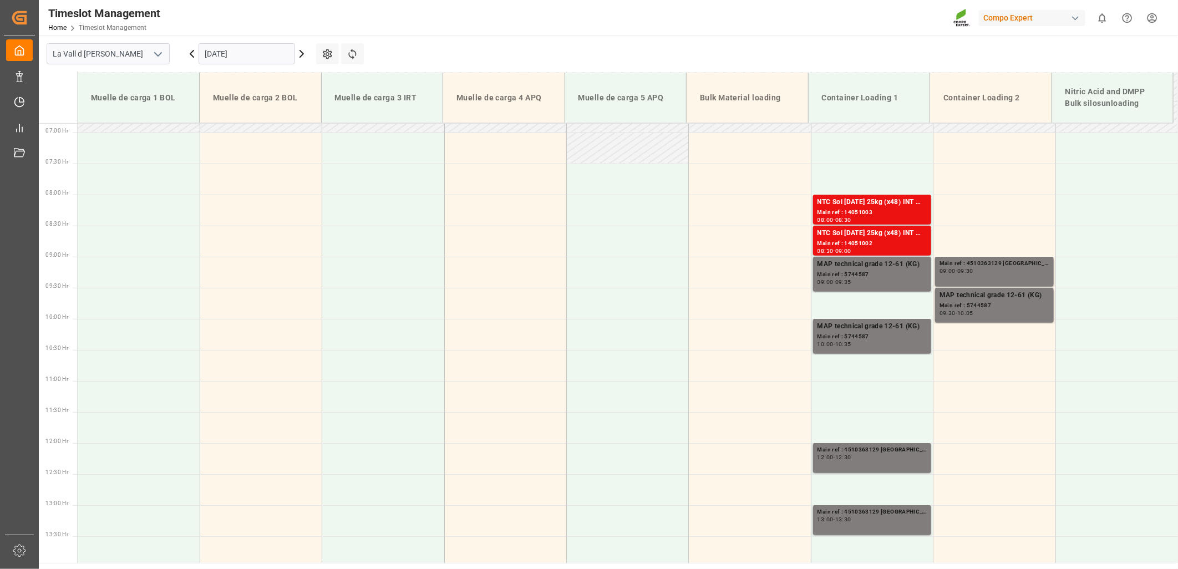
scroll to position [391, 0]
